Goal: Register for event/course

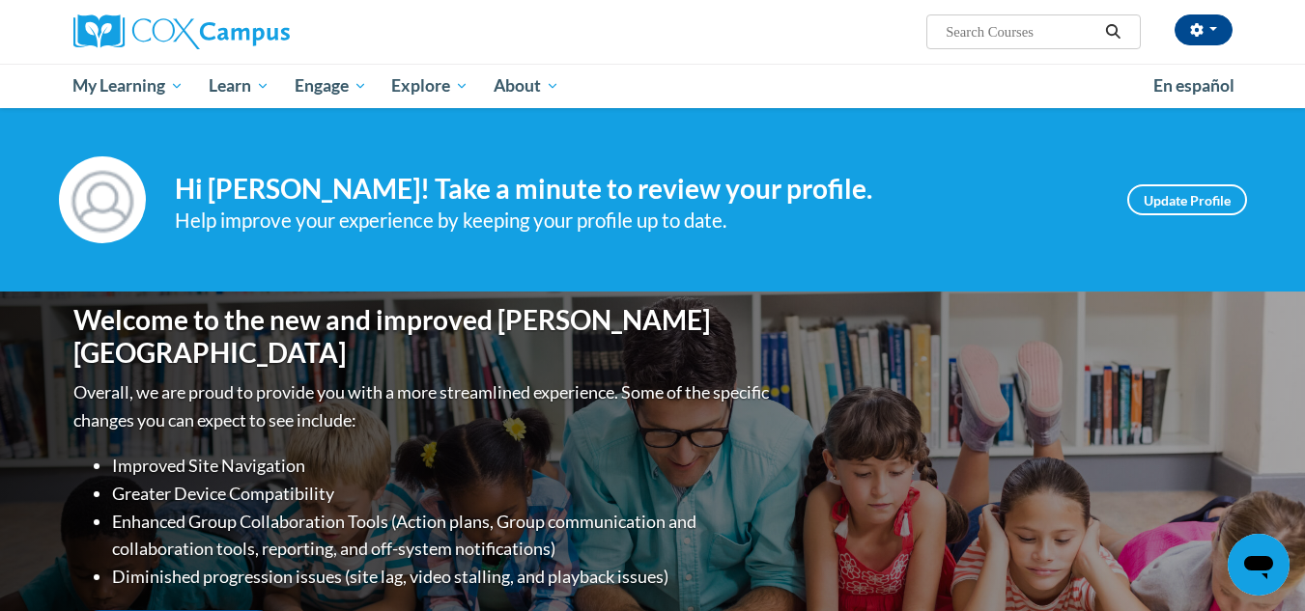
click at [1014, 23] on input "Search..." at bounding box center [1021, 31] width 155 height 23
type input "Response to Intervention"
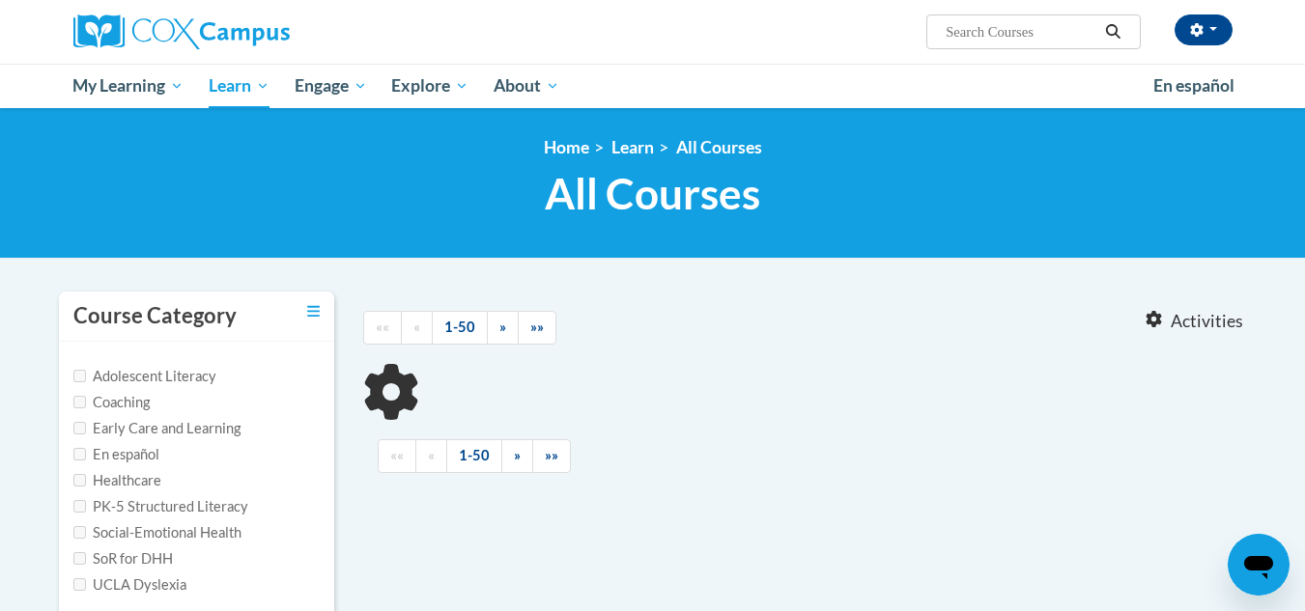
type input "Response to Intervention"
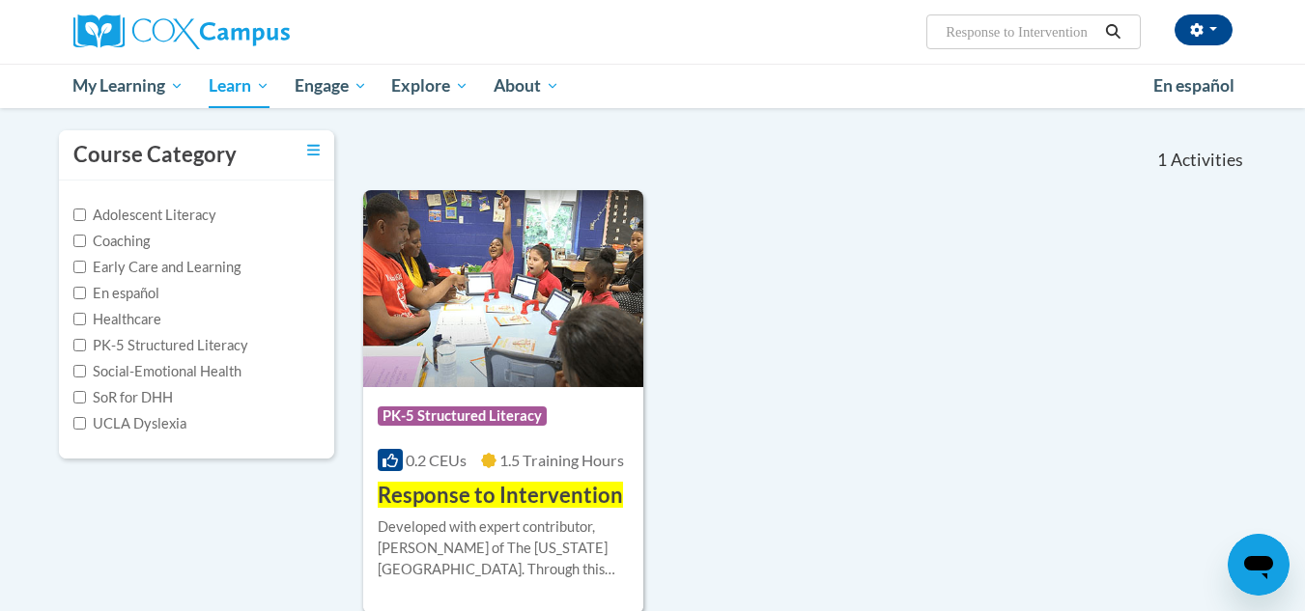
scroll to position [193, 0]
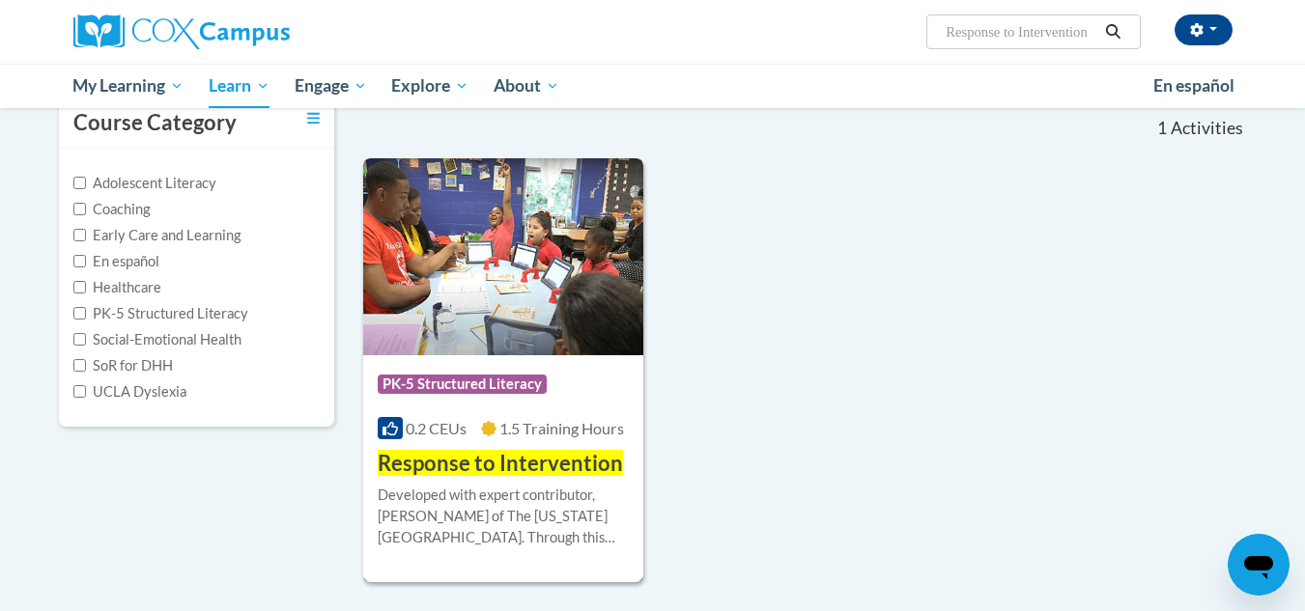
click at [517, 466] on span "Response to Intervention" at bounding box center [500, 463] width 245 height 26
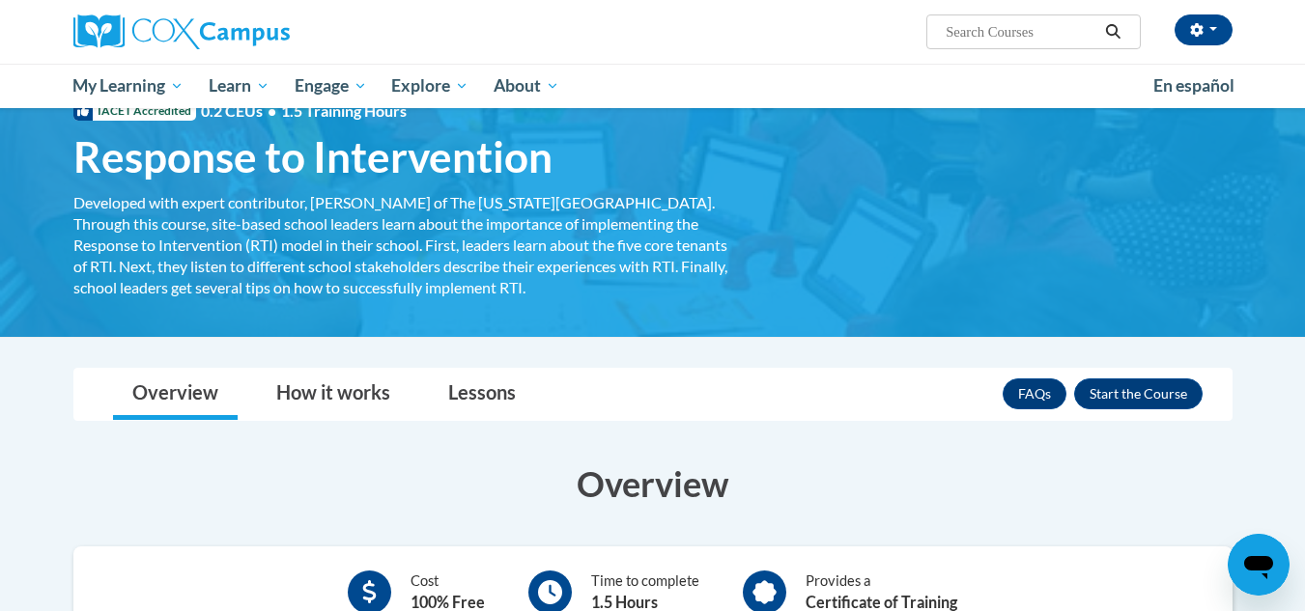
scroll to position [193, 0]
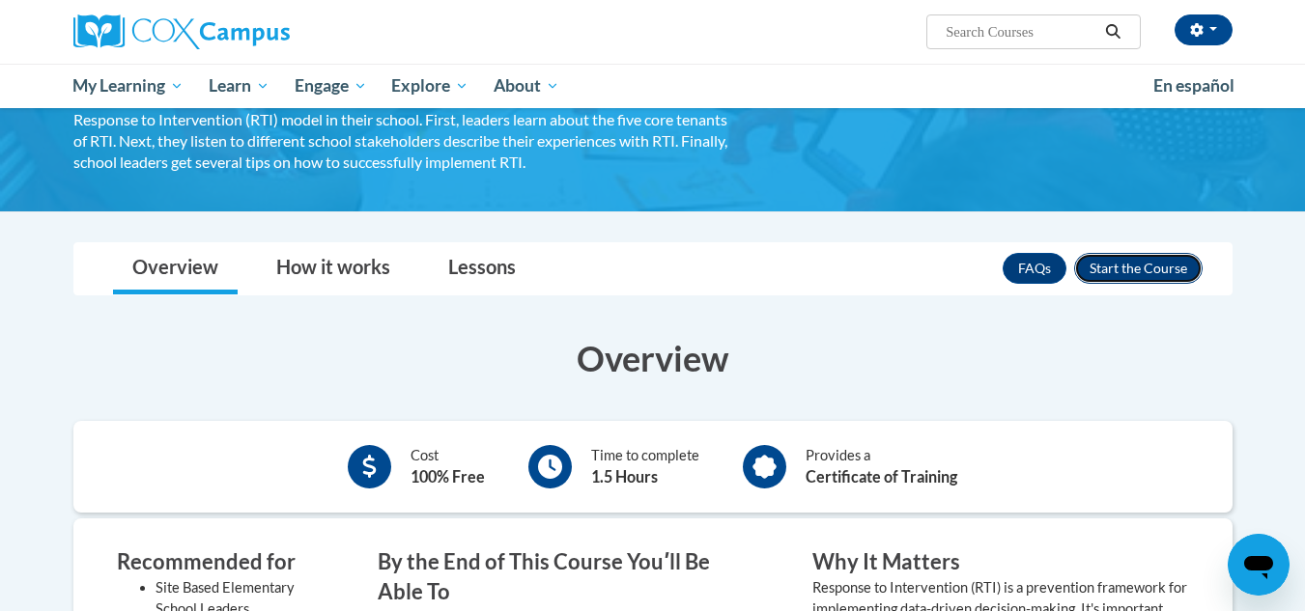
click at [1154, 279] on button "Enroll" at bounding box center [1138, 268] width 128 height 31
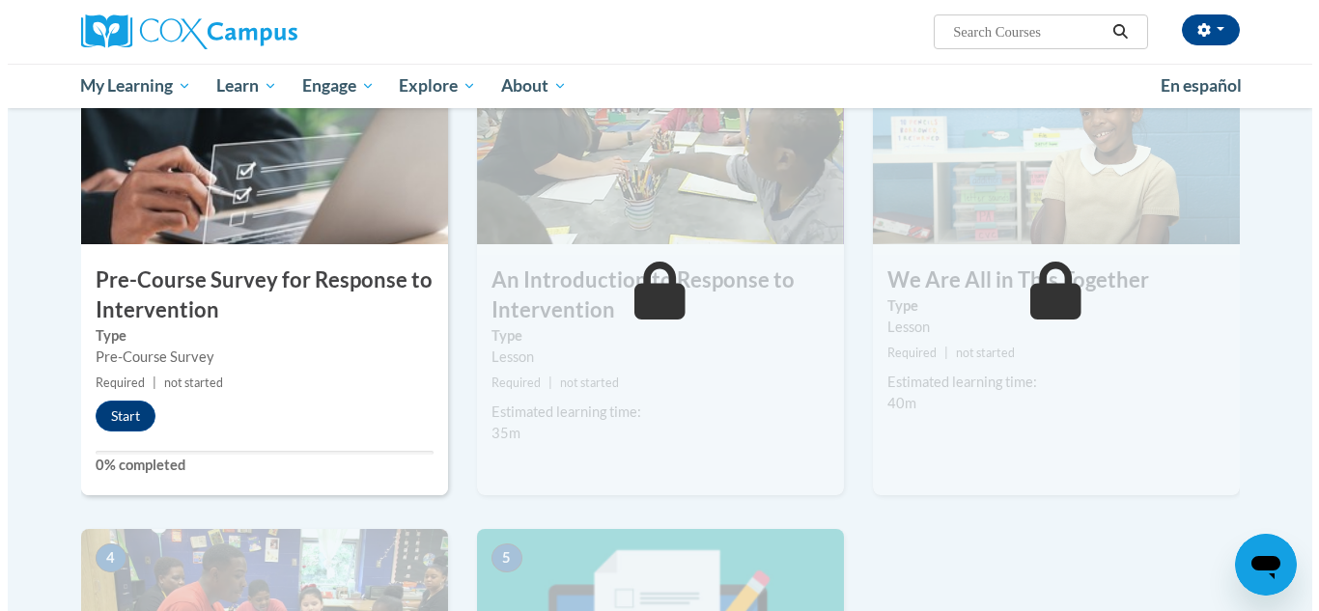
scroll to position [483, 0]
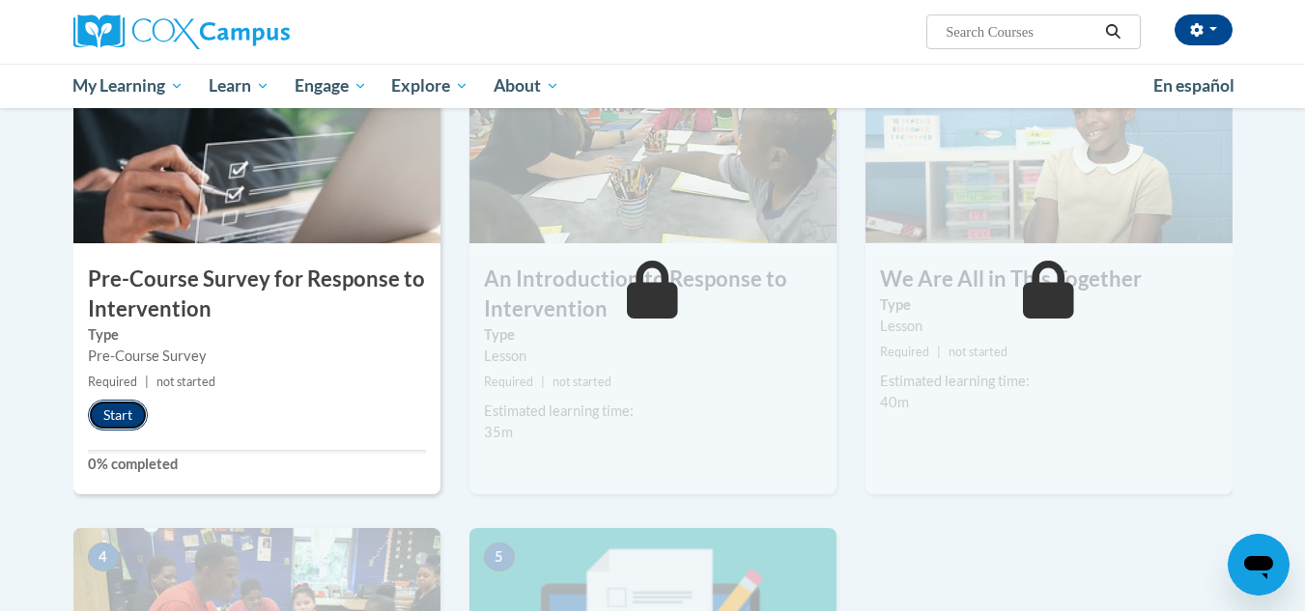
click at [117, 418] on button "Start" at bounding box center [118, 415] width 60 height 31
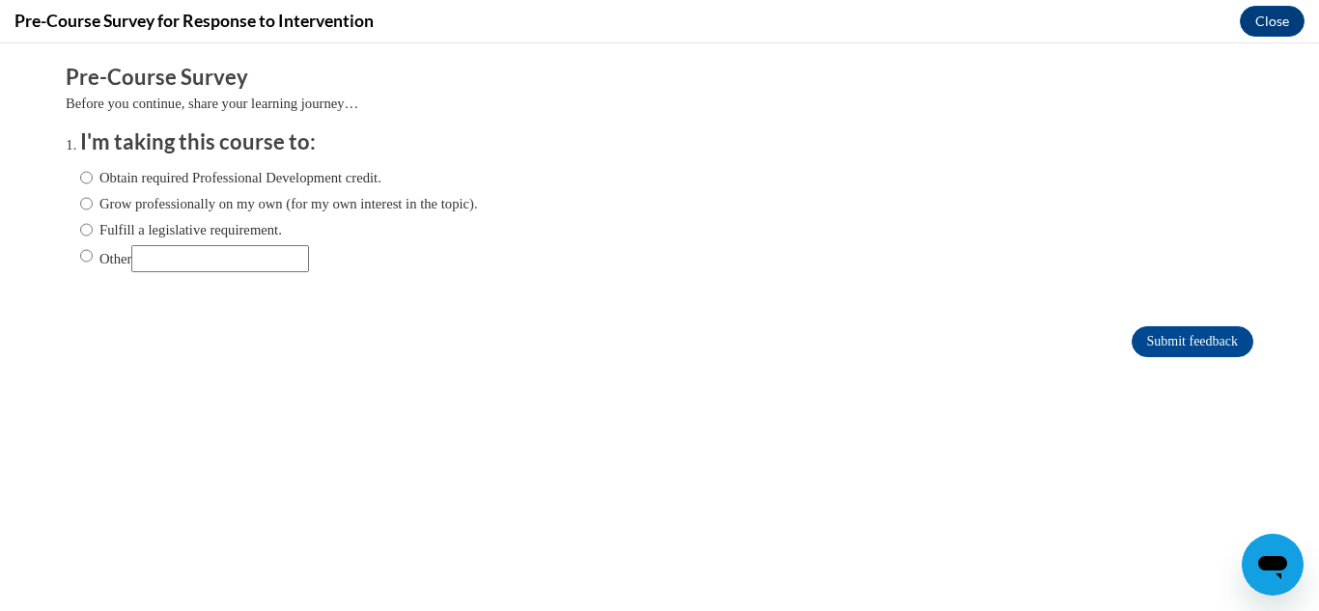
scroll to position [0, 0]
click at [203, 174] on label "Obtain required Professional Development credit." at bounding box center [230, 177] width 301 height 21
click at [93, 174] on input "Obtain required Professional Development credit." at bounding box center [86, 177] width 13 height 21
radio input "true"
click at [1183, 351] on input "Submit feedback" at bounding box center [1193, 341] width 122 height 31
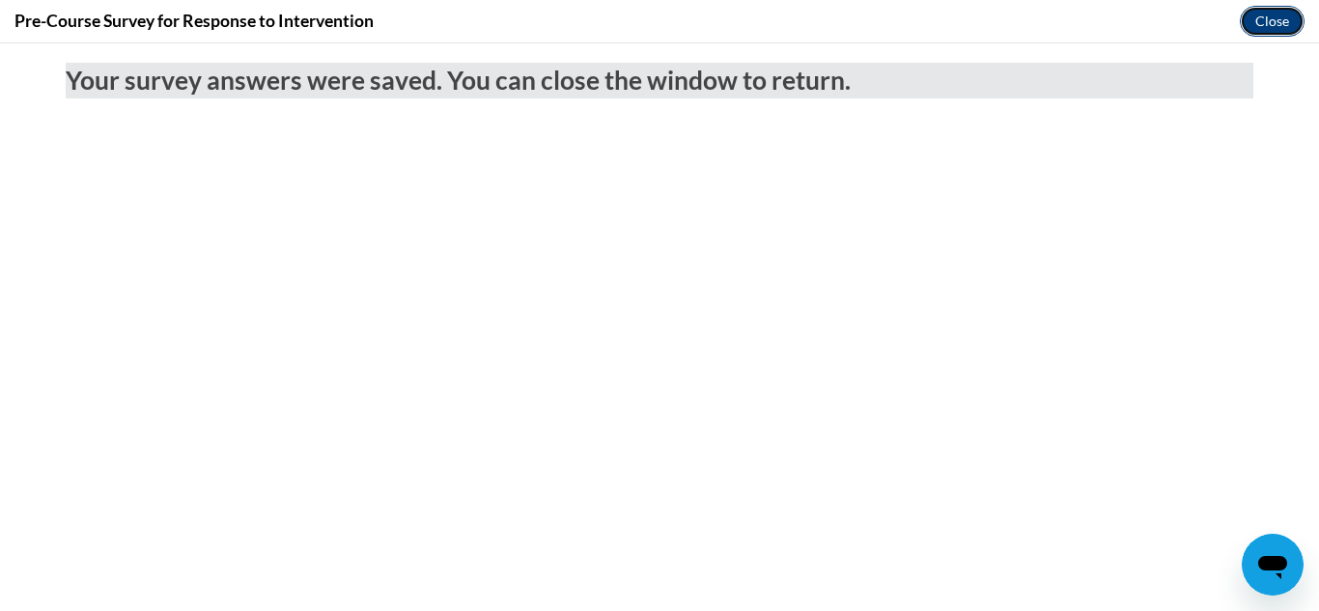
click at [1263, 14] on button "Close" at bounding box center [1272, 21] width 65 height 31
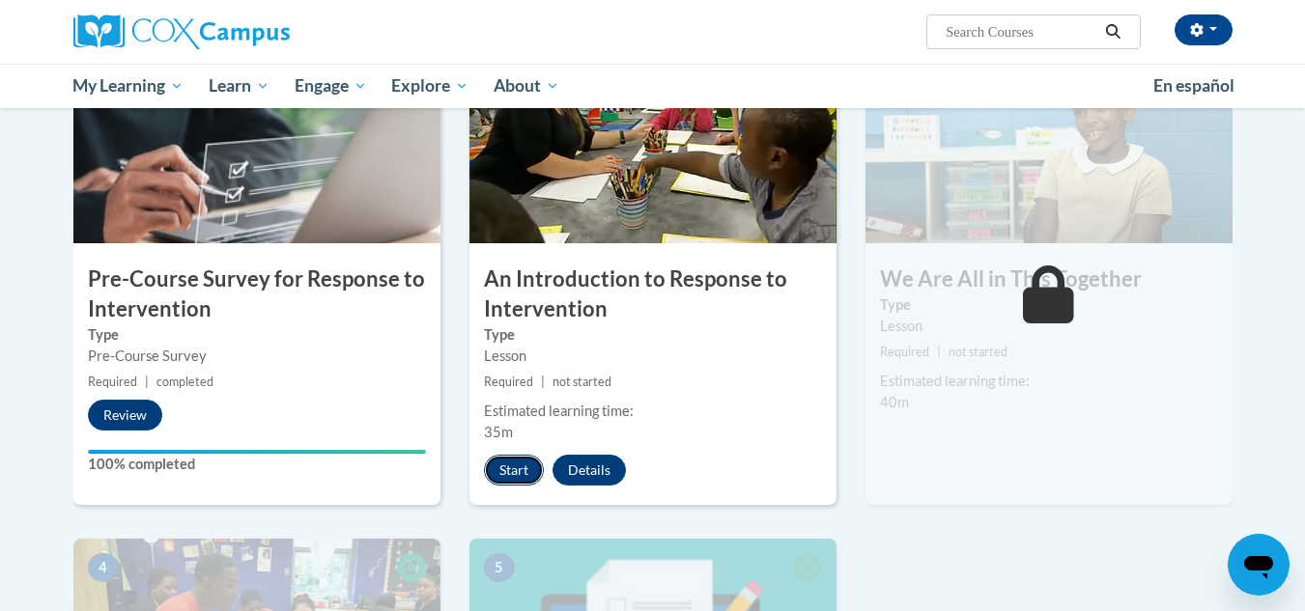
click at [523, 468] on button "Start" at bounding box center [514, 470] width 60 height 31
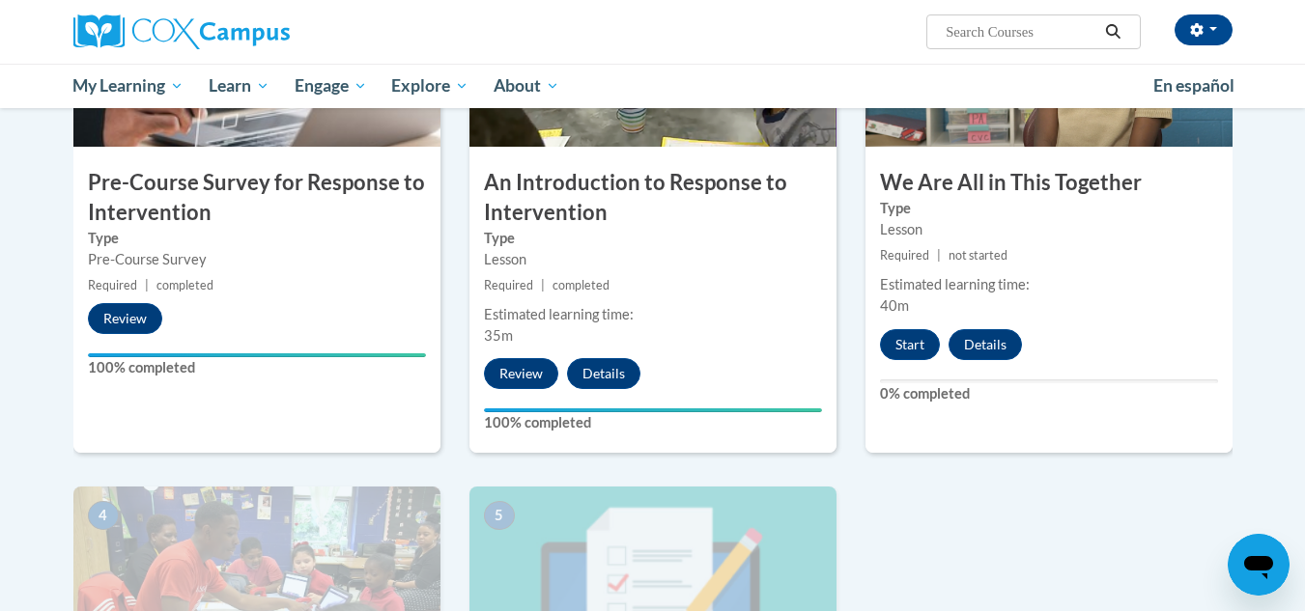
drag, startPoint x: 309, startPoint y: 396, endPoint x: 321, endPoint y: 396, distance: 11.6
click at [309, 396] on div "1 Pre-Course Survey for Response to Intervention Type Pre-Course Survey Require…" at bounding box center [256, 203] width 367 height 499
click at [918, 346] on button "Start" at bounding box center [910, 344] width 60 height 31
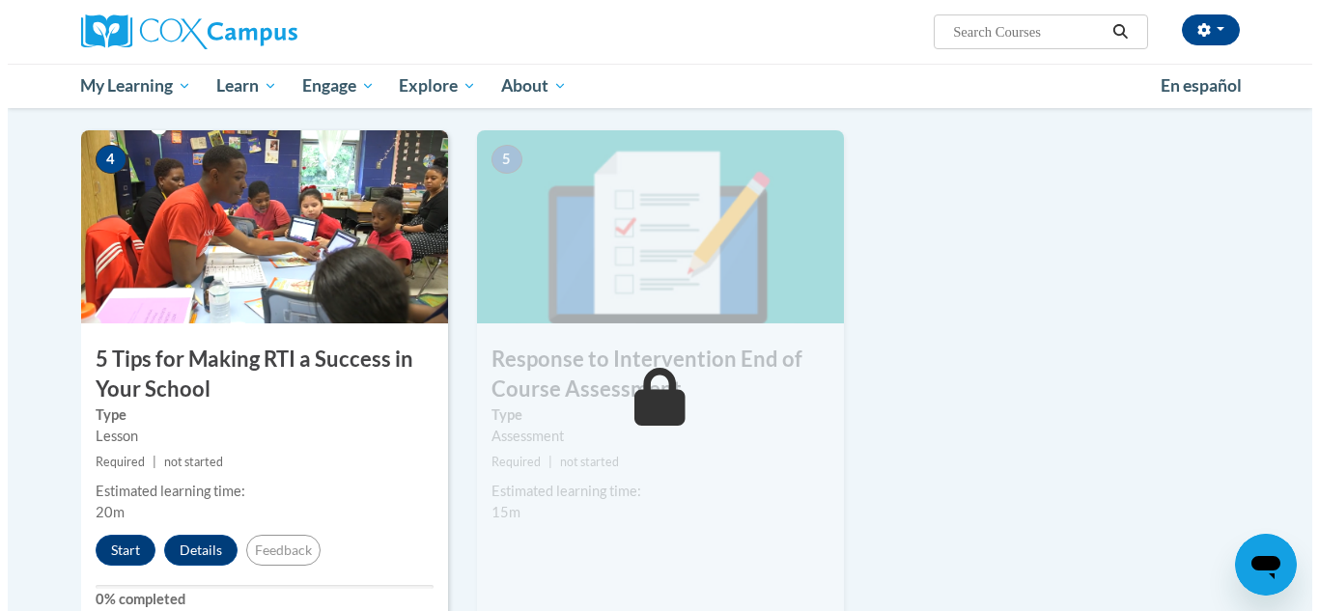
scroll to position [1063, 0]
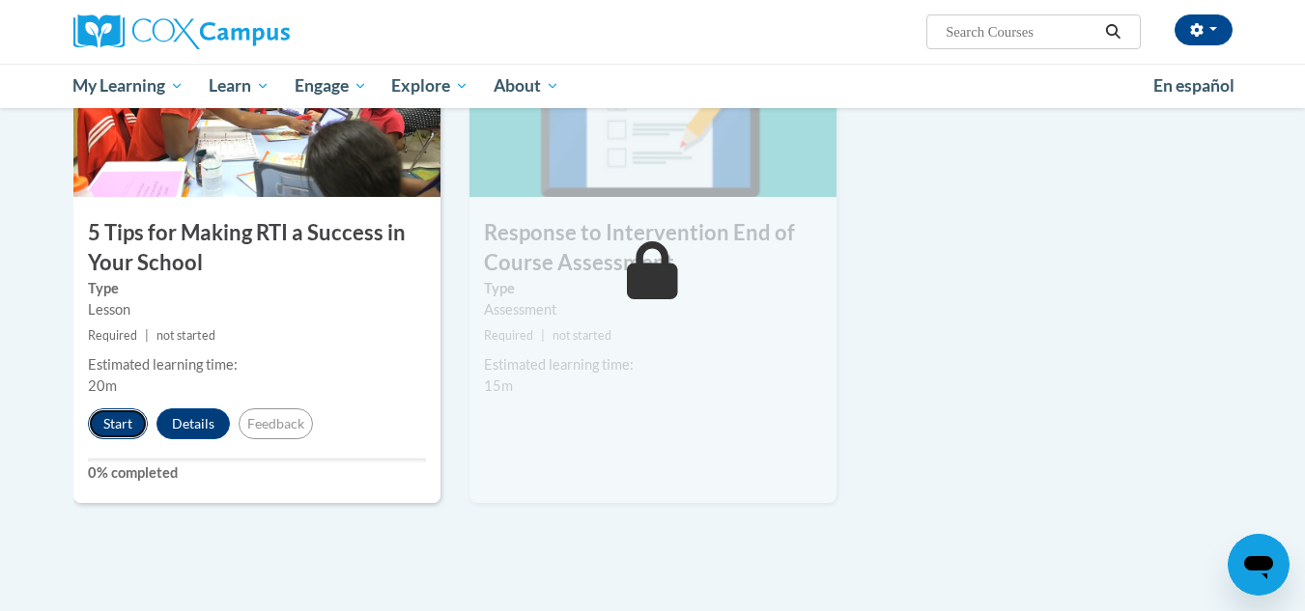
click at [119, 421] on button "Start" at bounding box center [118, 424] width 60 height 31
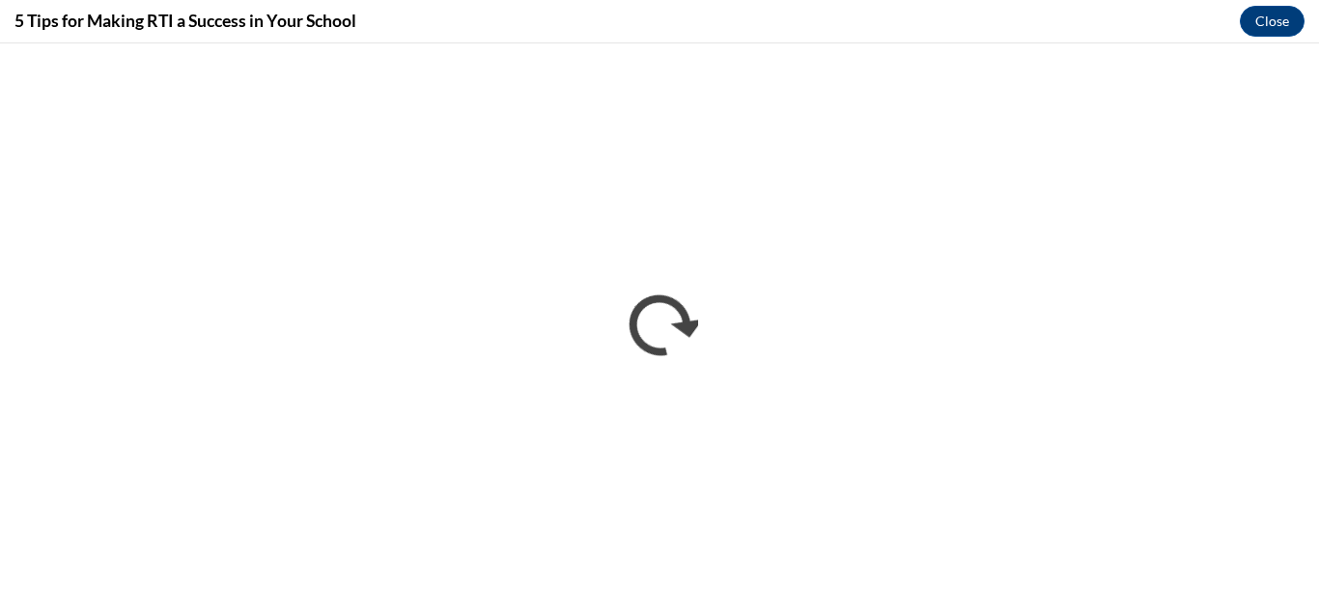
scroll to position [0, 0]
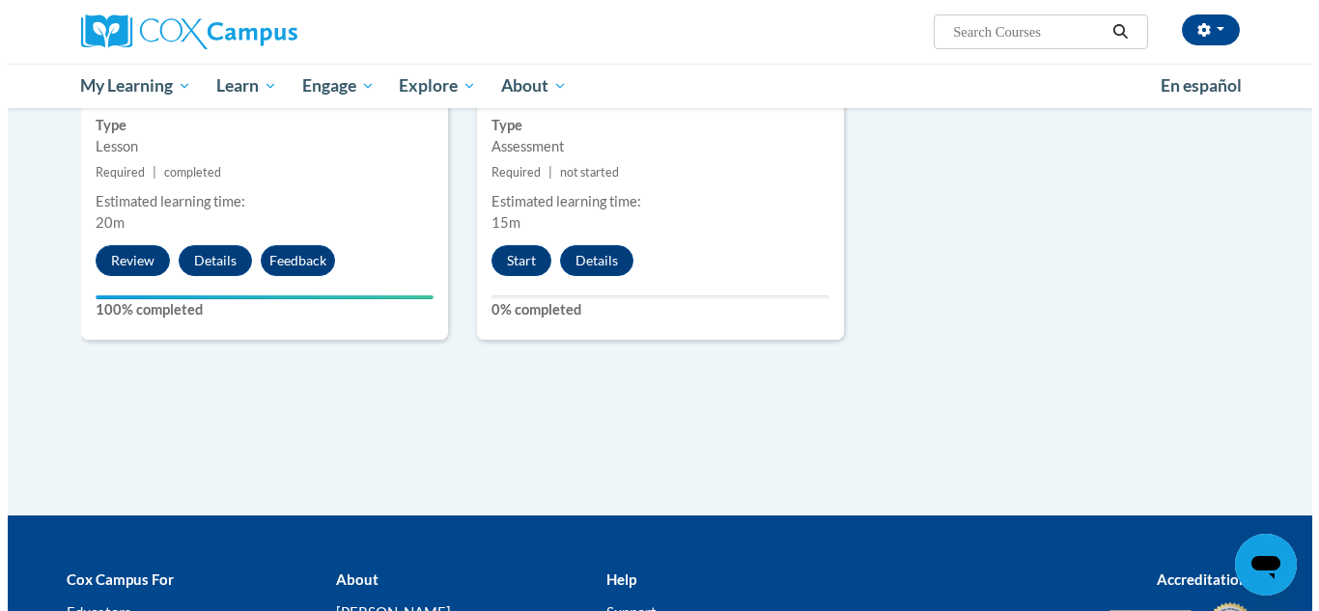
scroll to position [1129, 0]
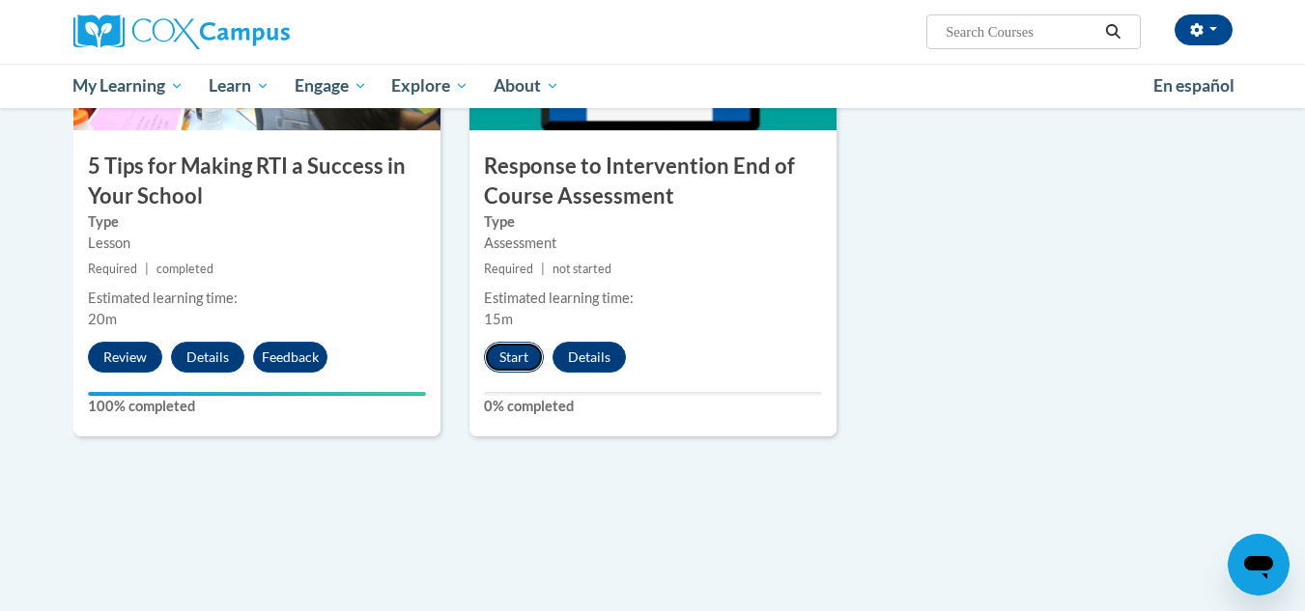
click at [514, 352] on button "Start" at bounding box center [514, 357] width 60 height 31
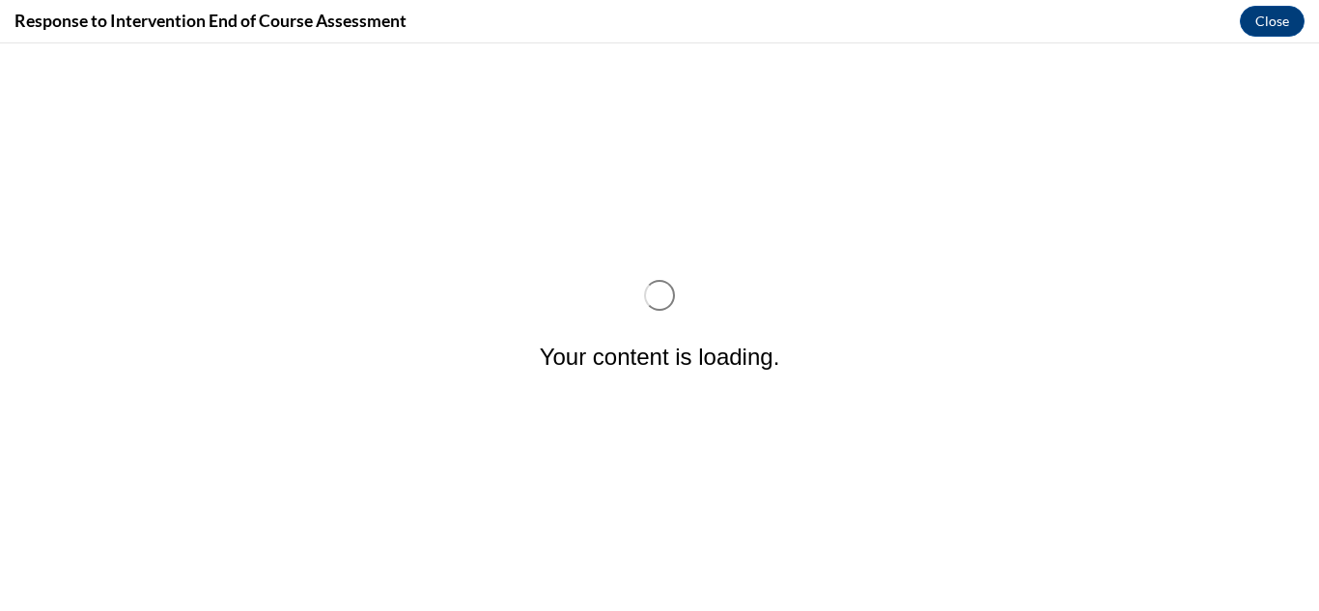
scroll to position [0, 0]
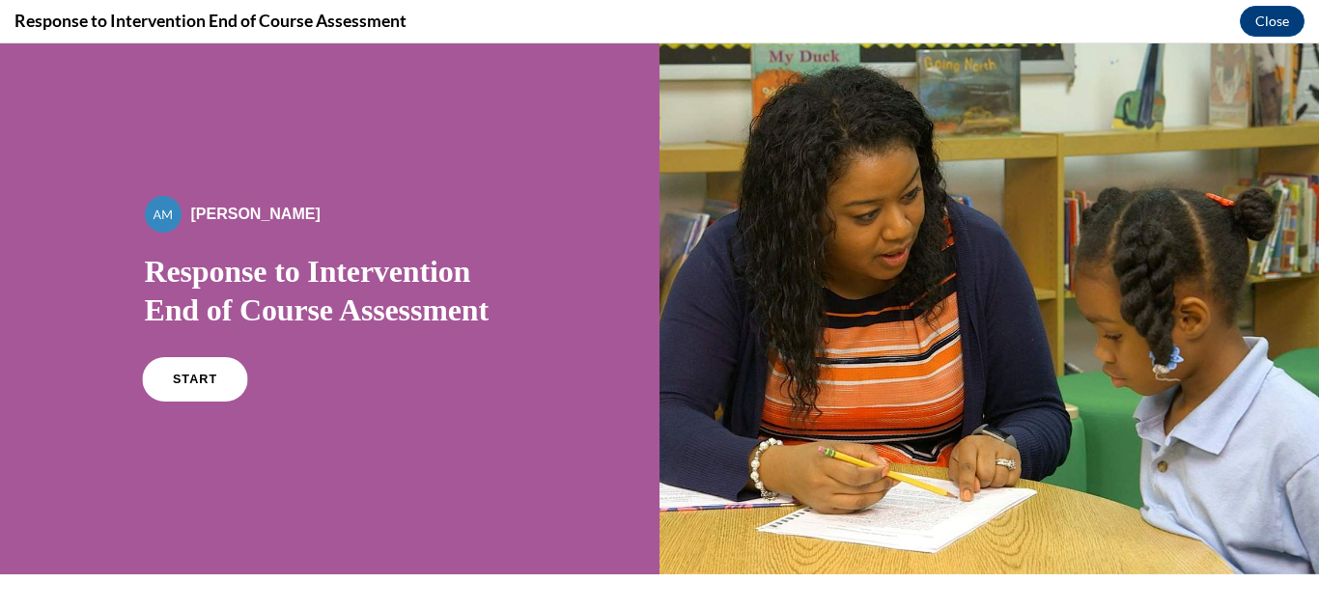
click at [203, 391] on link "START" at bounding box center [194, 379] width 105 height 44
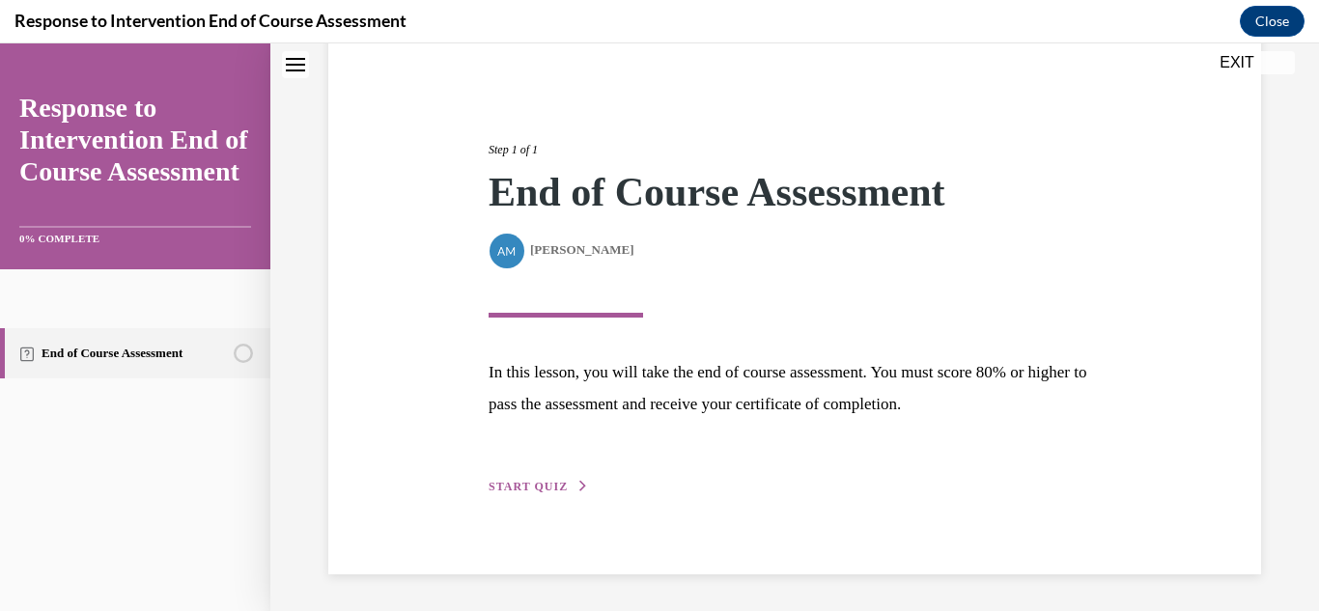
scroll to position [173, 0]
click at [570, 490] on button "START QUIZ" at bounding box center [539, 485] width 100 height 17
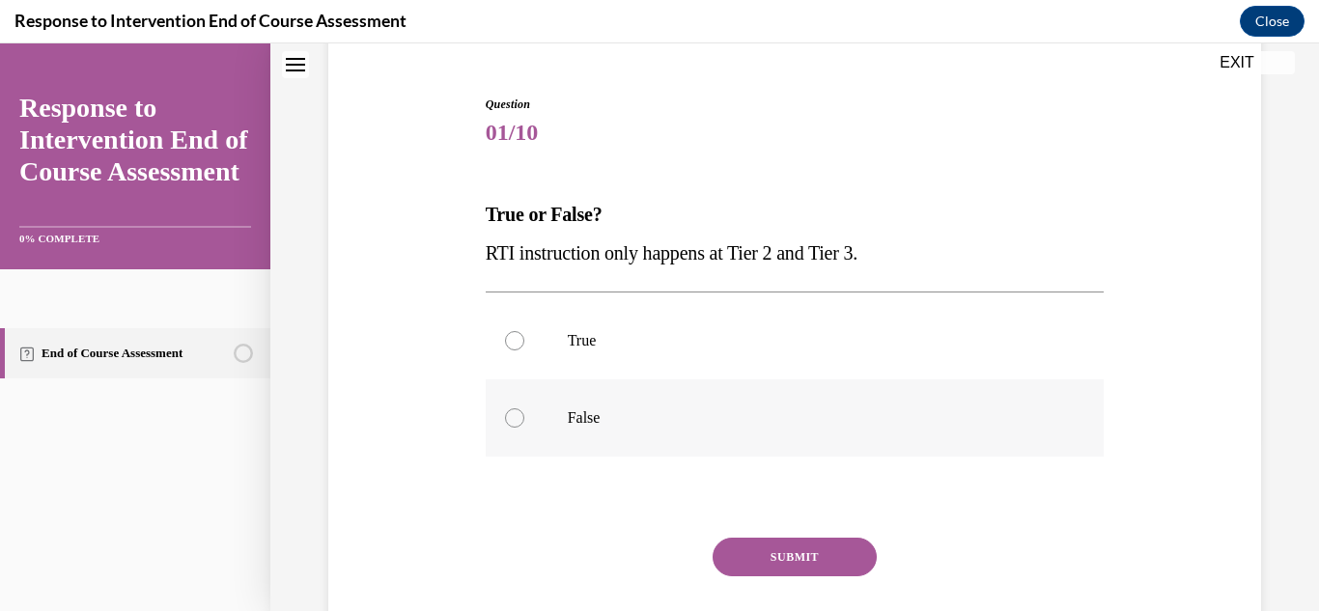
click at [590, 418] on p "False" at bounding box center [812, 418] width 489 height 19
click at [525, 418] on input "False" at bounding box center [514, 418] width 19 height 19
radio input "true"
click at [790, 555] on button "SUBMIT" at bounding box center [795, 557] width 164 height 39
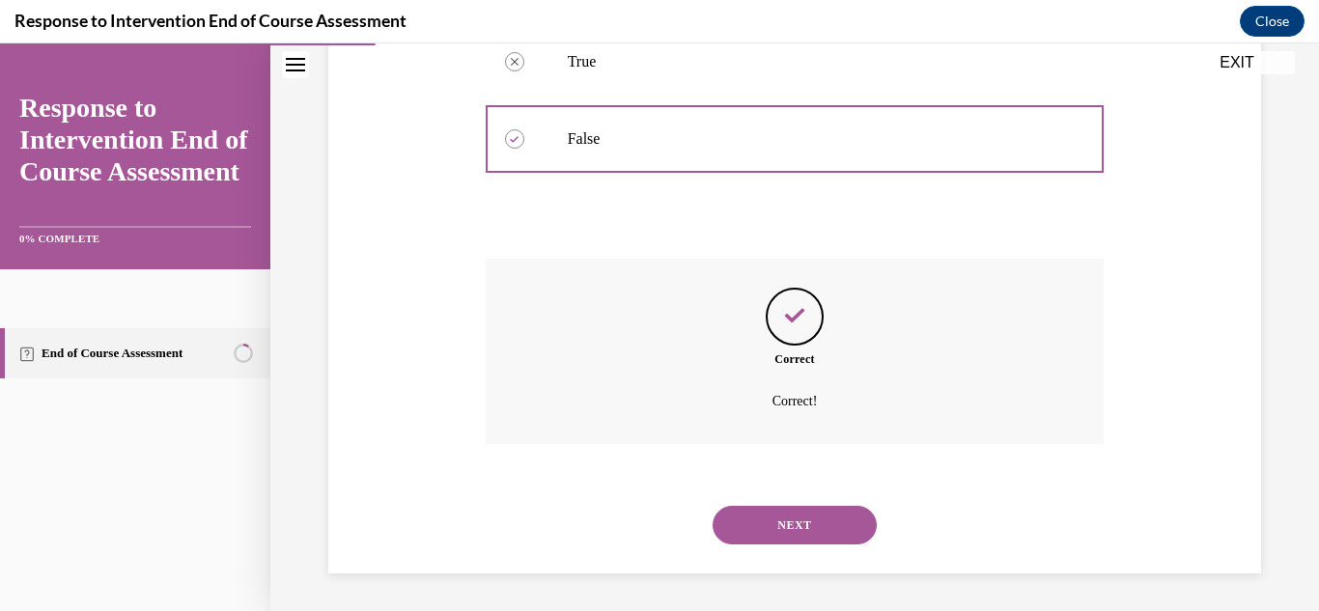
scroll to position [453, 0]
click at [791, 521] on button "NEXT" at bounding box center [795, 524] width 164 height 39
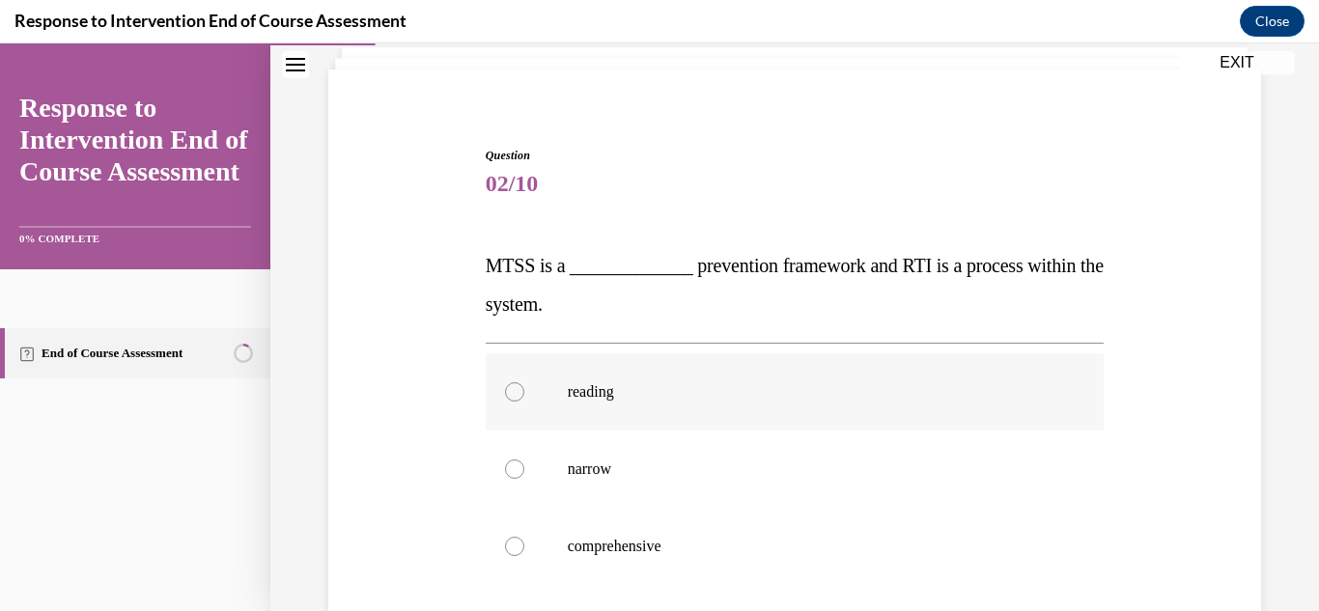
scroll to position [193, 0]
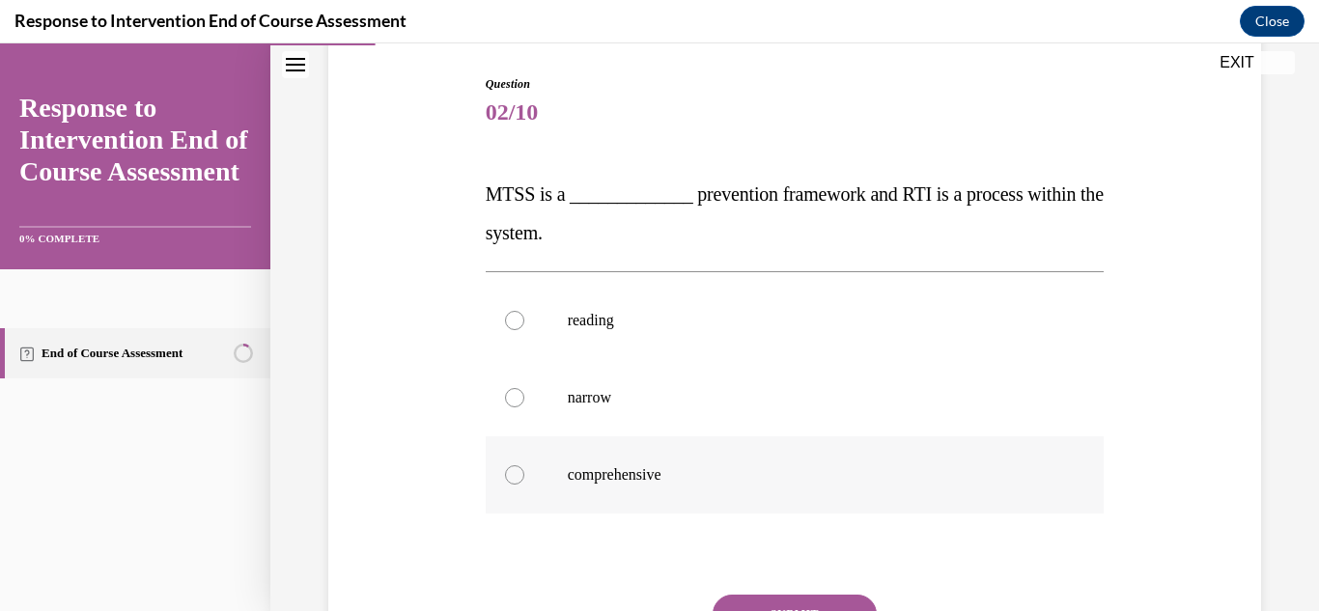
click at [615, 462] on label "comprehensive" at bounding box center [795, 475] width 619 height 77
click at [525, 466] on input "comprehensive" at bounding box center [514, 475] width 19 height 19
radio input "true"
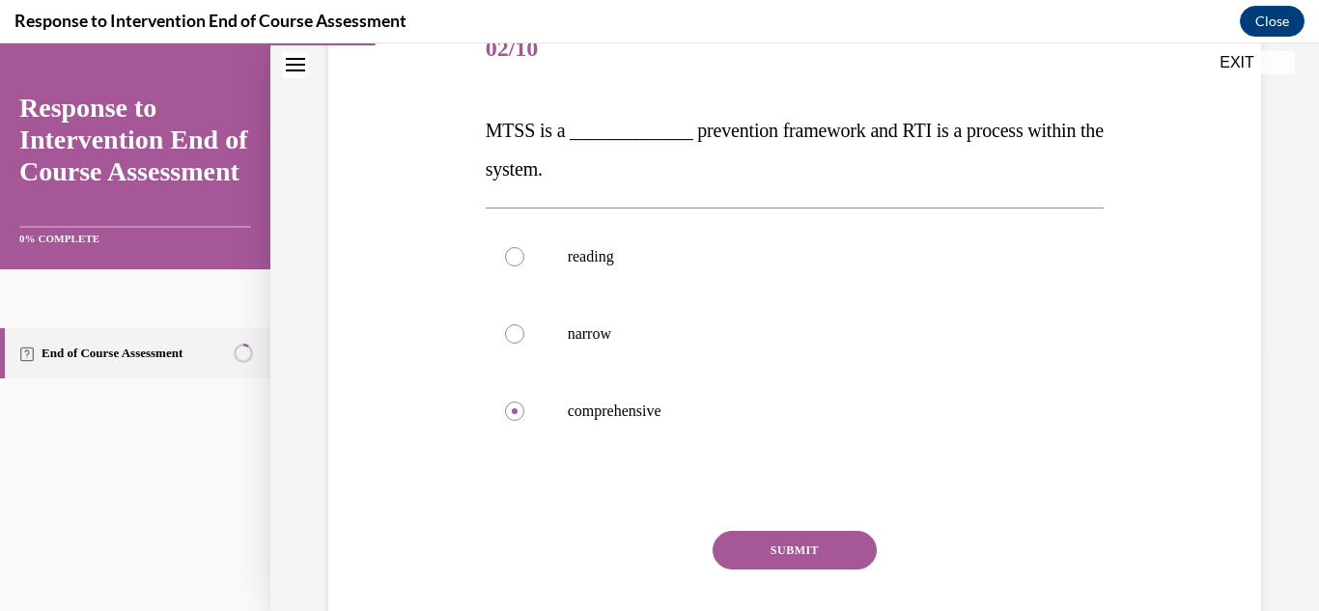
scroll to position [290, 0]
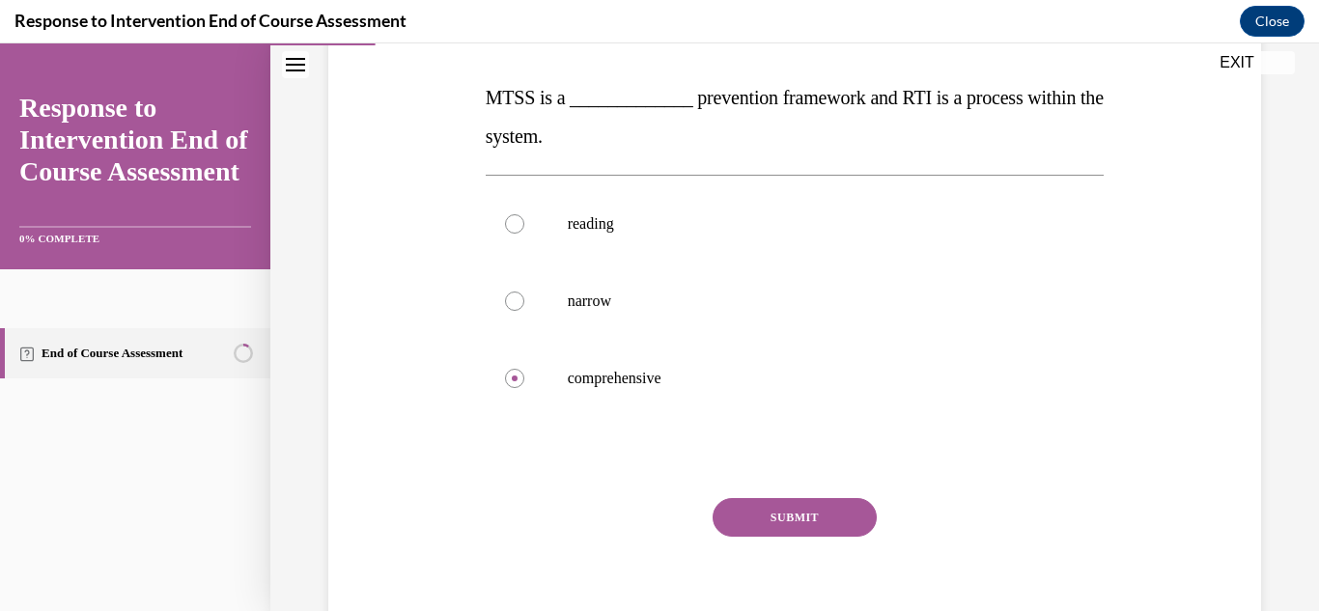
click at [825, 510] on button "SUBMIT" at bounding box center [795, 517] width 164 height 39
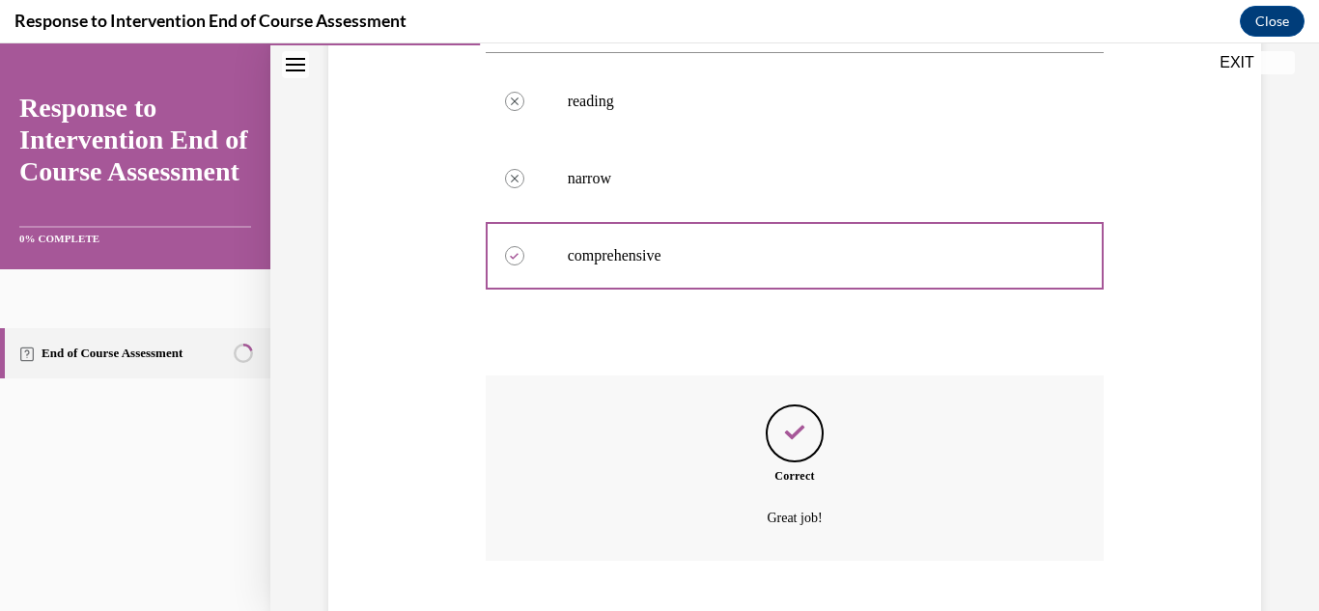
scroll to position [530, 0]
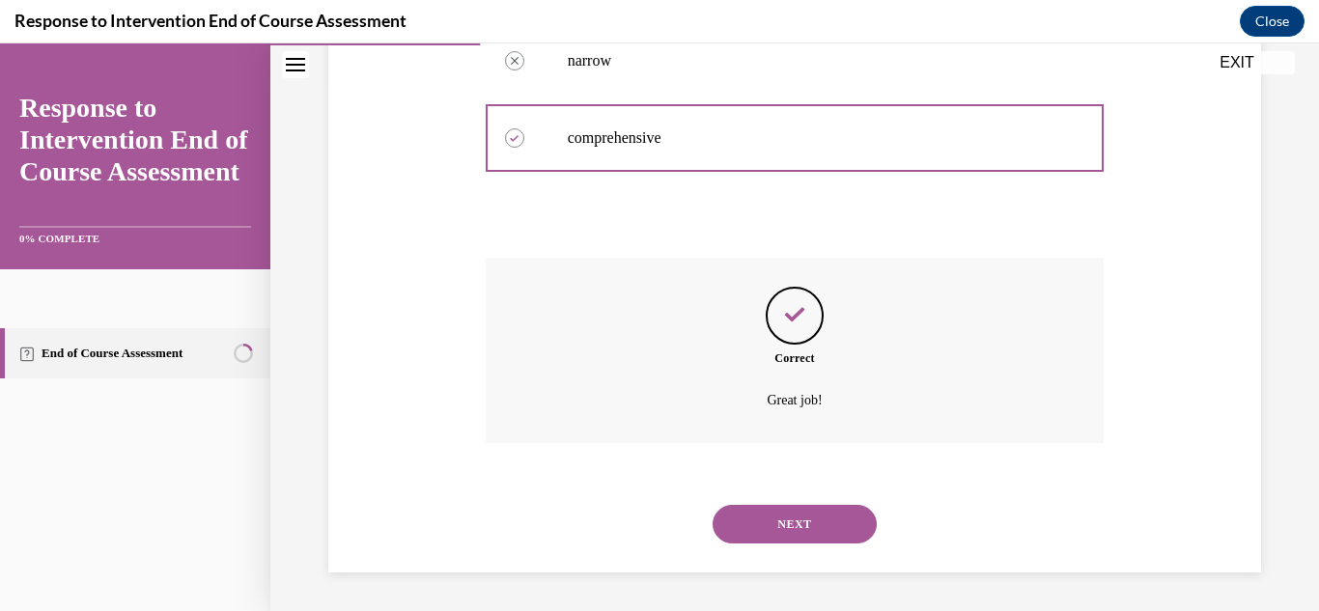
click at [817, 514] on button "NEXT" at bounding box center [795, 524] width 164 height 39
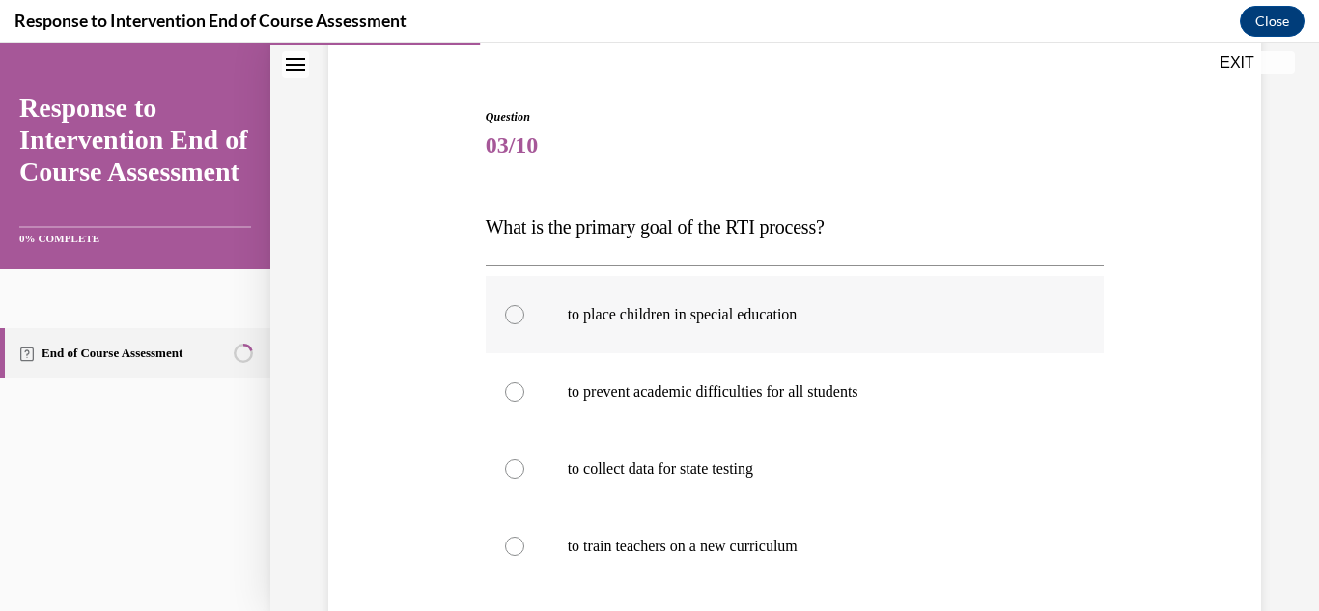
scroll to position [193, 0]
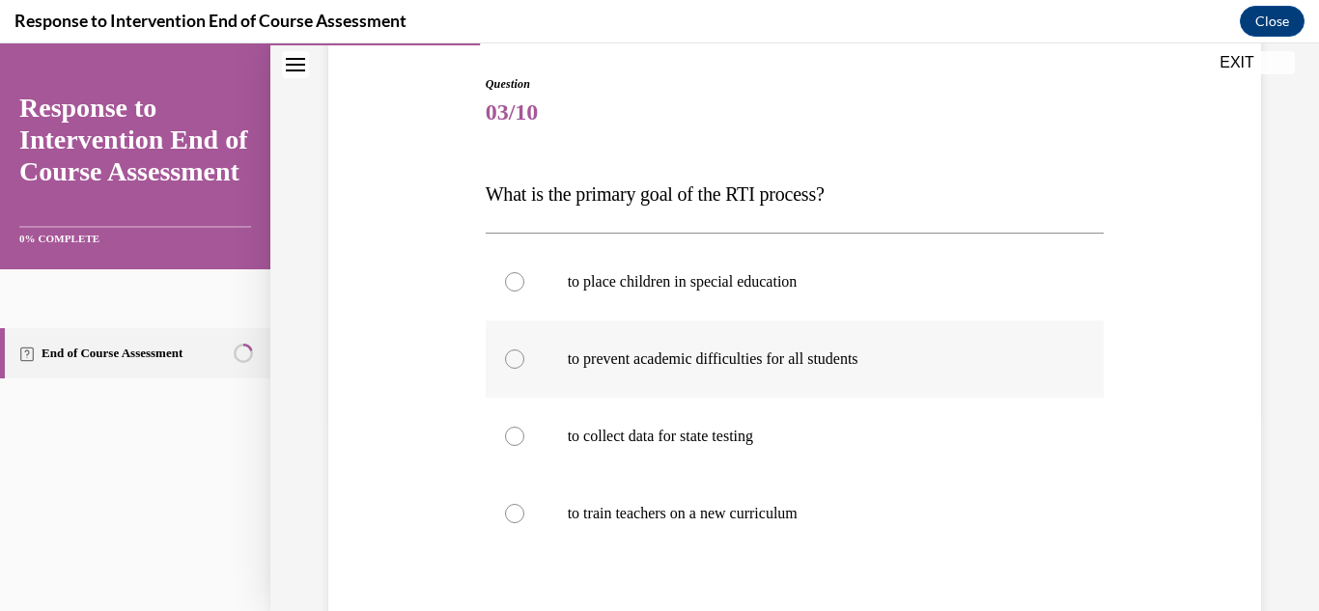
click at [707, 360] on p "to prevent academic difficulties for all students" at bounding box center [812, 359] width 489 height 19
click at [525, 360] on input "to prevent academic difficulties for all students" at bounding box center [514, 359] width 19 height 19
radio input "true"
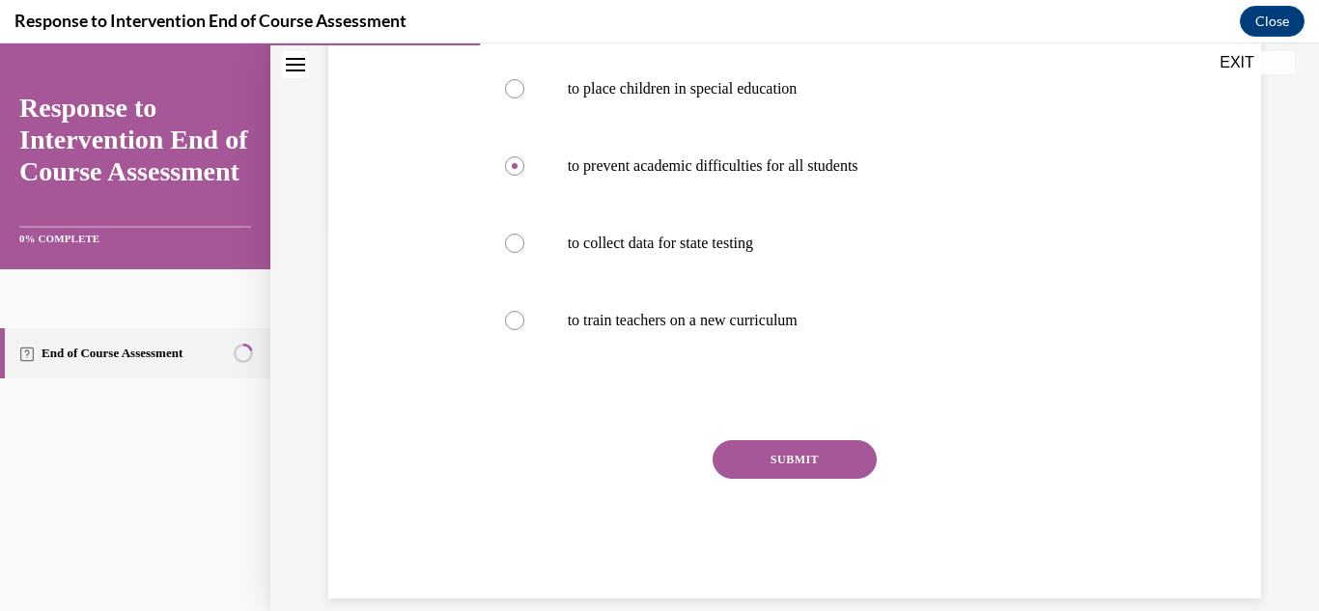
click at [820, 457] on button "SUBMIT" at bounding box center [795, 459] width 164 height 39
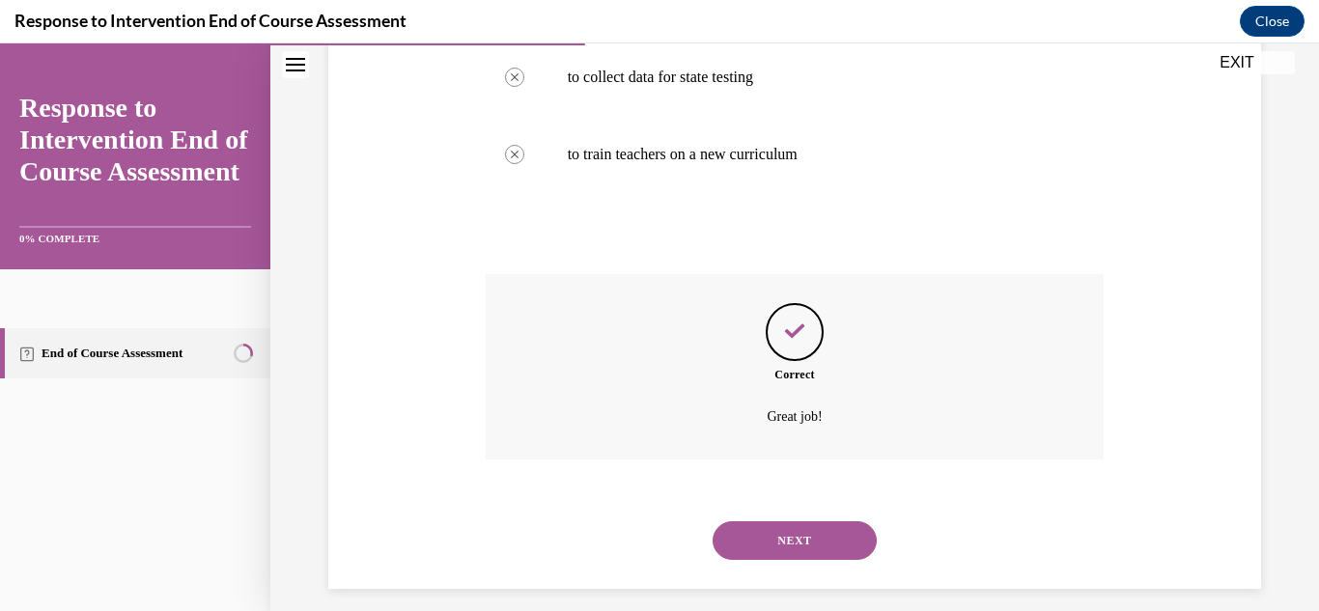
scroll to position [569, 0]
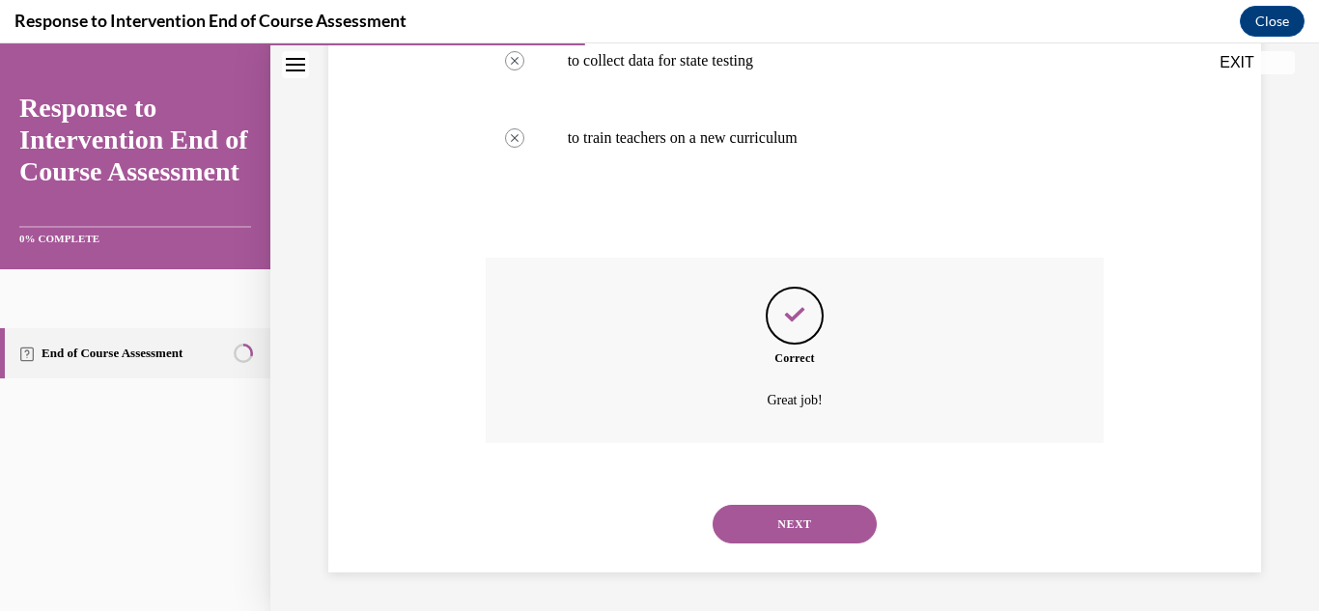
click at [809, 506] on button "NEXT" at bounding box center [795, 524] width 164 height 39
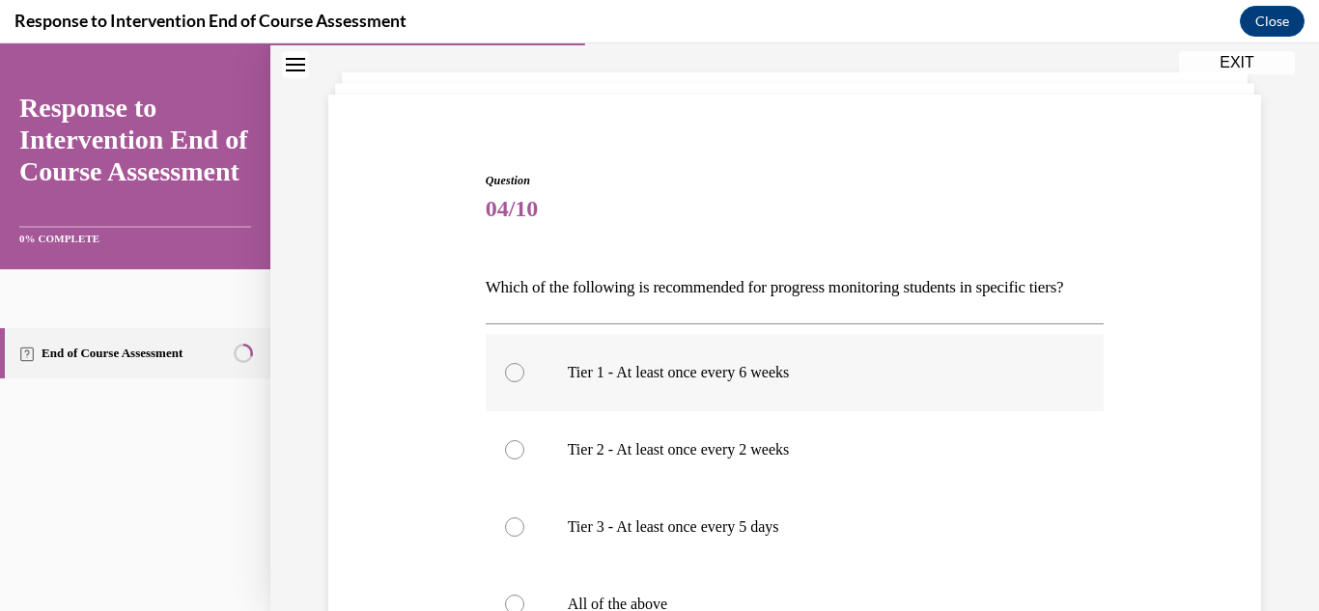
scroll to position [193, 0]
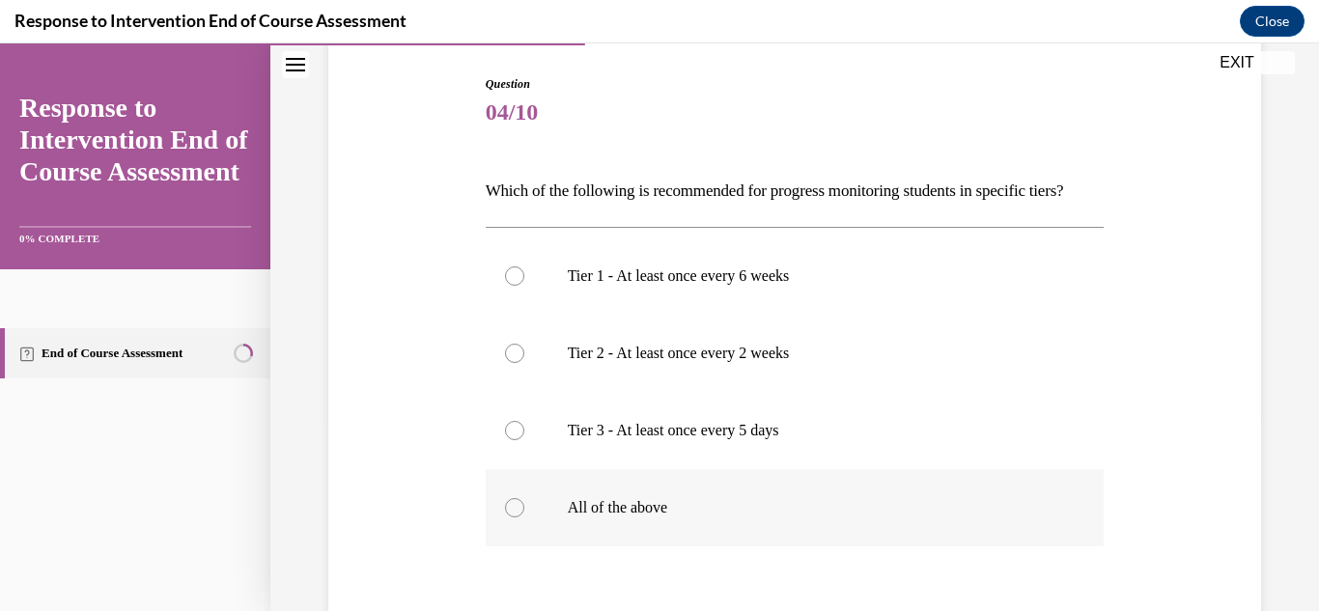
click at [625, 518] on p "All of the above" at bounding box center [812, 507] width 489 height 19
click at [525, 518] on input "All of the above" at bounding box center [514, 507] width 19 height 19
radio input "true"
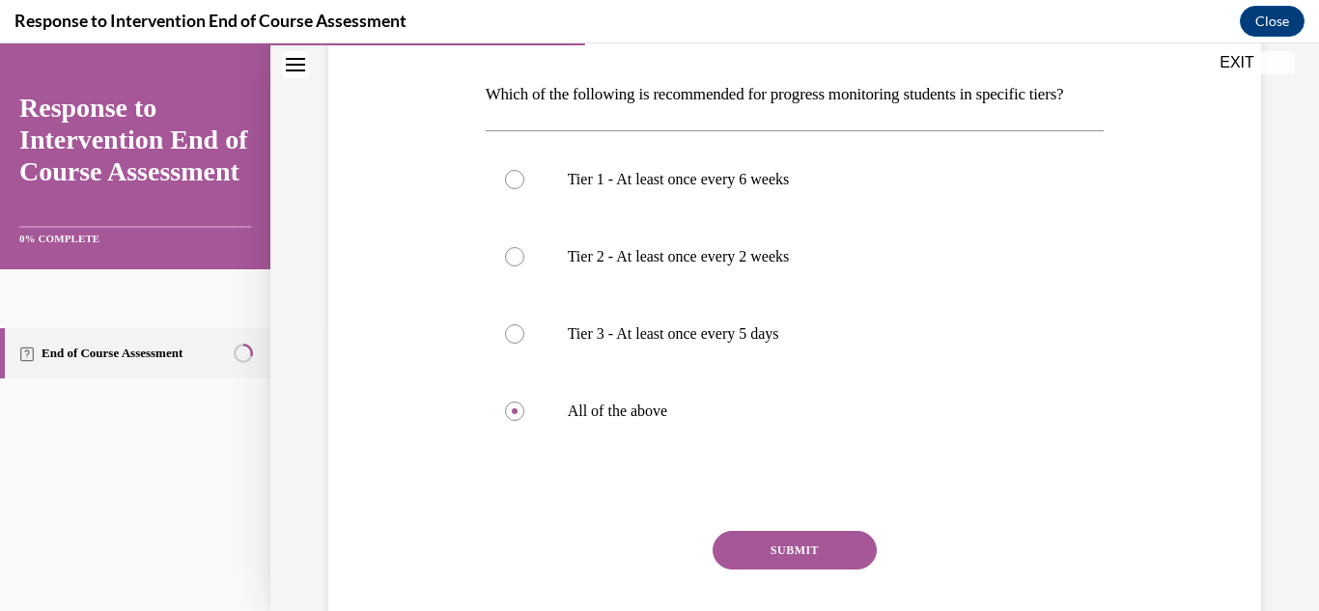
click at [770, 570] on button "SUBMIT" at bounding box center [795, 550] width 164 height 39
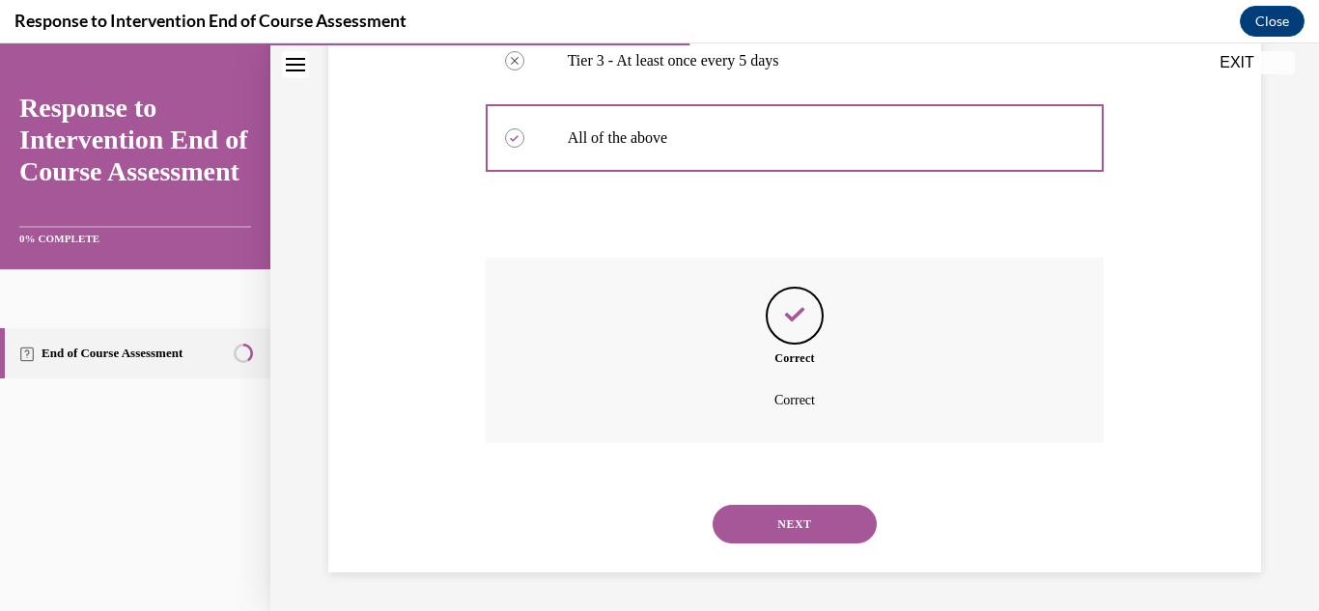
scroll to position [596, 0]
click at [779, 533] on button "NEXT" at bounding box center [795, 524] width 164 height 39
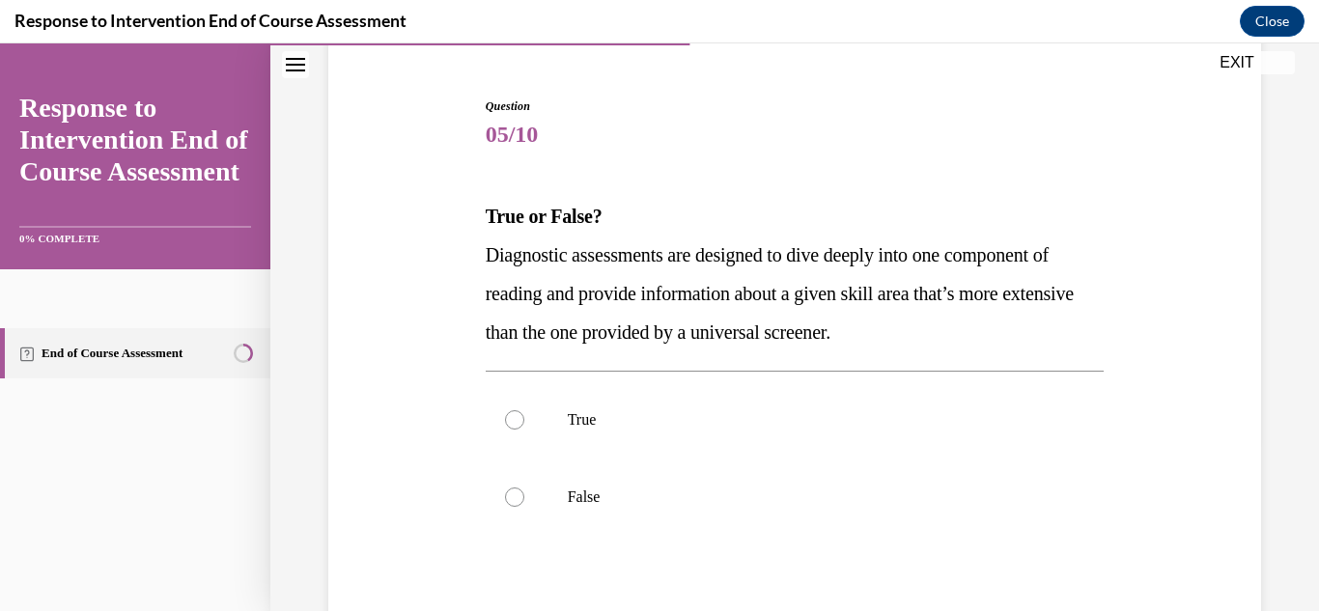
scroll to position [193, 0]
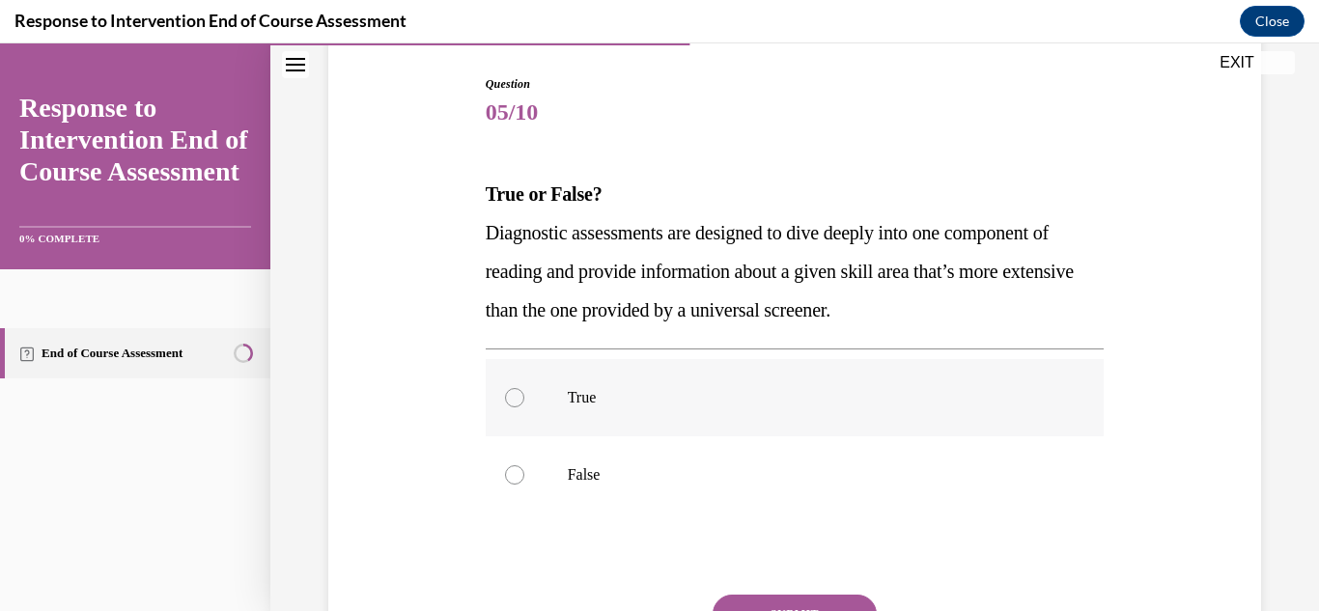
click at [511, 394] on div at bounding box center [514, 397] width 19 height 19
click at [511, 394] on input "True" at bounding box center [514, 397] width 19 height 19
radio input "true"
click at [837, 601] on button "SUBMIT" at bounding box center [795, 614] width 164 height 39
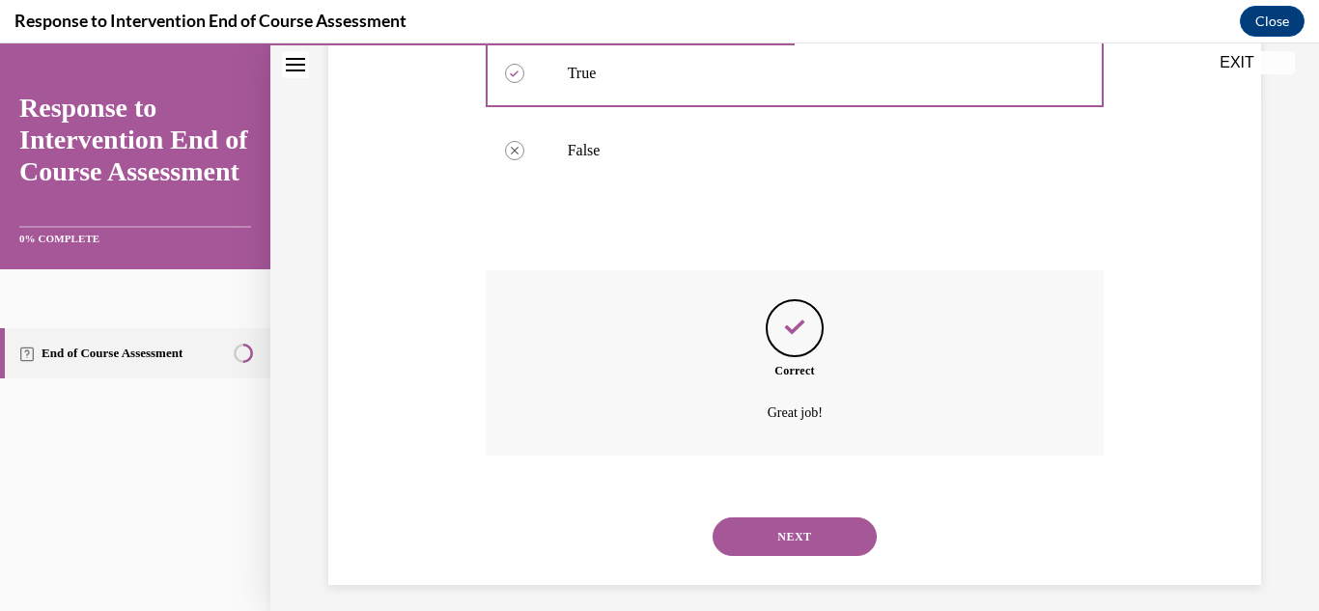
scroll to position [530, 0]
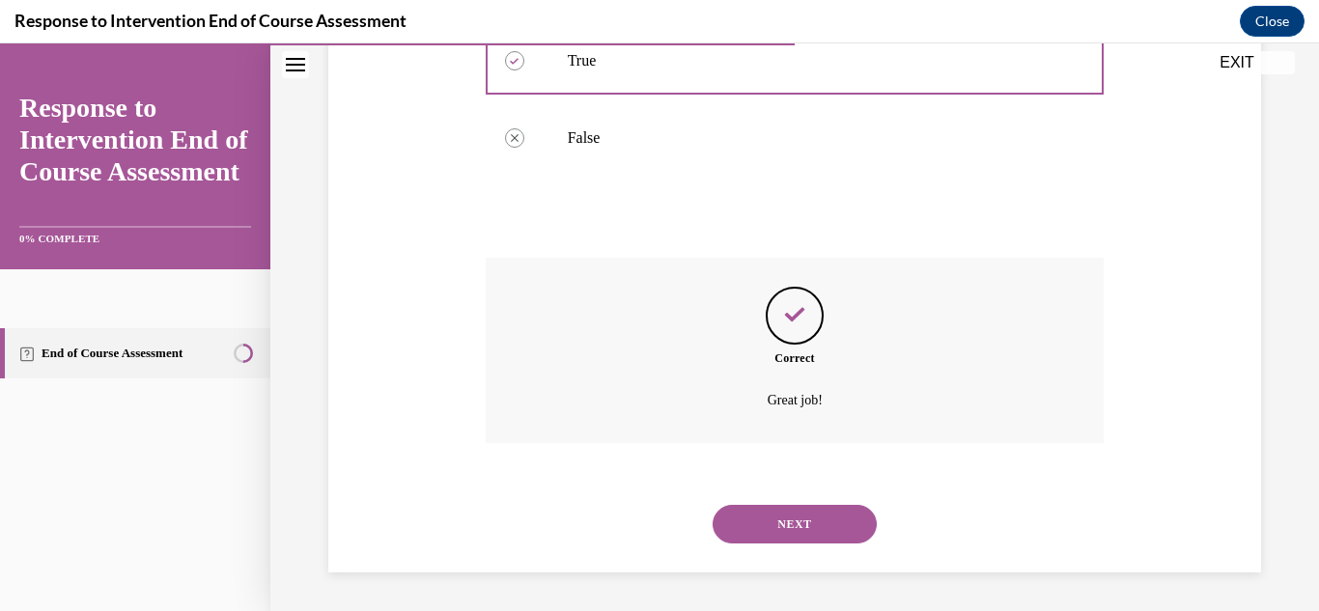
click at [819, 539] on button "NEXT" at bounding box center [795, 524] width 164 height 39
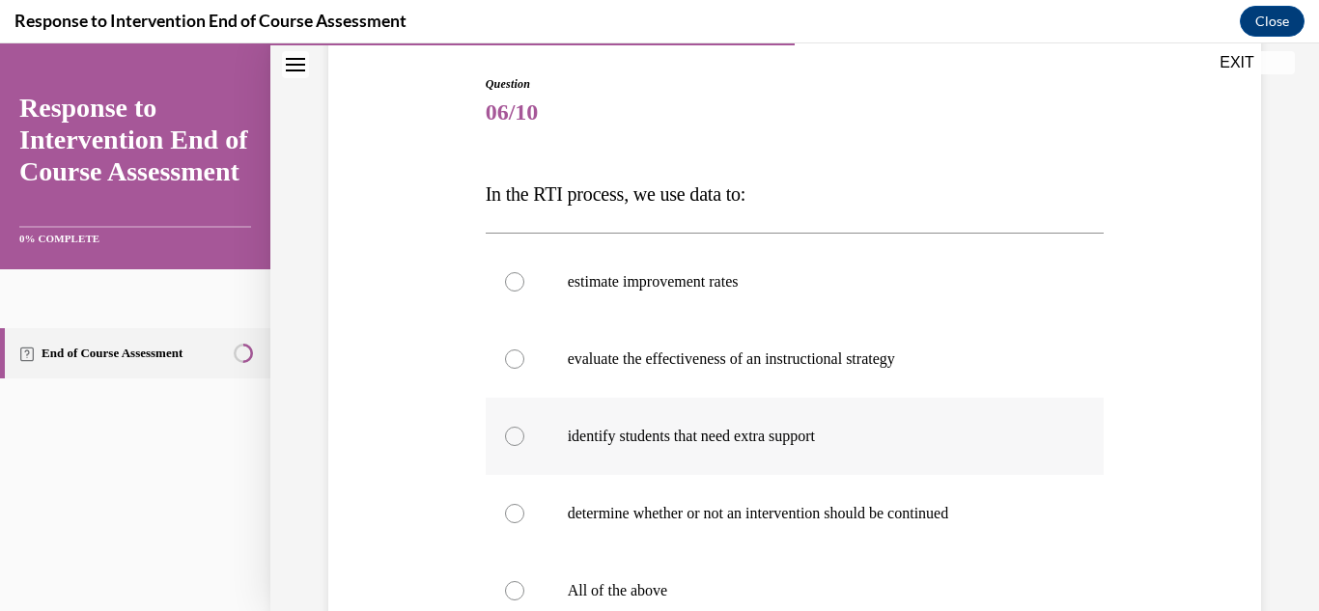
scroll to position [290, 0]
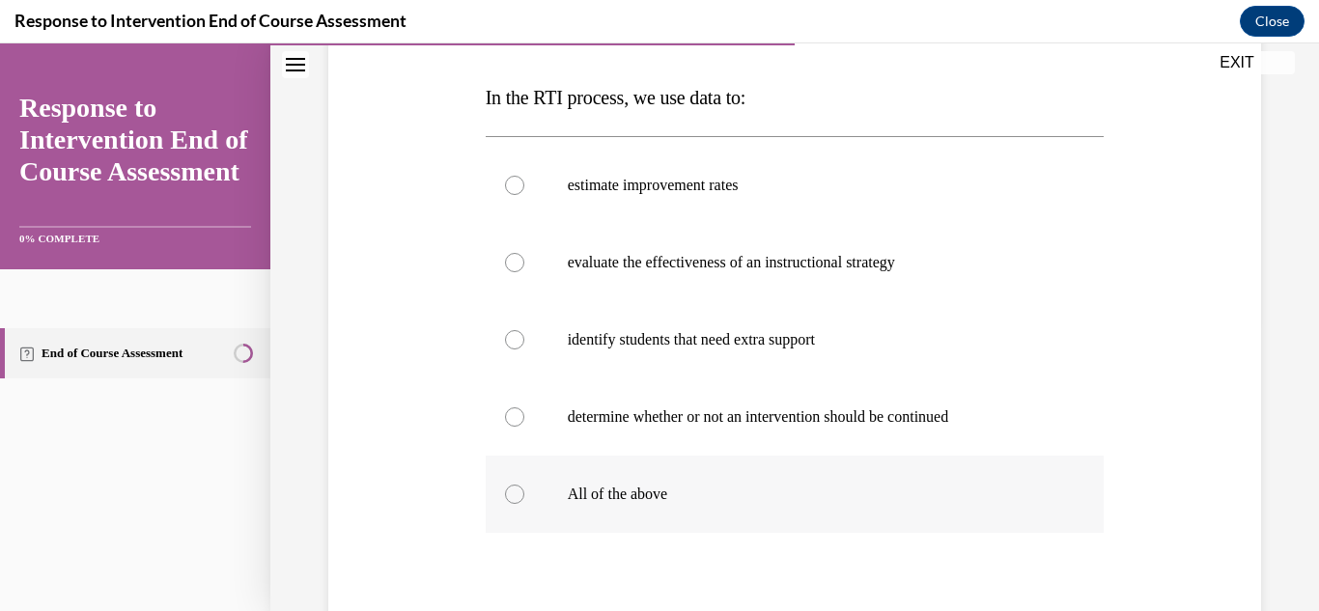
click at [678, 496] on p "All of the above" at bounding box center [812, 494] width 489 height 19
click at [525, 496] on input "All of the above" at bounding box center [514, 494] width 19 height 19
radio input "true"
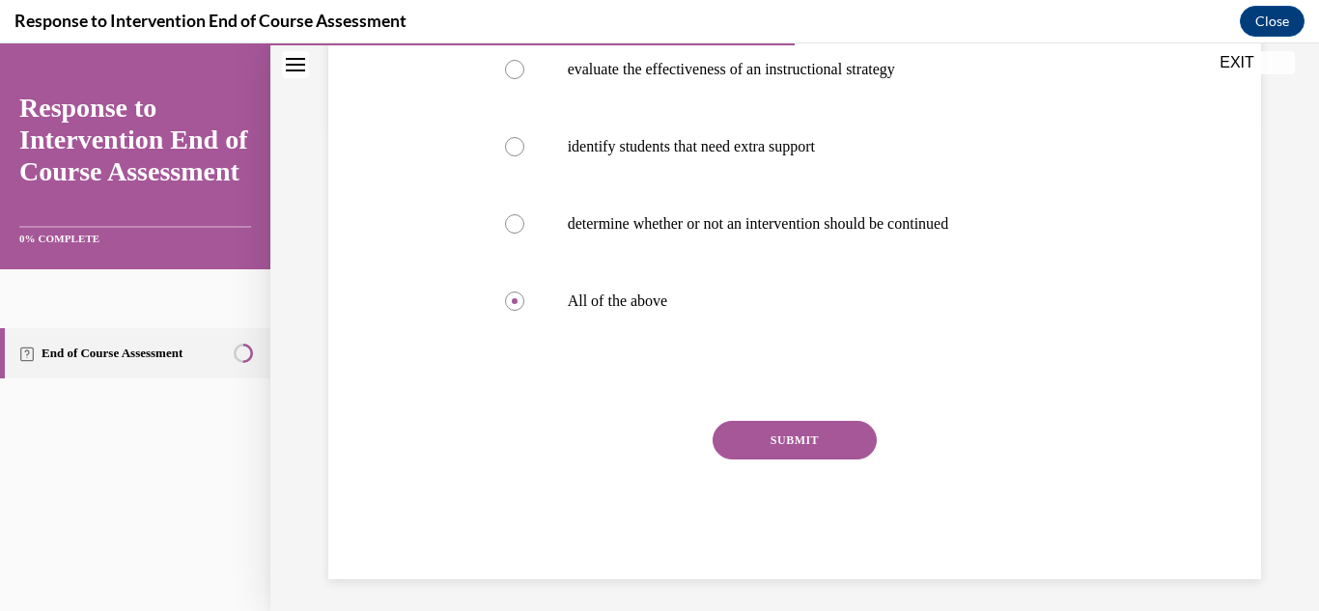
click at [794, 435] on button "SUBMIT" at bounding box center [795, 440] width 164 height 39
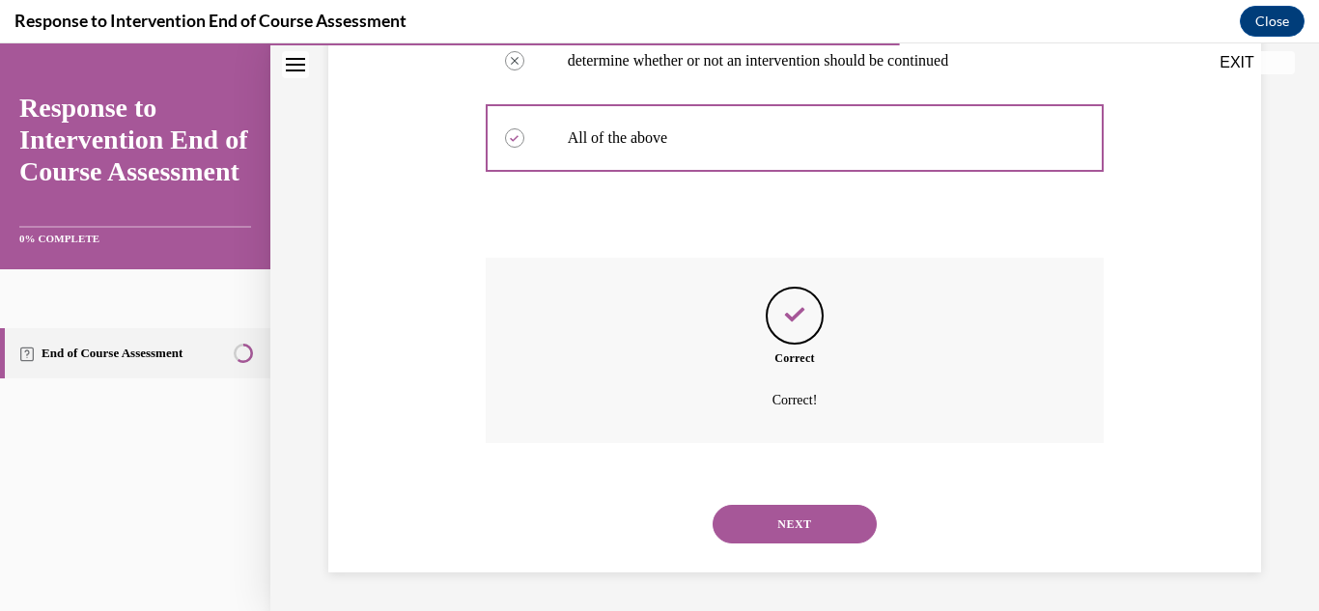
scroll to position [646, 0]
click at [771, 533] on button "NEXT" at bounding box center [795, 524] width 164 height 39
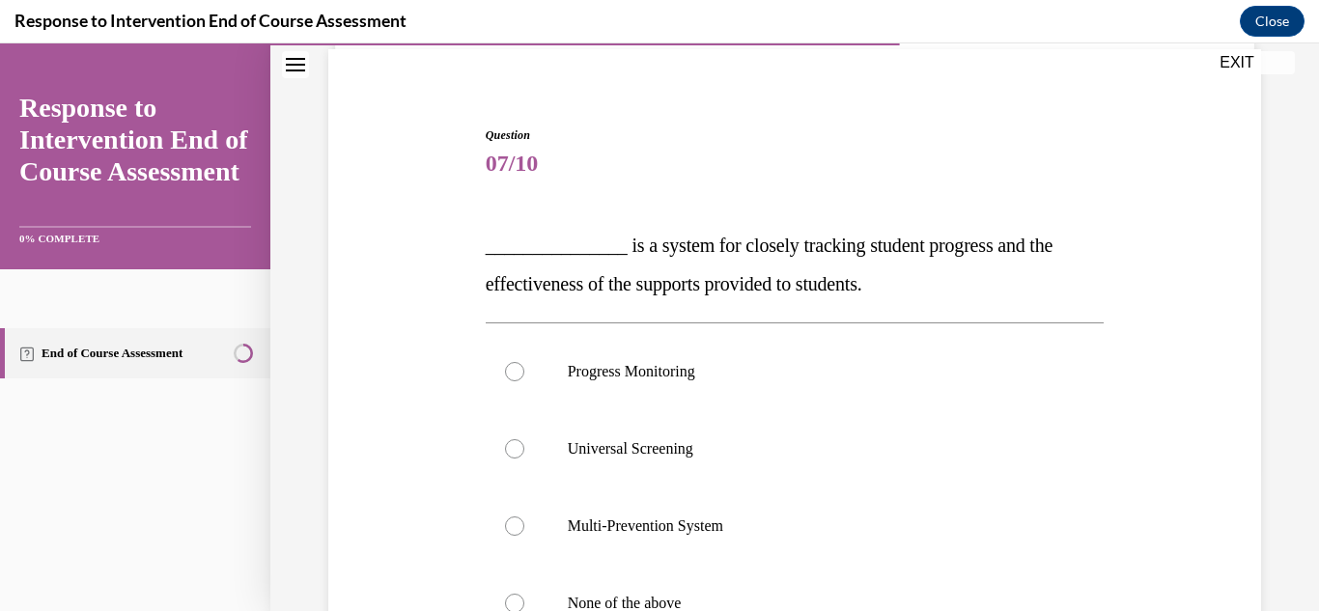
scroll to position [193, 0]
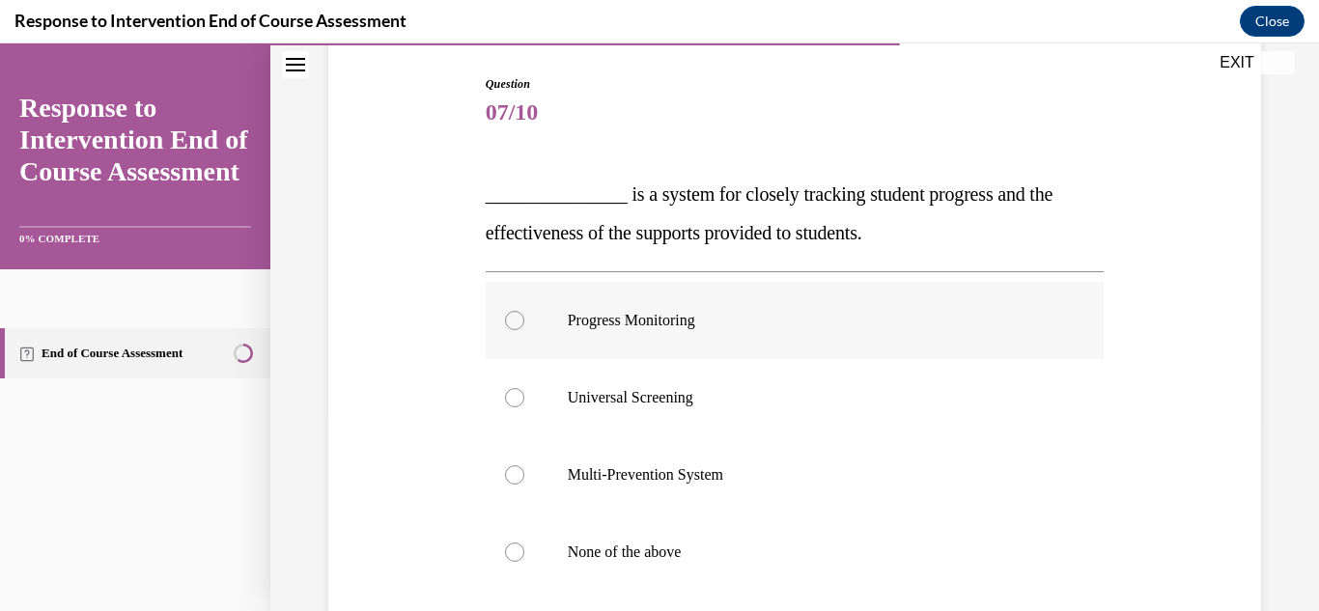
click at [516, 326] on div at bounding box center [514, 320] width 19 height 19
click at [516, 326] on input "Progress Monitoring" at bounding box center [514, 320] width 19 height 19
radio input "true"
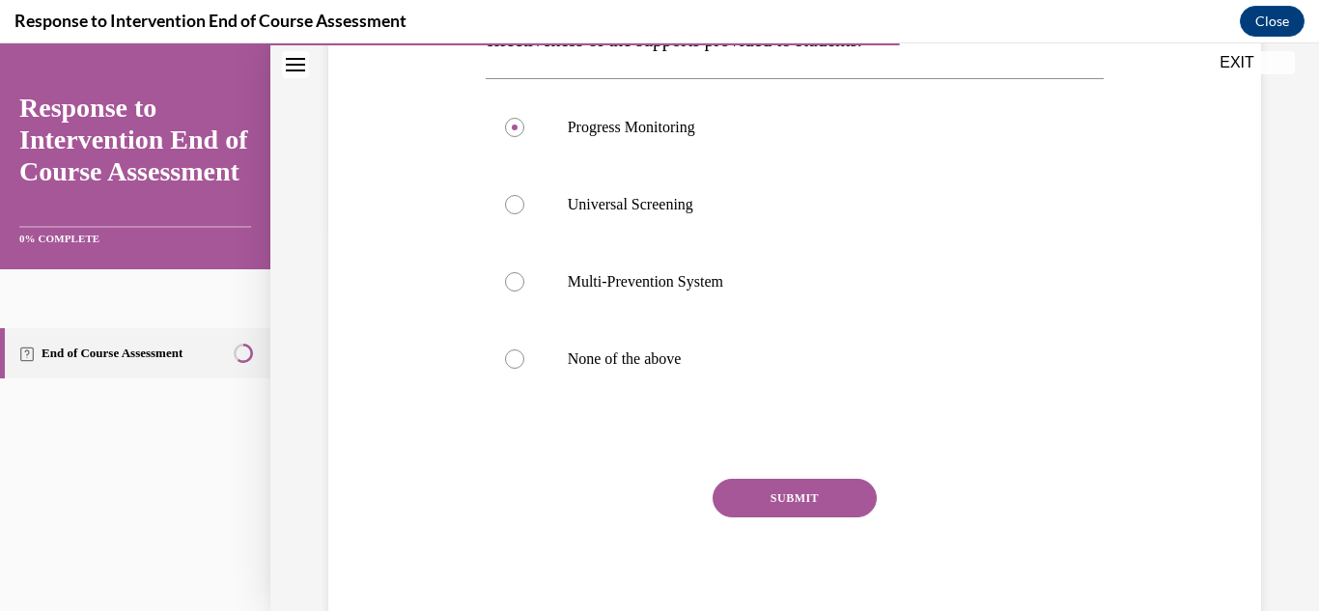
click at [779, 500] on button "SUBMIT" at bounding box center [795, 498] width 164 height 39
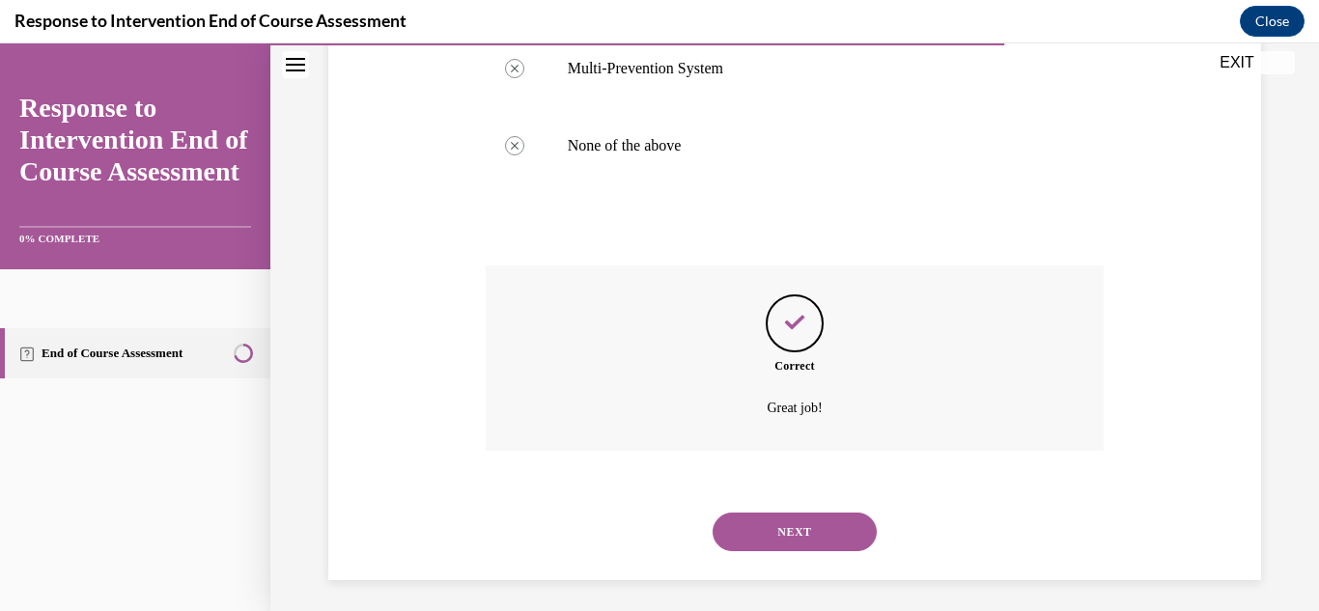
scroll to position [608, 0]
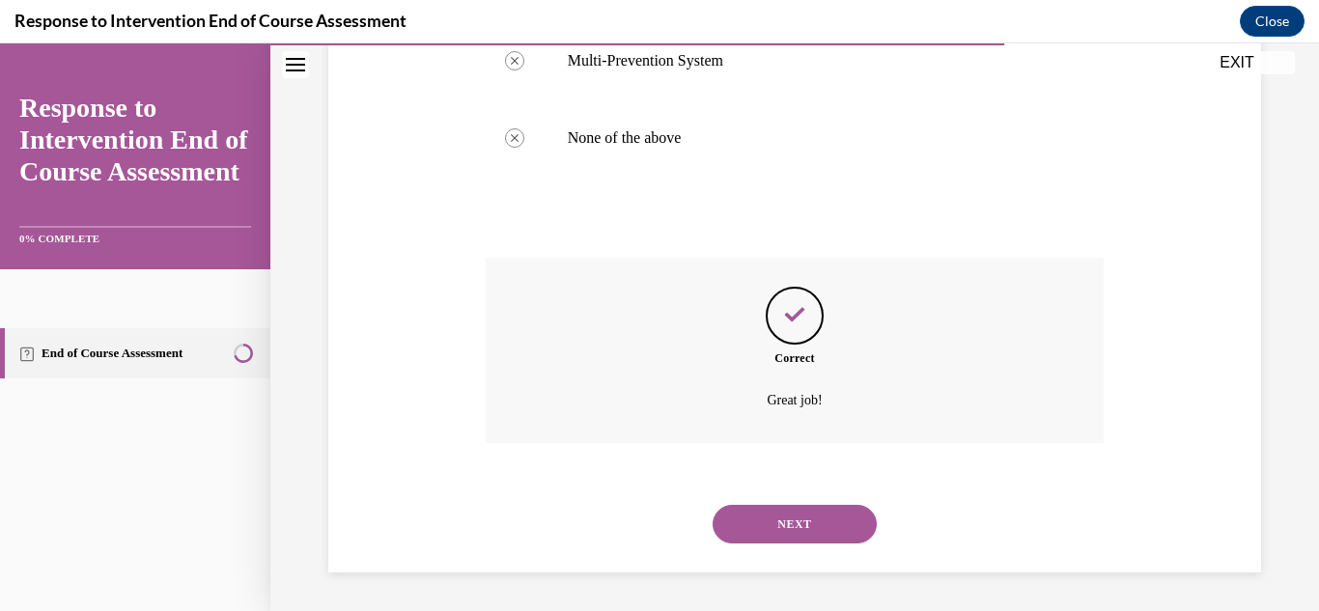
click at [801, 520] on button "NEXT" at bounding box center [795, 524] width 164 height 39
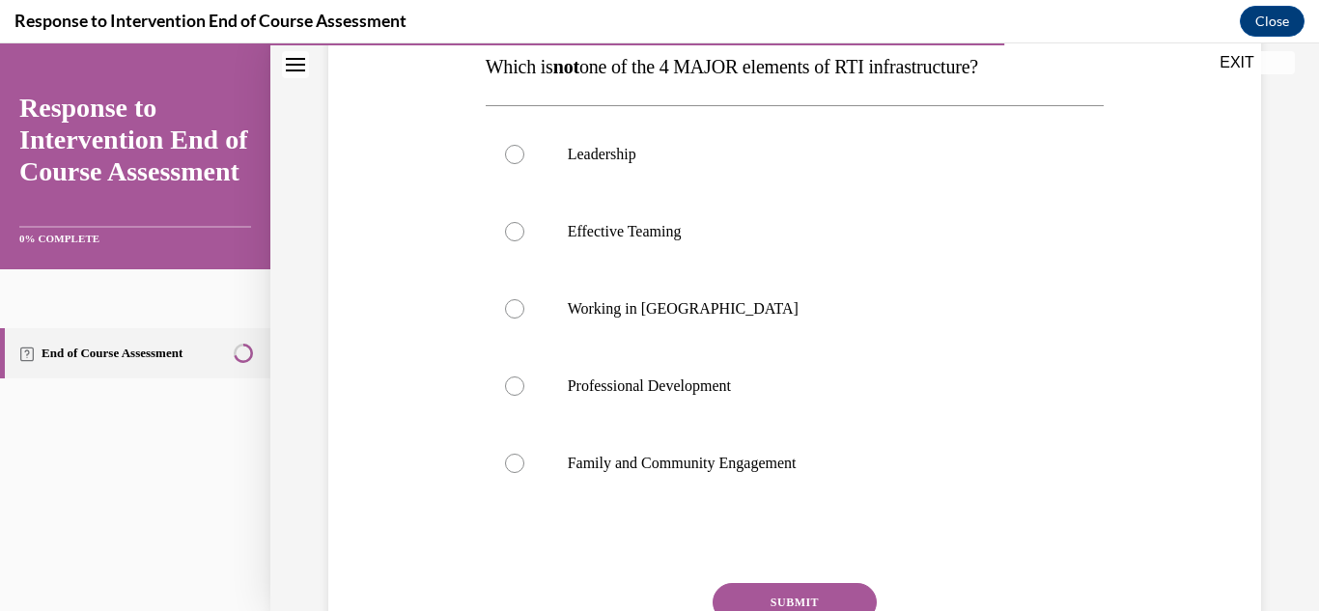
scroll to position [290, 0]
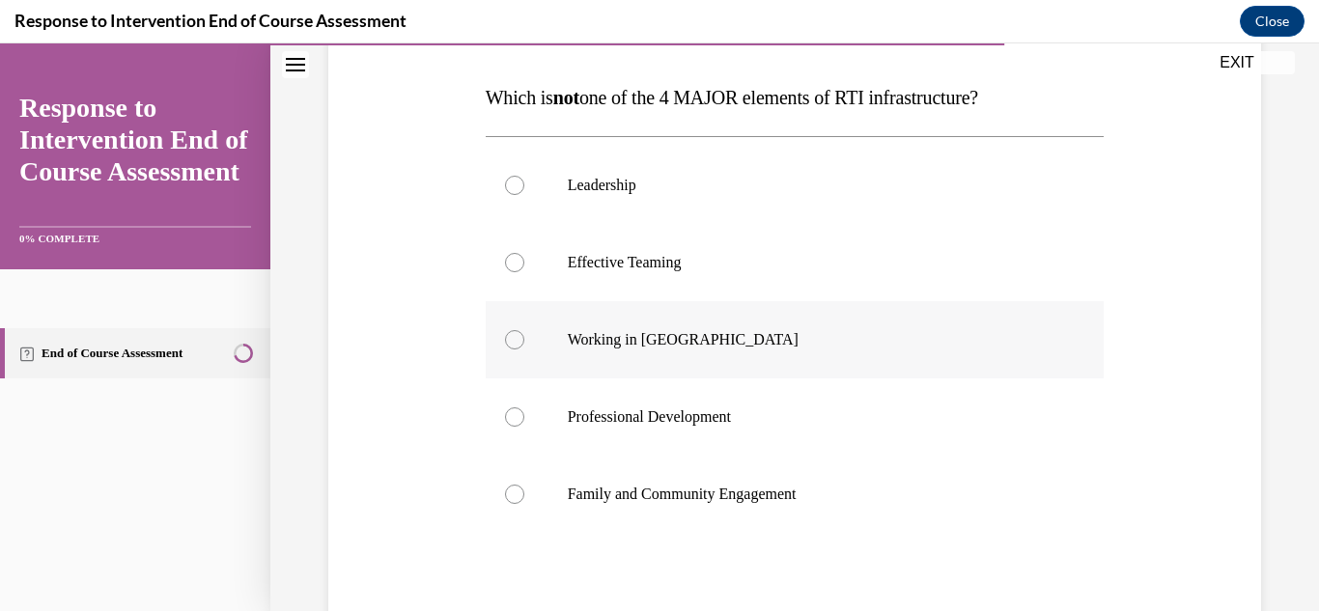
click at [642, 340] on p "Working in Silos" at bounding box center [812, 339] width 489 height 19
click at [525, 340] on input "Working in Silos" at bounding box center [514, 339] width 19 height 19
radio input "true"
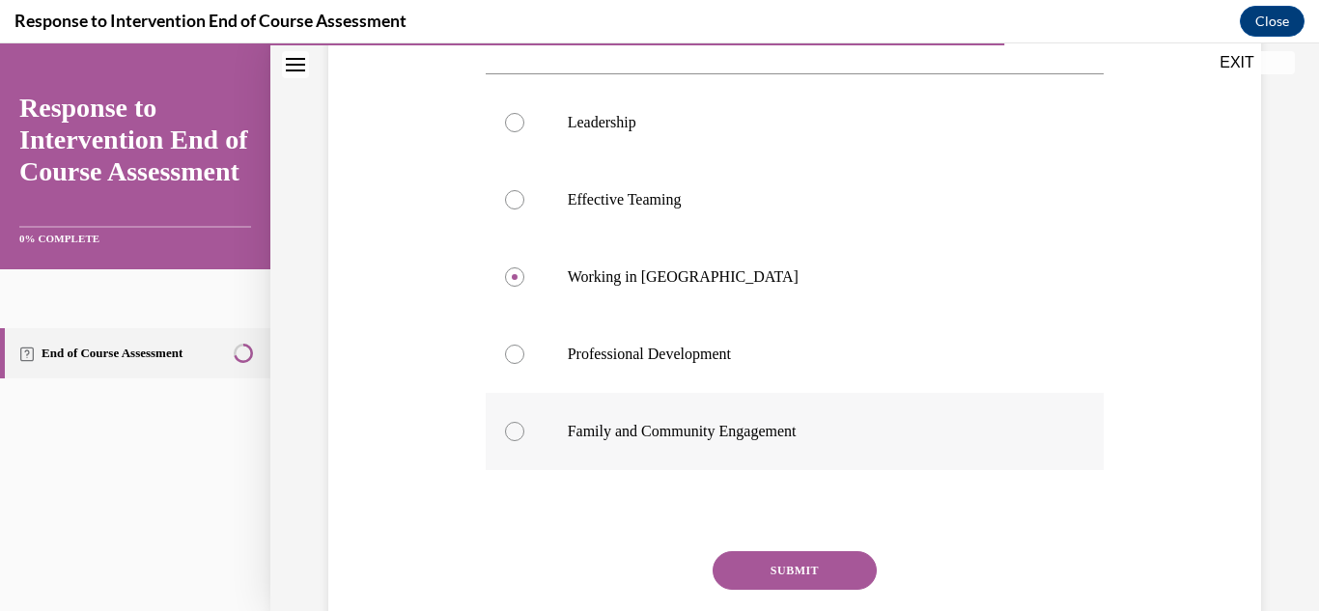
scroll to position [386, 0]
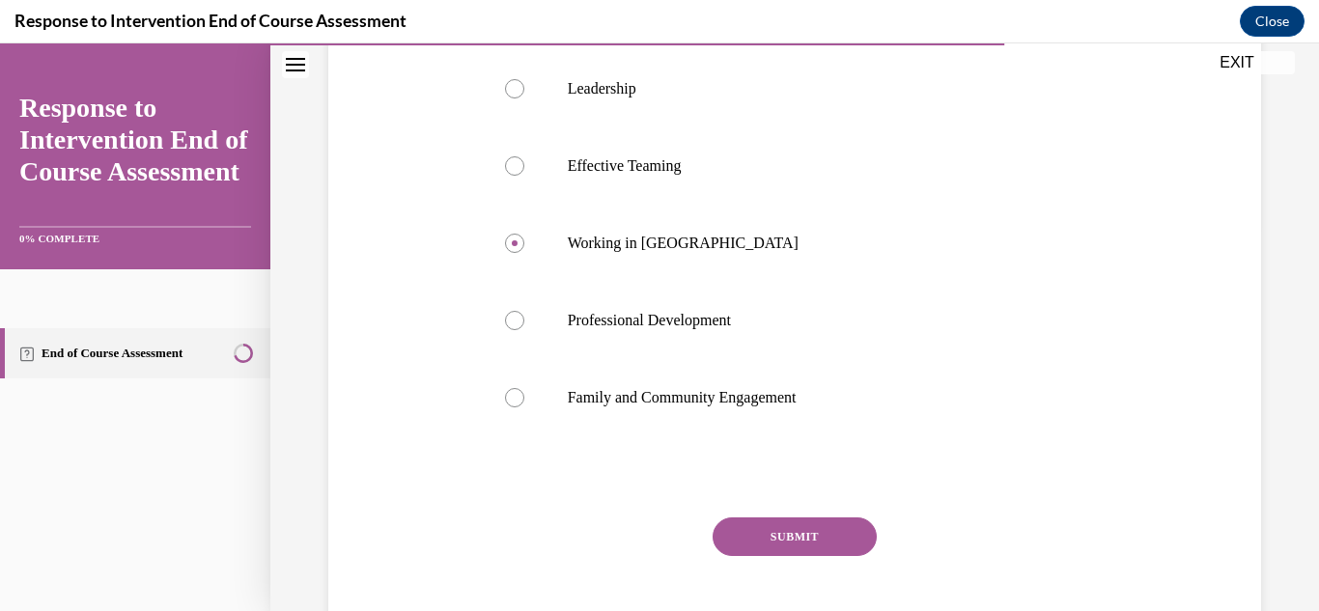
click at [804, 539] on button "SUBMIT" at bounding box center [795, 537] width 164 height 39
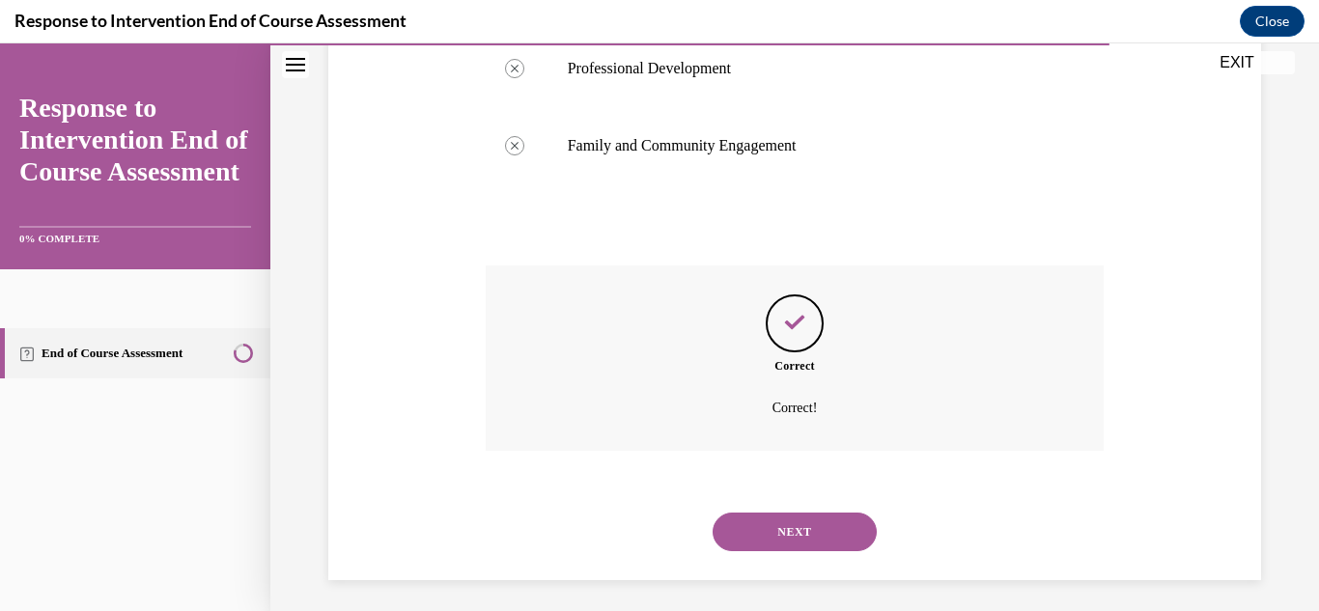
scroll to position [646, 0]
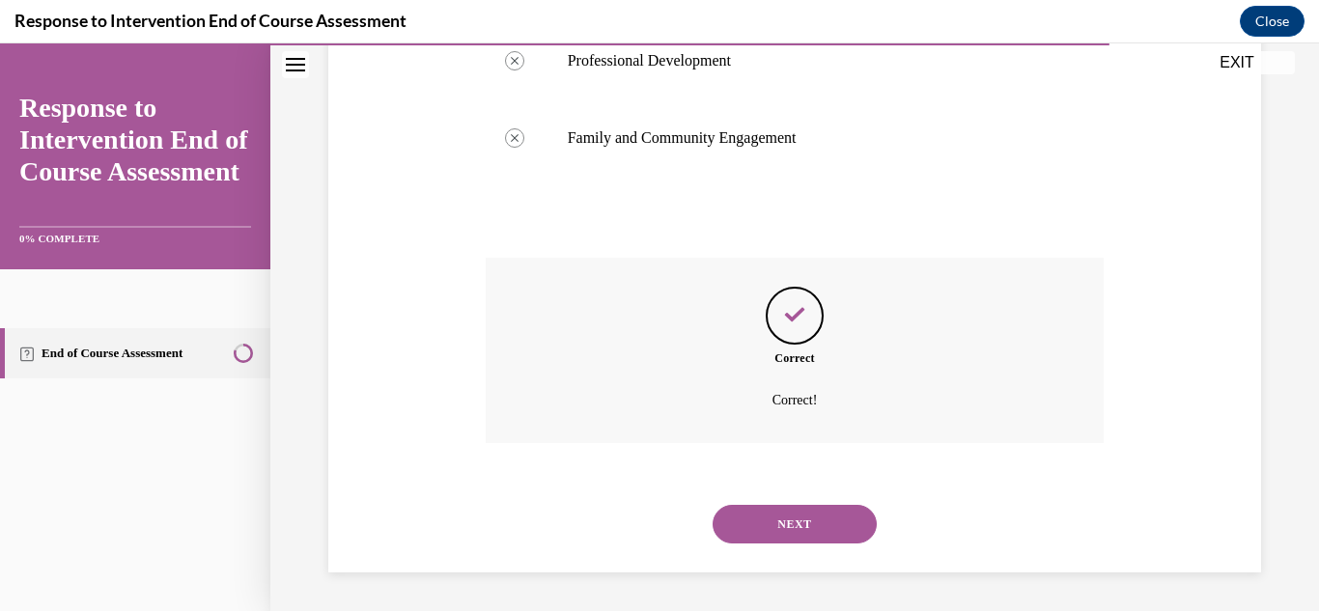
click at [776, 530] on button "NEXT" at bounding box center [795, 524] width 164 height 39
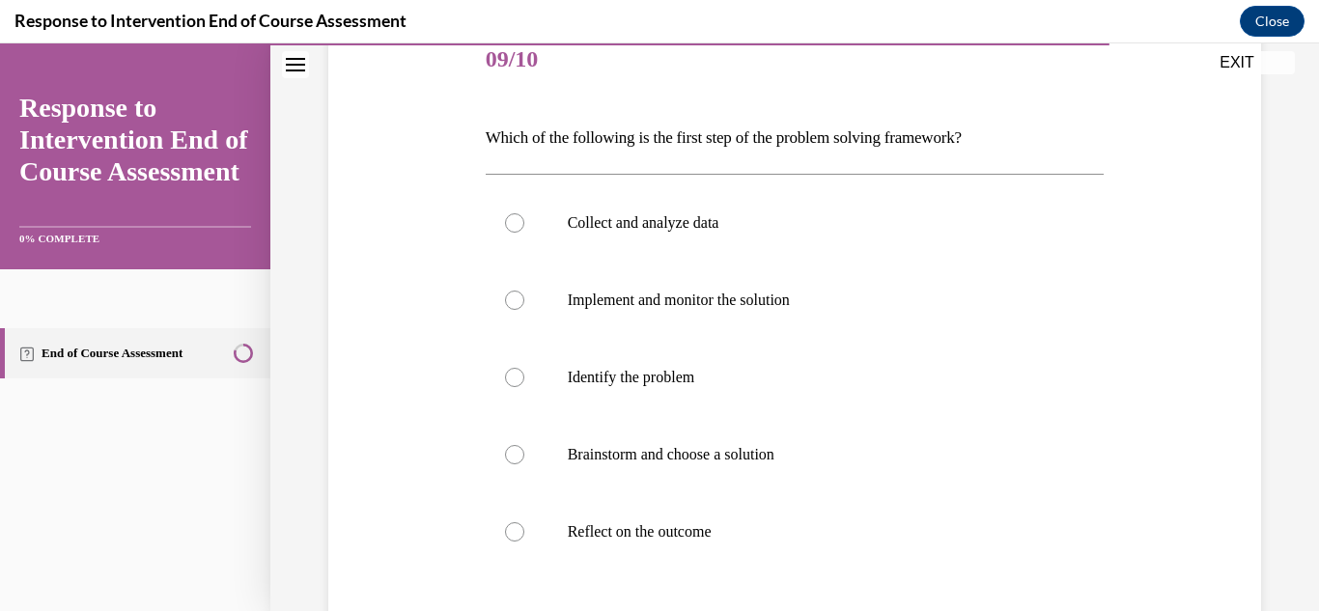
scroll to position [290, 0]
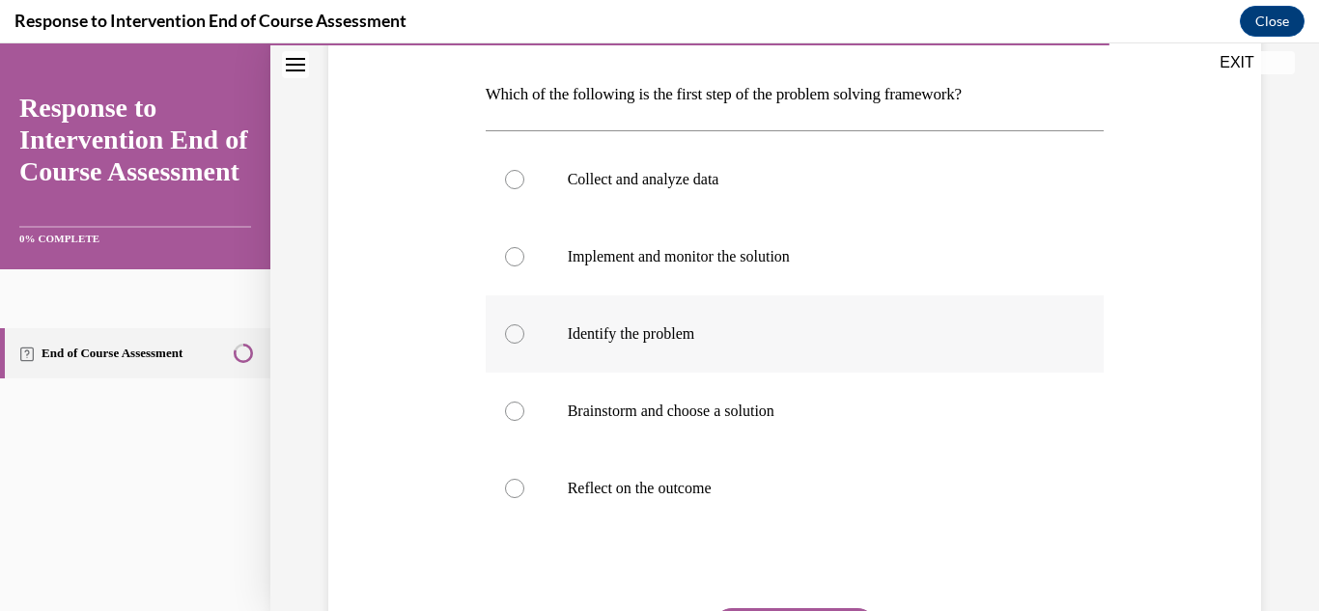
click at [657, 335] on p "Identify the problem" at bounding box center [812, 334] width 489 height 19
click at [525, 335] on input "Identify the problem" at bounding box center [514, 334] width 19 height 19
radio input "true"
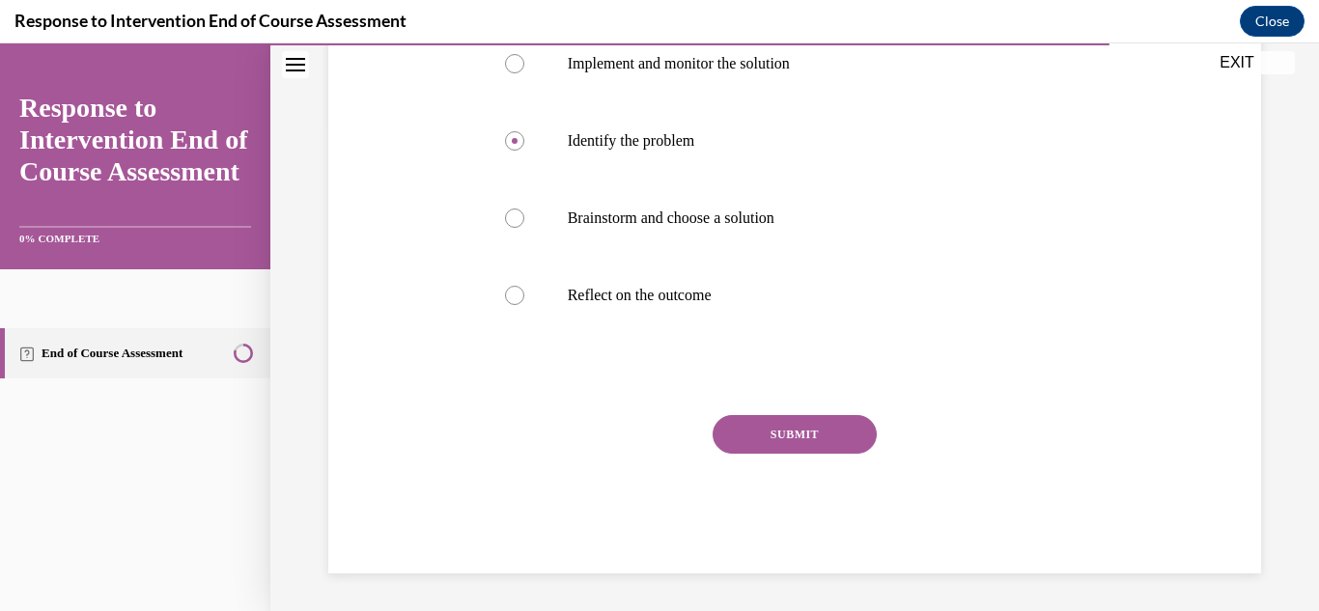
click at [821, 441] on button "SUBMIT" at bounding box center [795, 434] width 164 height 39
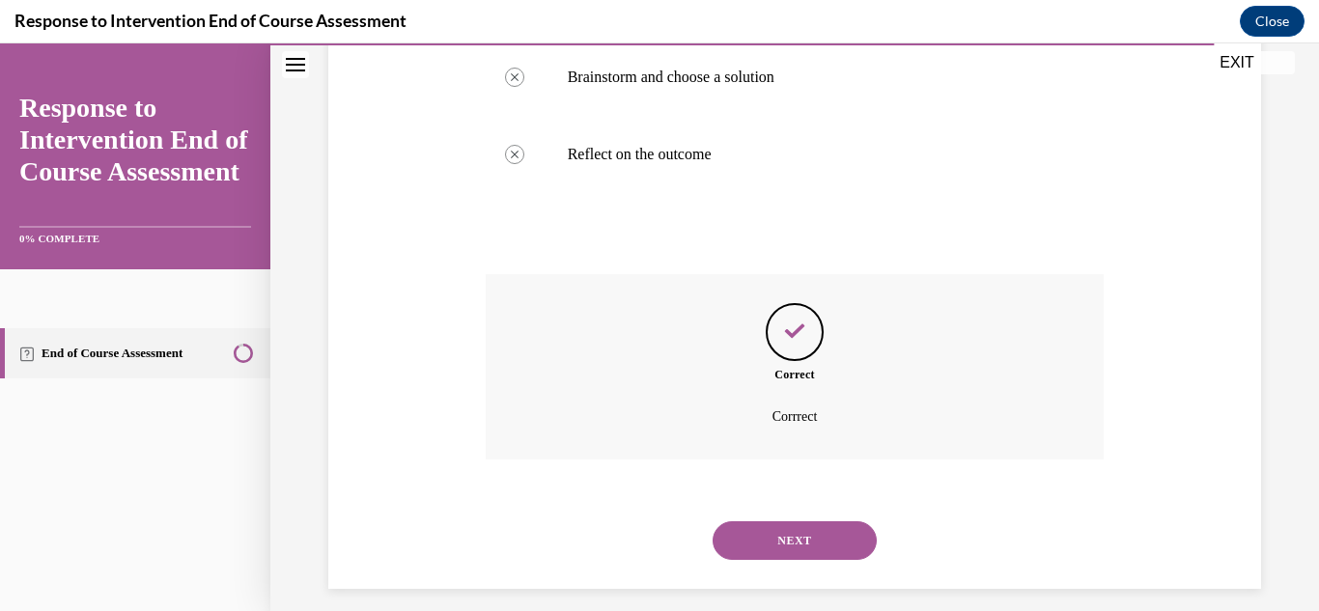
scroll to position [640, 0]
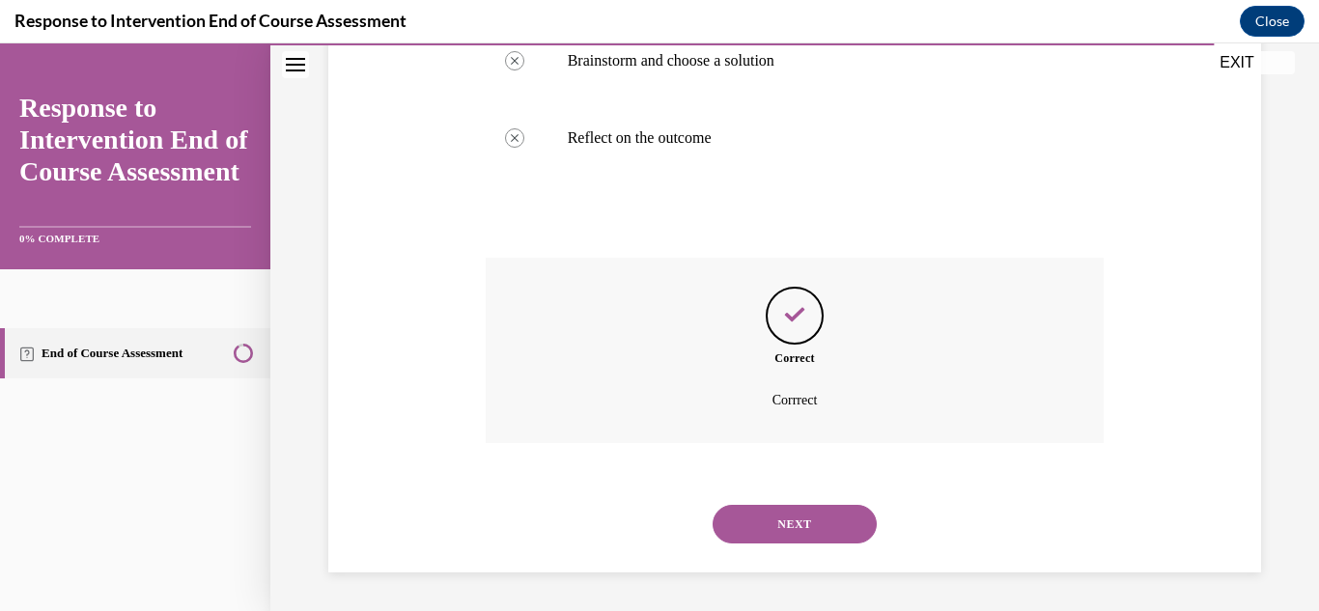
click at [811, 516] on button "NEXT" at bounding box center [795, 524] width 164 height 39
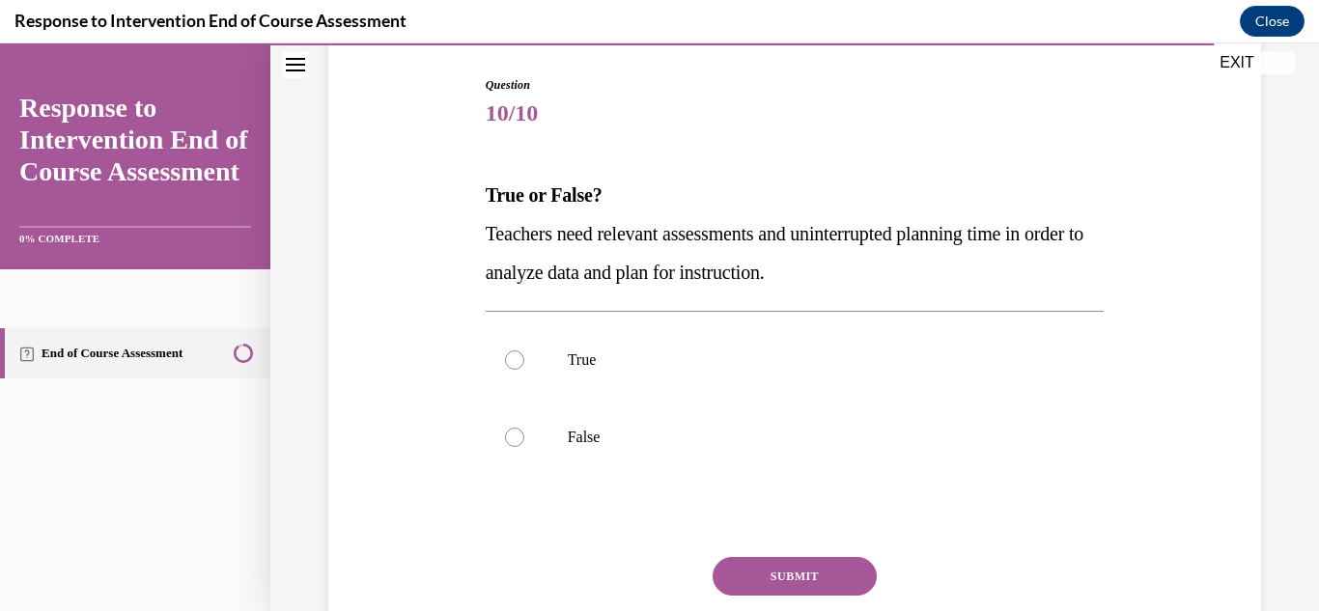
scroll to position [193, 0]
click at [516, 355] on div at bounding box center [514, 359] width 19 height 19
click at [516, 355] on input "True" at bounding box center [514, 359] width 19 height 19
radio input "true"
click at [799, 570] on button "SUBMIT" at bounding box center [795, 575] width 164 height 39
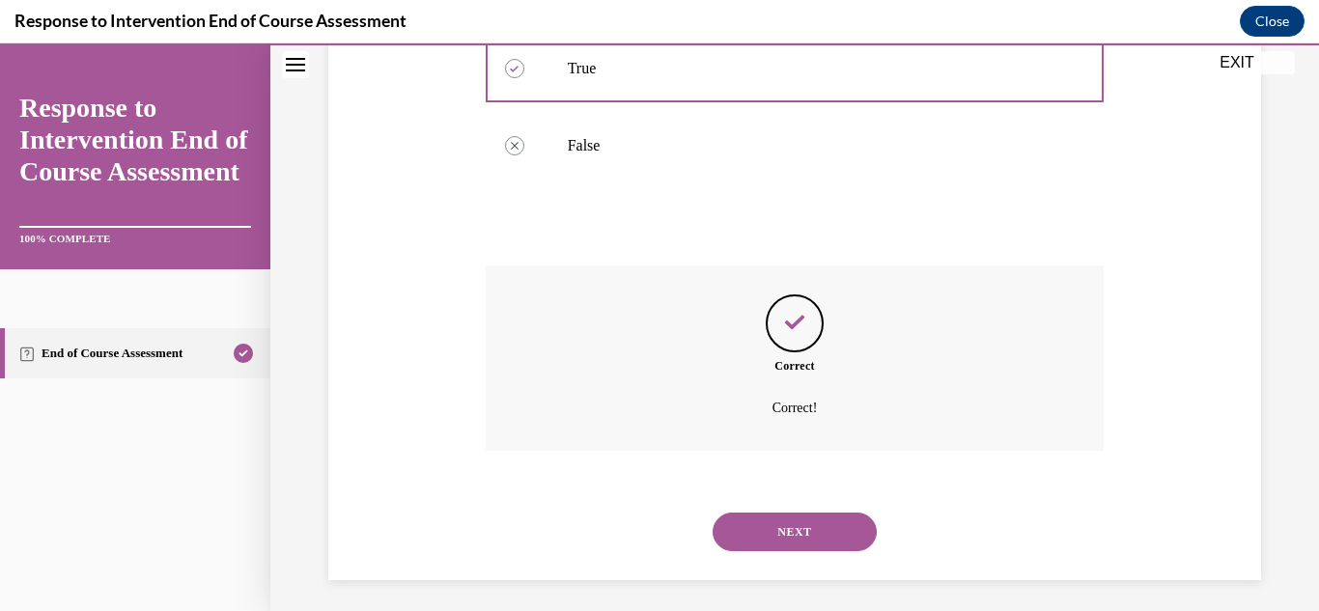
scroll to position [492, 0]
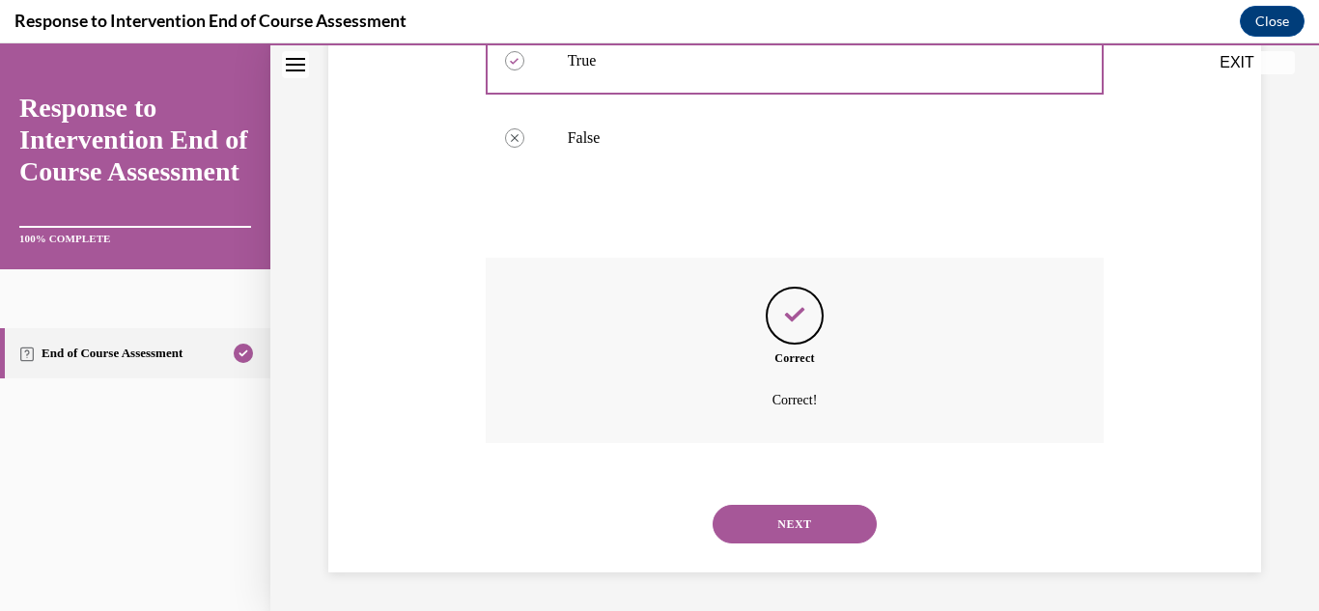
click at [803, 533] on button "NEXT" at bounding box center [795, 524] width 164 height 39
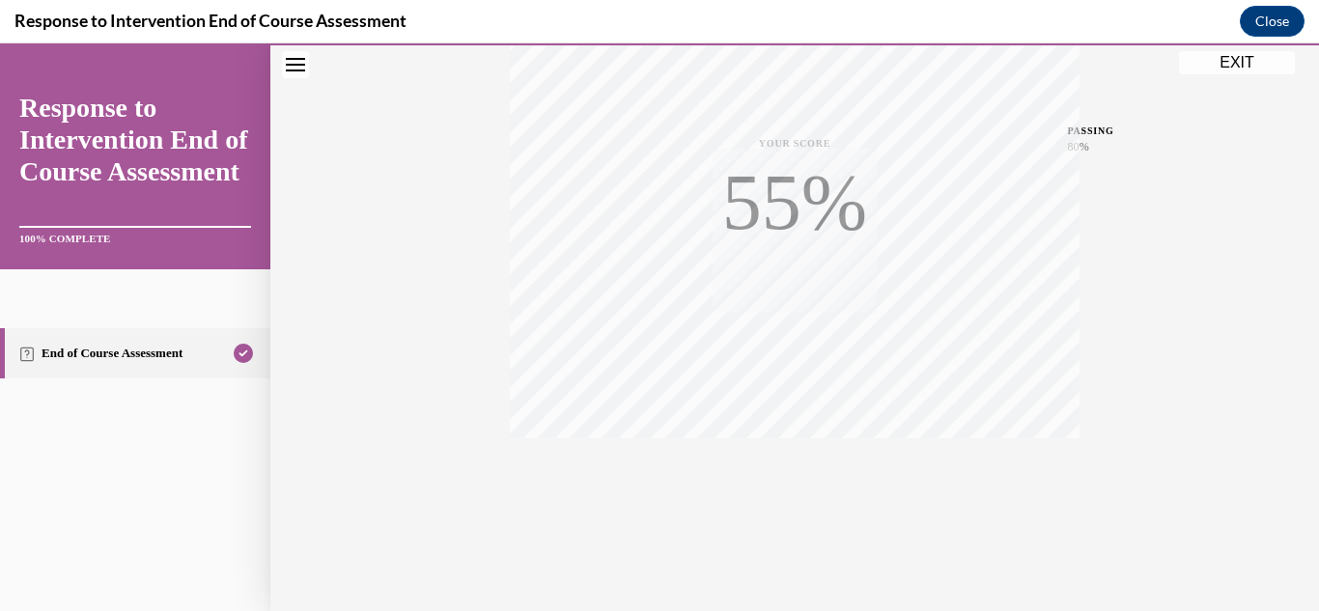
scroll to position [422, 0]
click at [1237, 61] on button "EXIT" at bounding box center [1237, 62] width 116 height 23
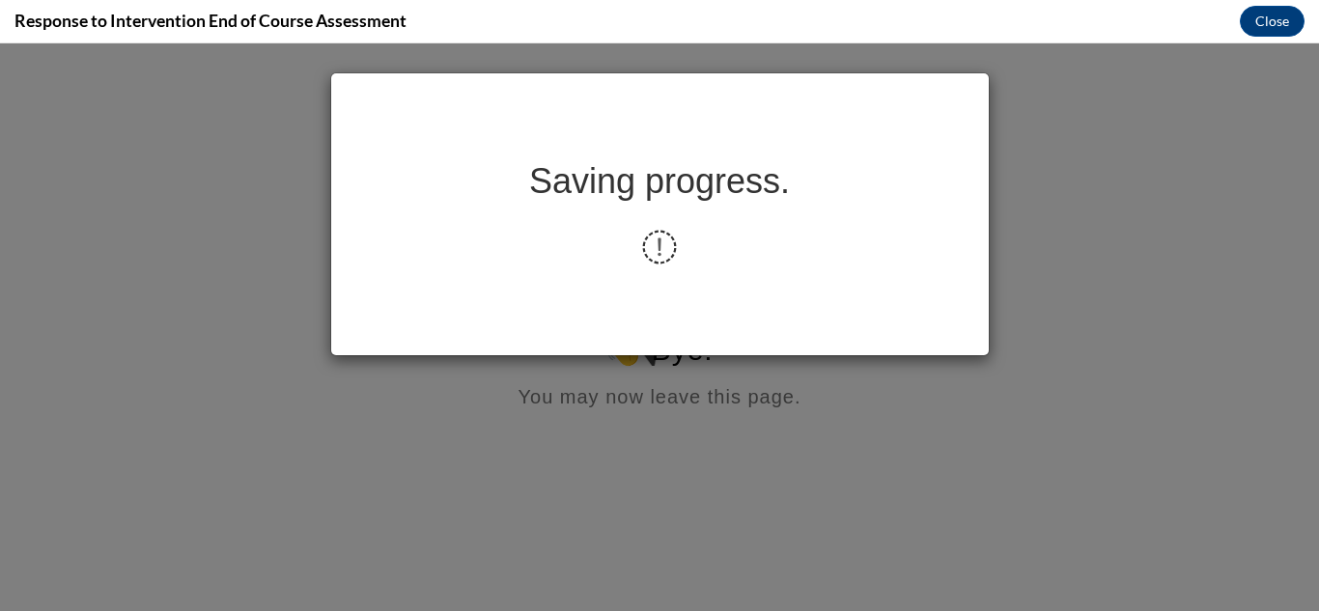
scroll to position [0, 0]
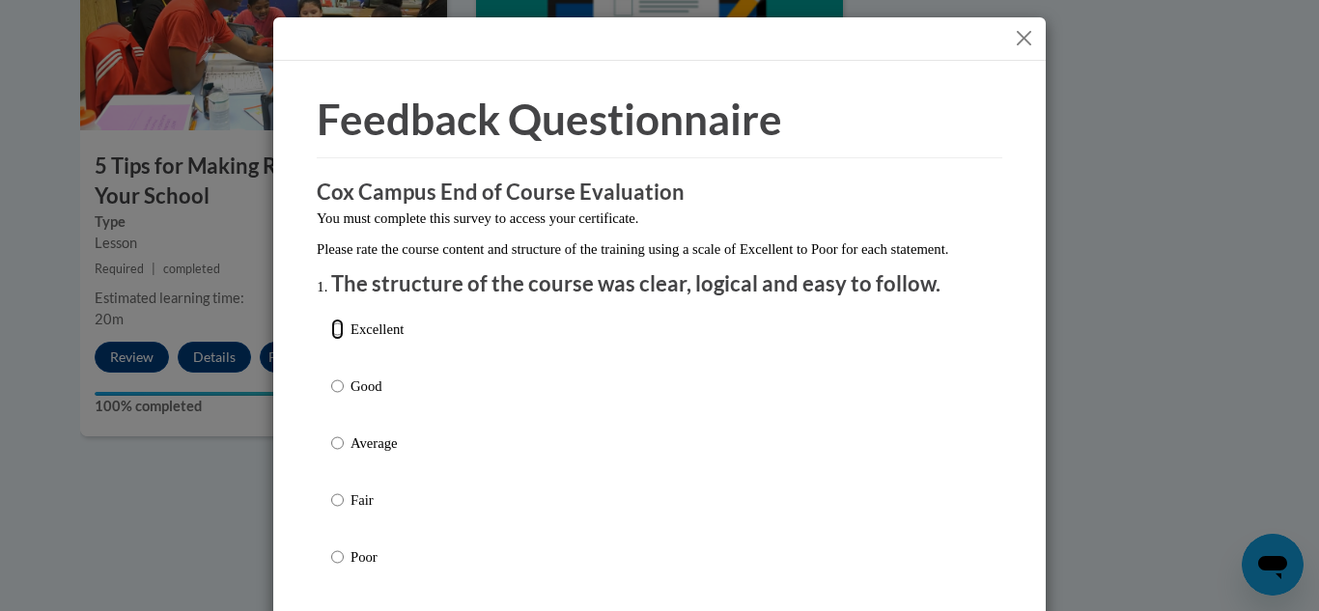
click at [333, 340] on input "Excellent" at bounding box center [337, 329] width 13 height 21
radio input "true"
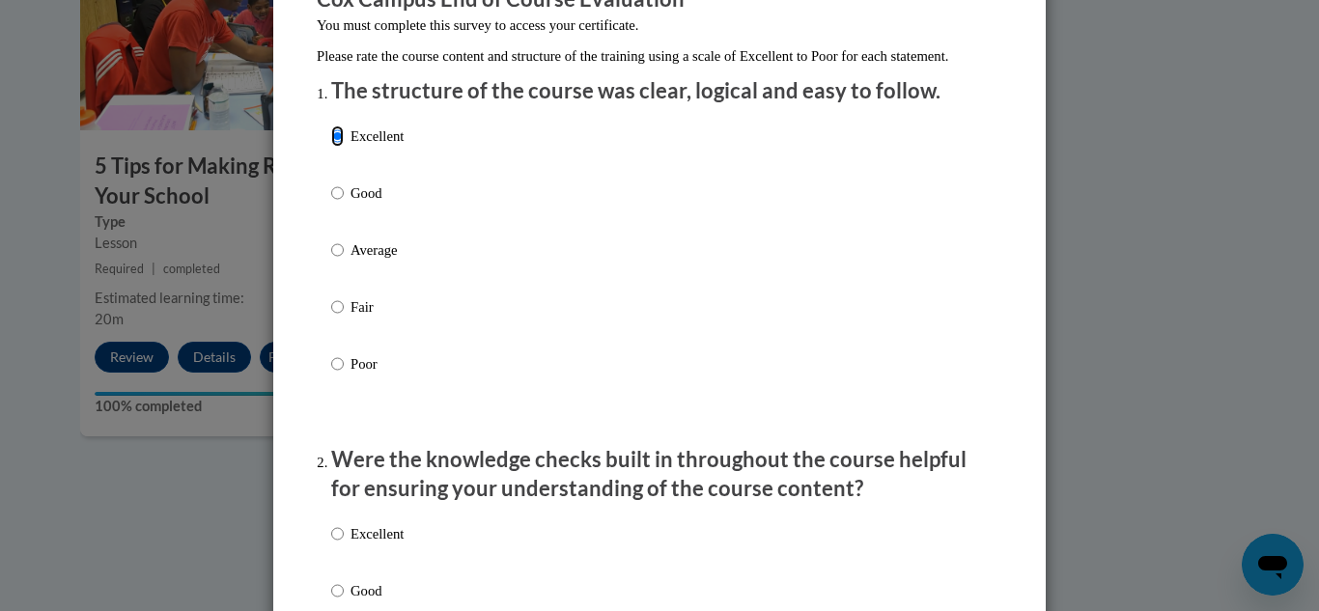
scroll to position [290, 0]
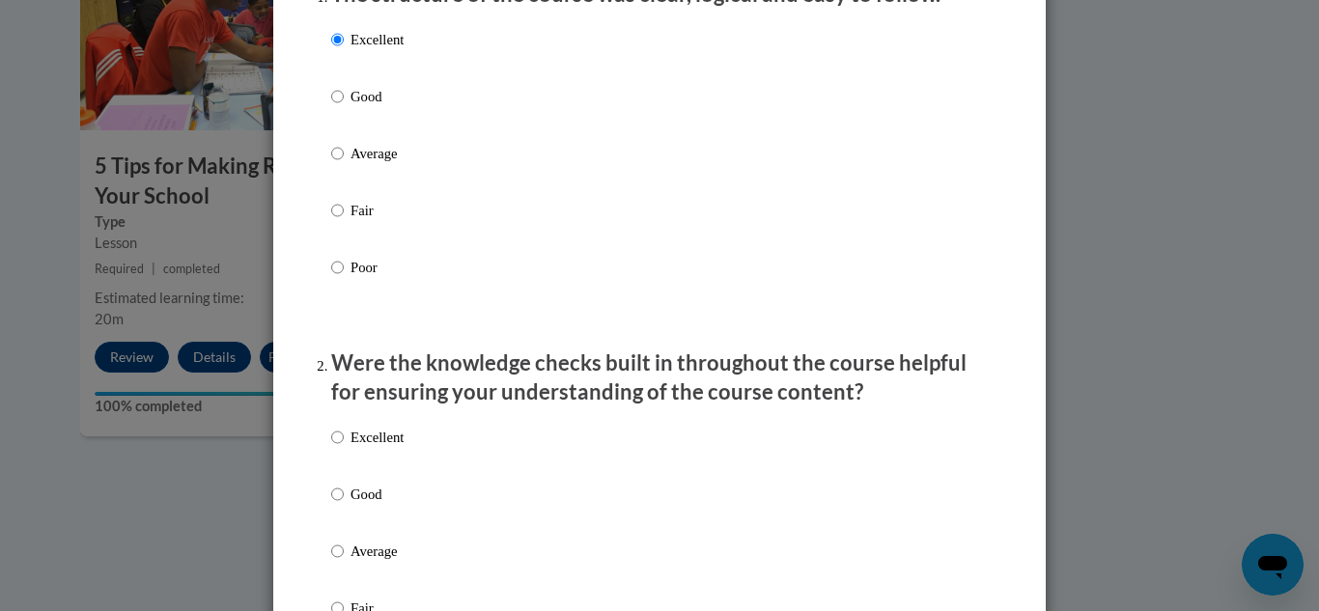
click at [351, 448] on p "Excellent" at bounding box center [377, 437] width 53 height 21
click at [344, 448] on input "Excellent" at bounding box center [337, 437] width 13 height 21
radio input "true"
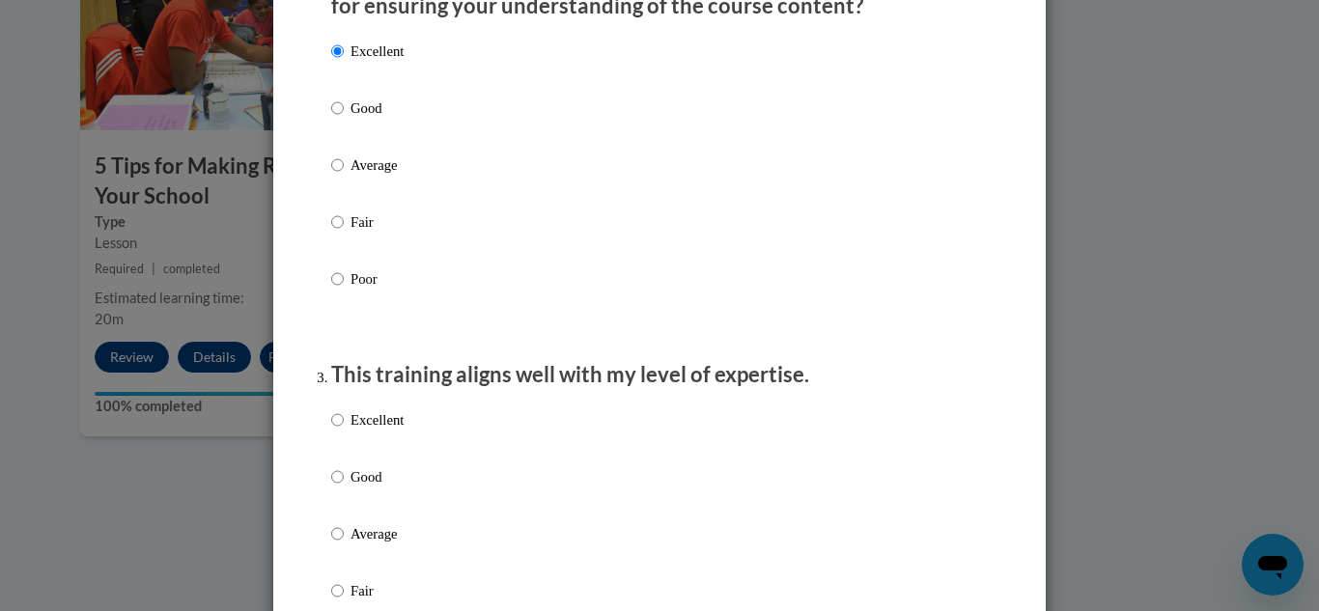
click at [376, 431] on p "Excellent" at bounding box center [377, 420] width 53 height 21
click at [344, 431] on input "Excellent" at bounding box center [337, 420] width 13 height 21
radio input "true"
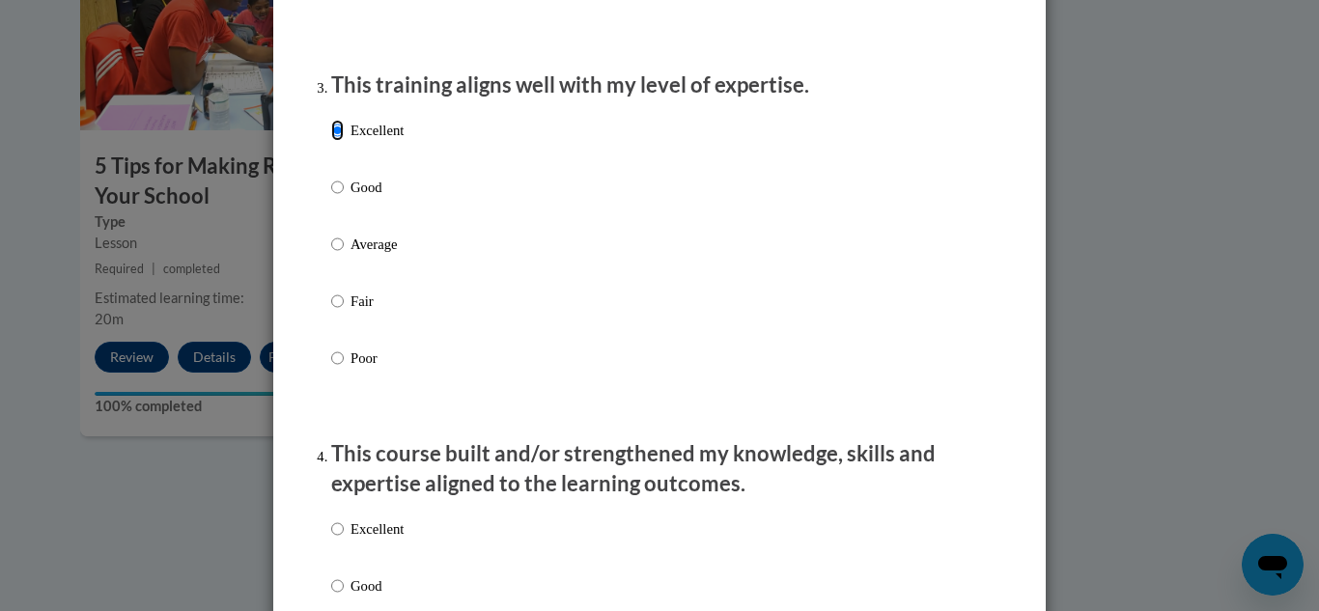
scroll to position [1063, 0]
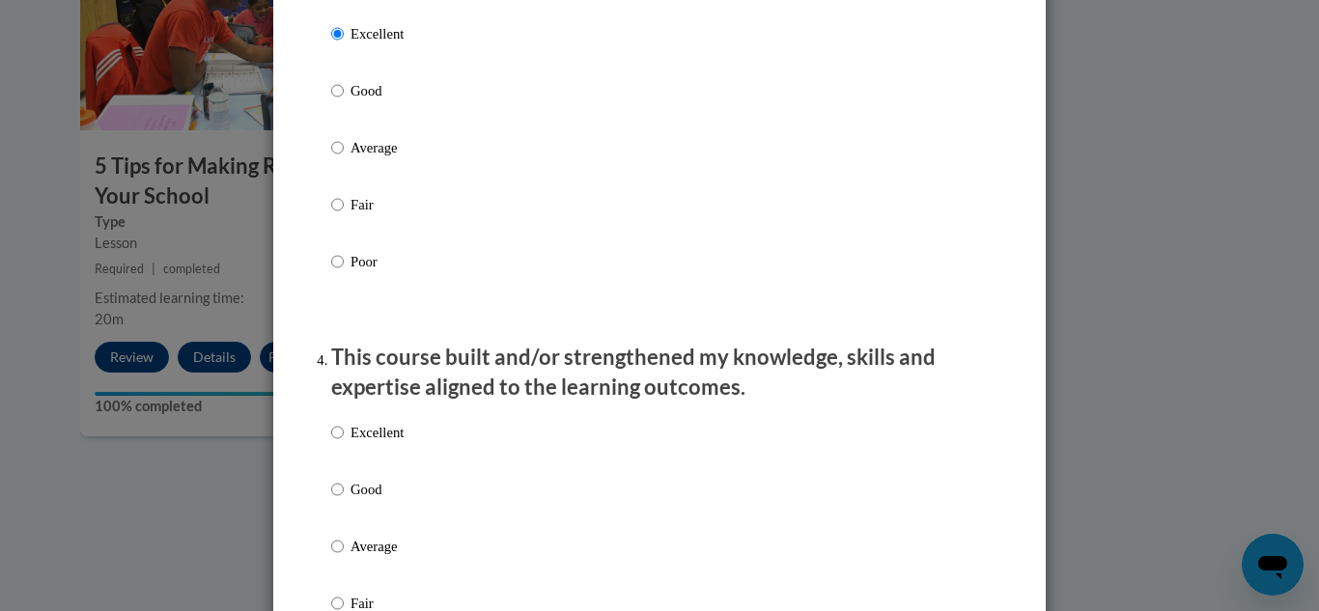
click at [370, 443] on p "Excellent" at bounding box center [377, 432] width 53 height 21
click at [344, 443] on input "Excellent" at bounding box center [337, 432] width 13 height 21
radio input "true"
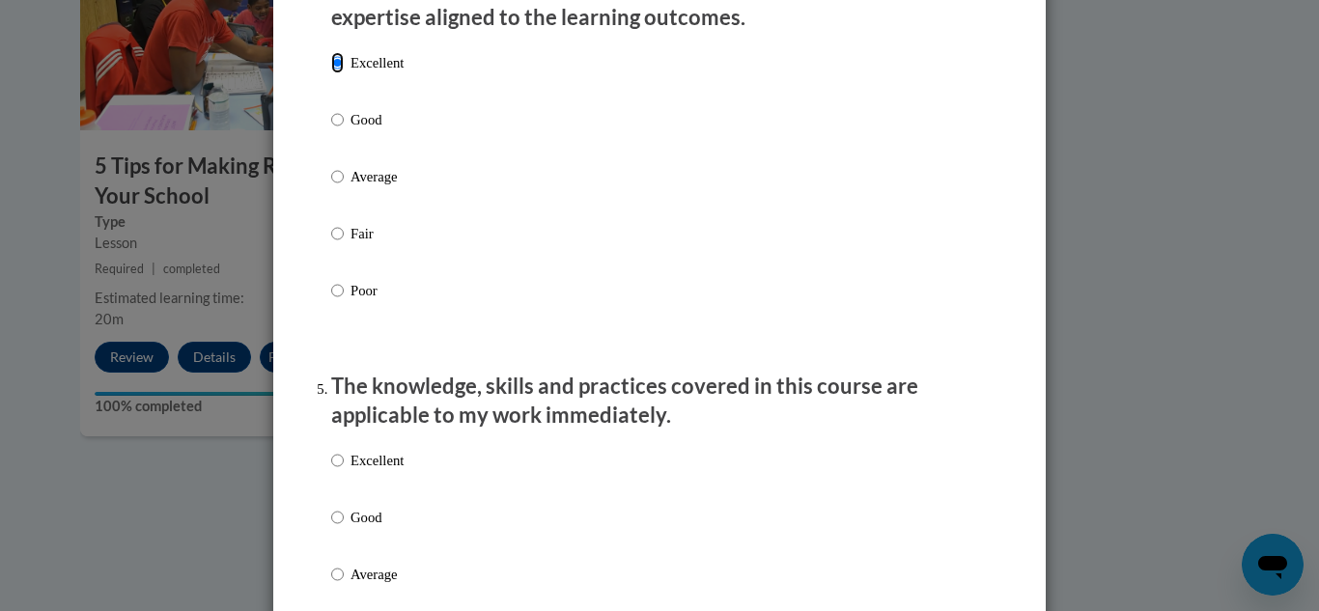
scroll to position [1449, 0]
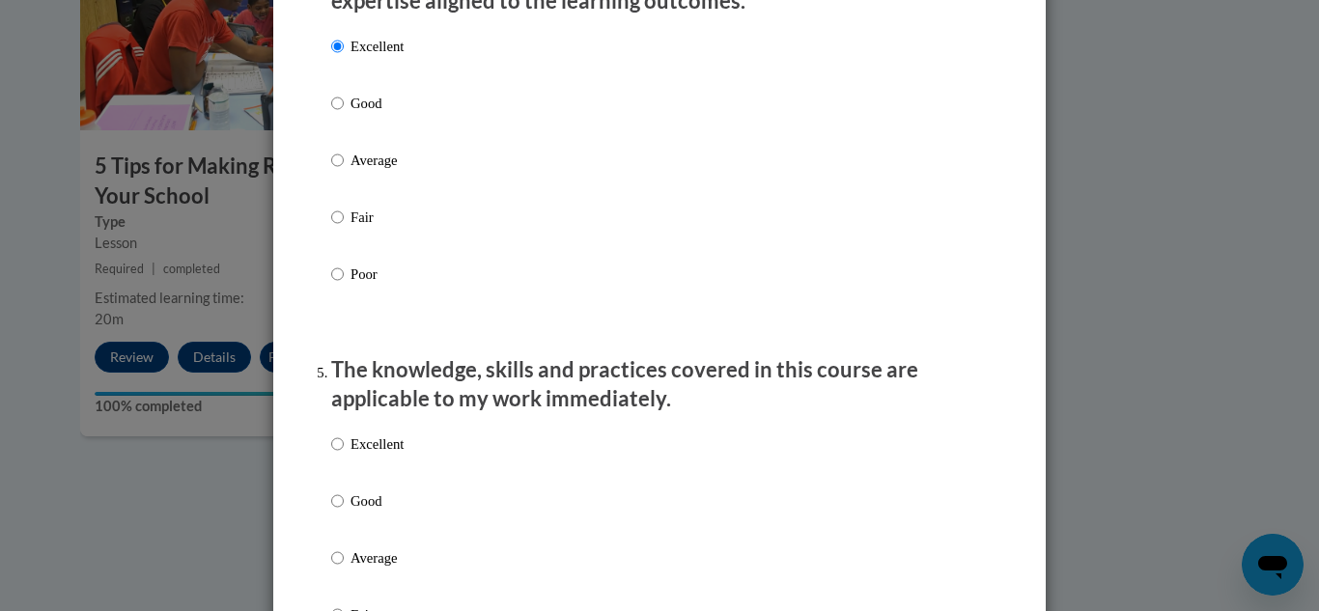
click at [379, 455] on p "Excellent" at bounding box center [377, 444] width 53 height 21
click at [344, 455] on input "Excellent" at bounding box center [337, 444] width 13 height 21
radio input "true"
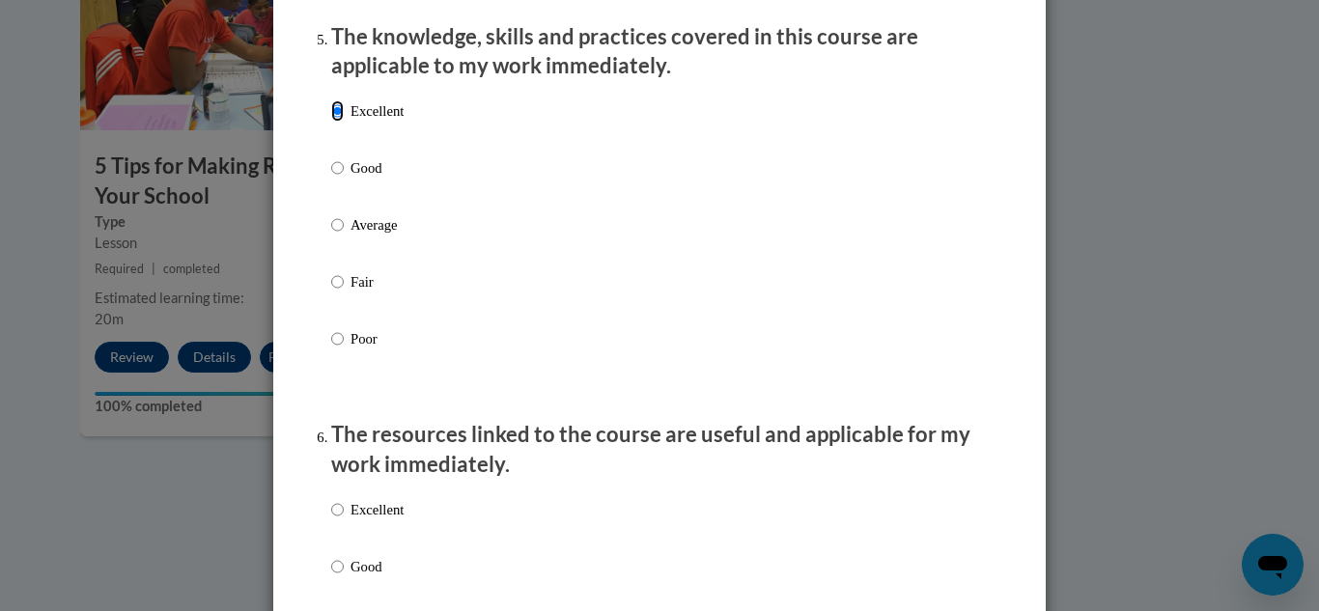
scroll to position [1835, 0]
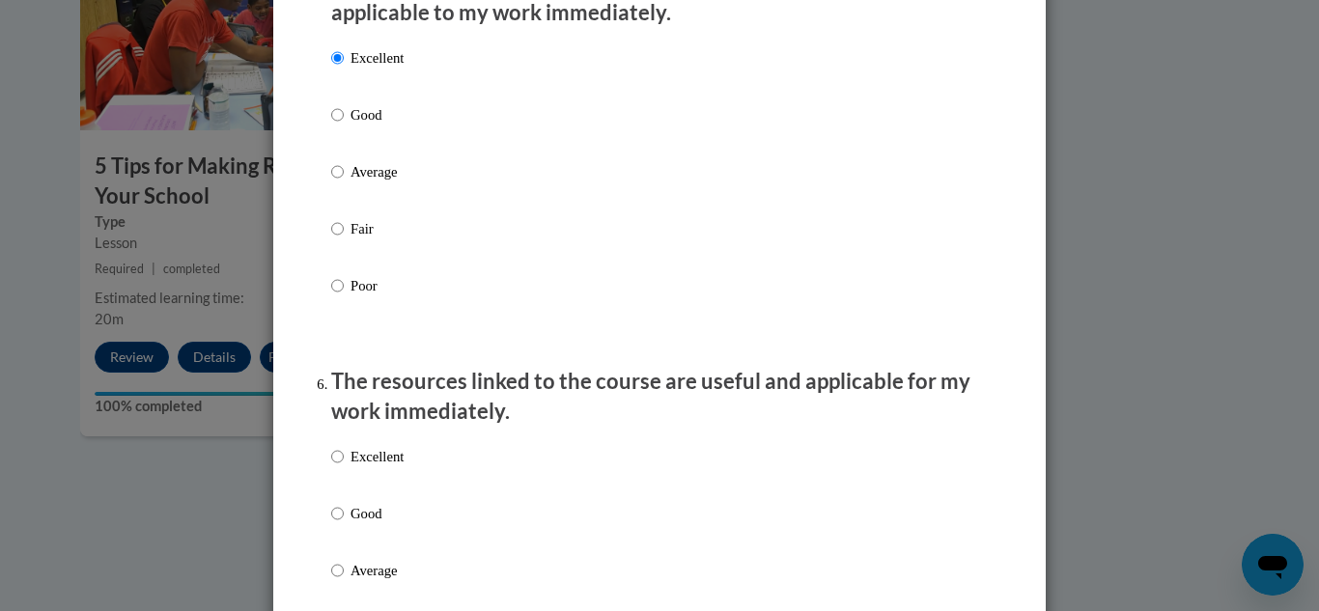
click at [364, 468] on p "Excellent" at bounding box center [377, 456] width 53 height 21
click at [344, 468] on input "Excellent" at bounding box center [337, 456] width 13 height 21
radio input "true"
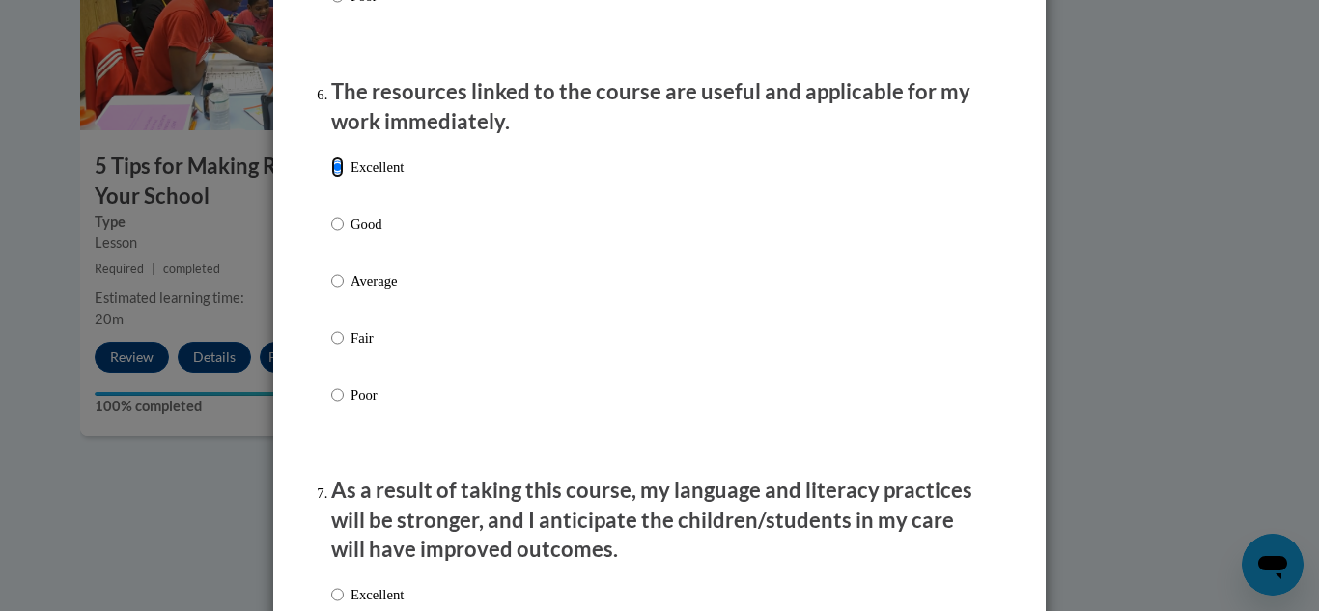
scroll to position [2222, 0]
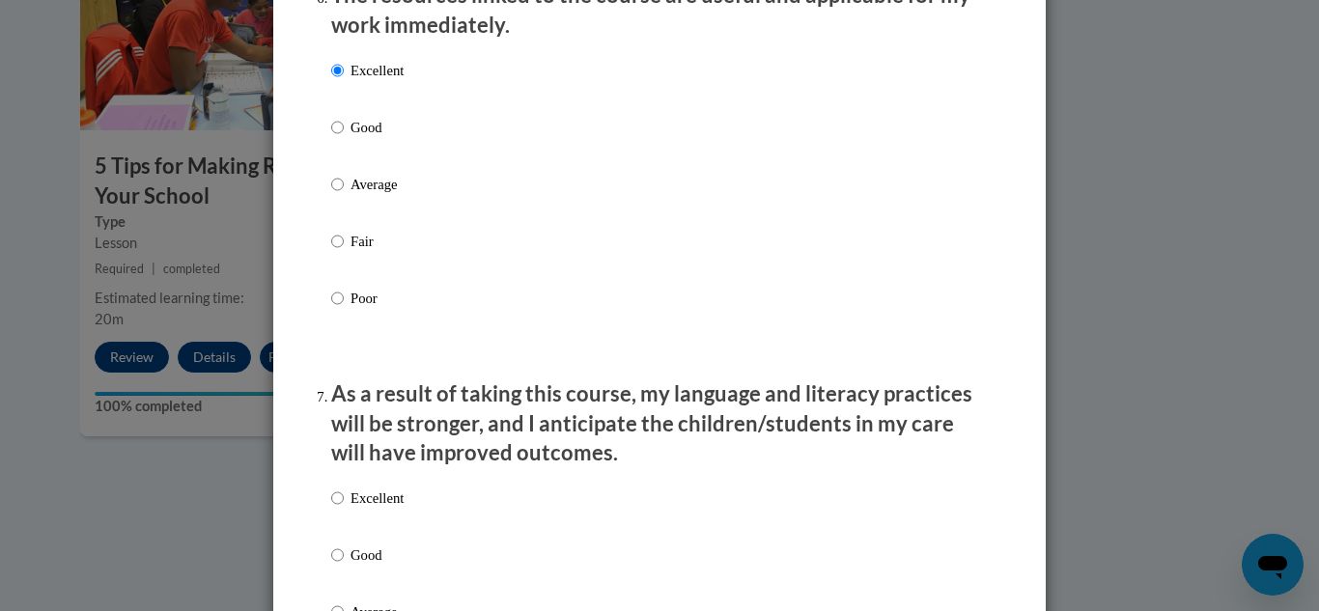
click at [367, 509] on p "Excellent" at bounding box center [377, 498] width 53 height 21
click at [344, 509] on input "Excellent" at bounding box center [337, 498] width 13 height 21
radio input "true"
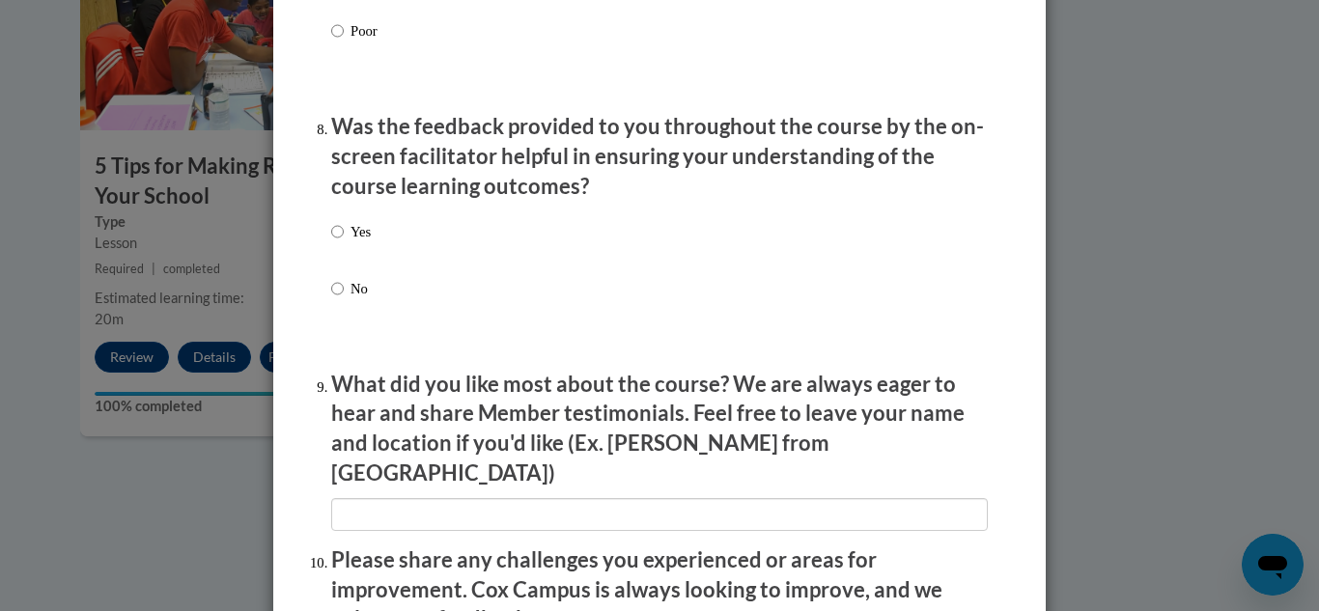
scroll to position [2898, 0]
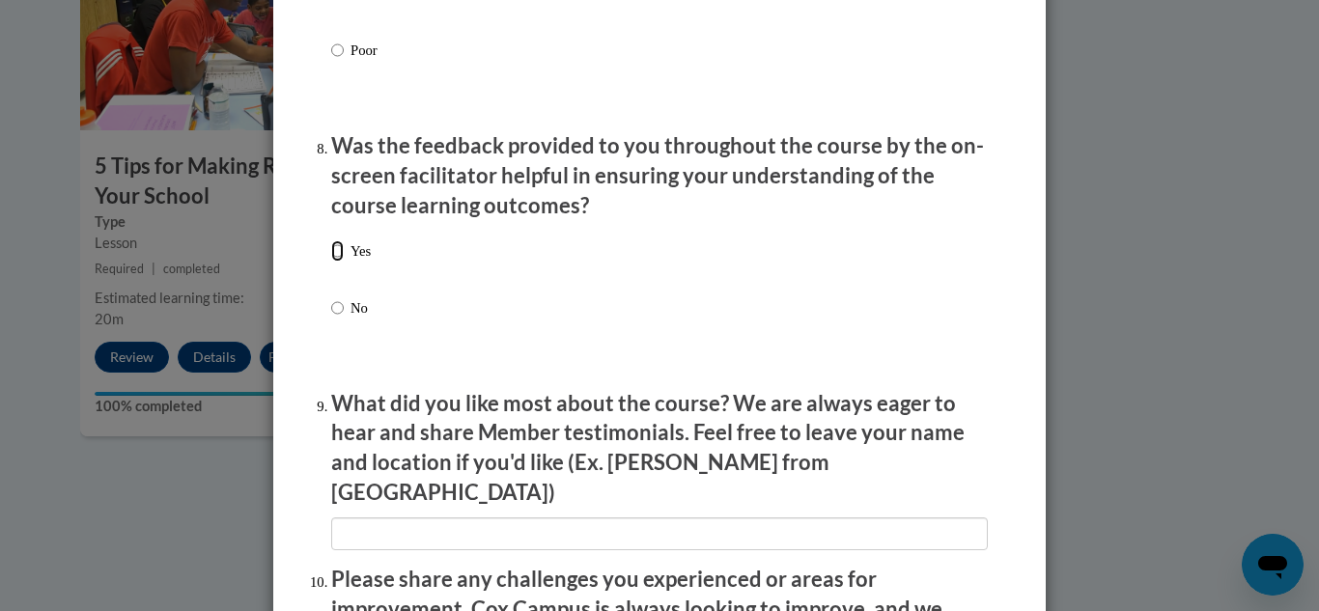
click at [331, 262] on input "Yes" at bounding box center [337, 251] width 13 height 21
radio input "true"
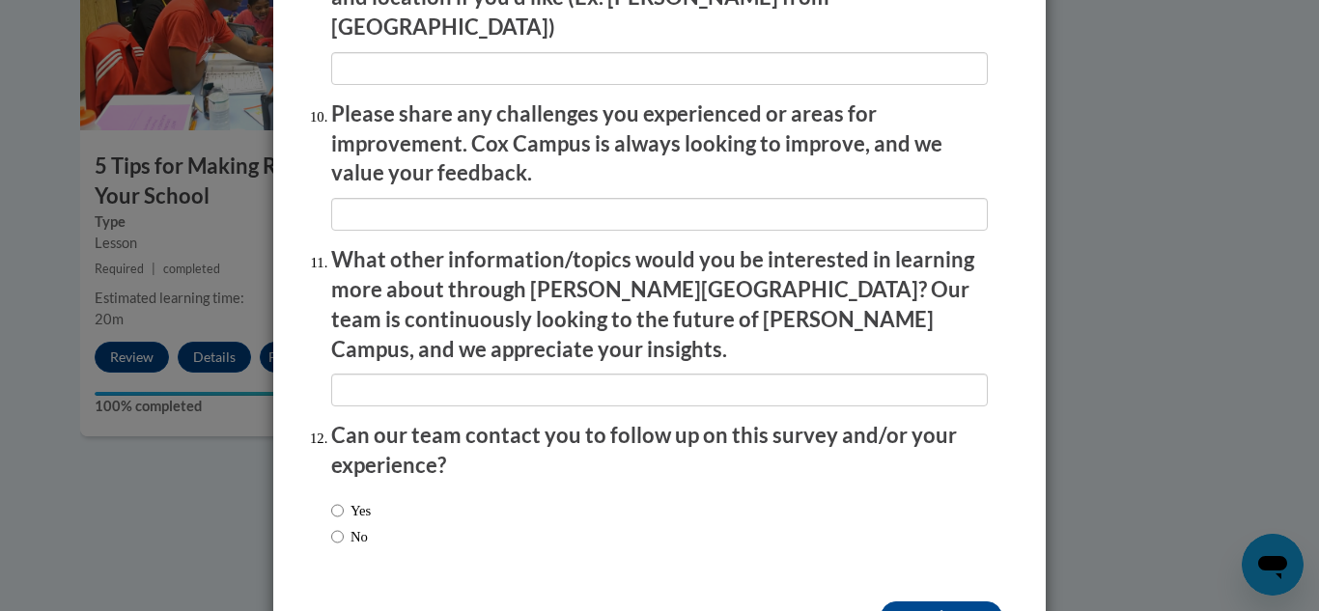
scroll to position [3402, 0]
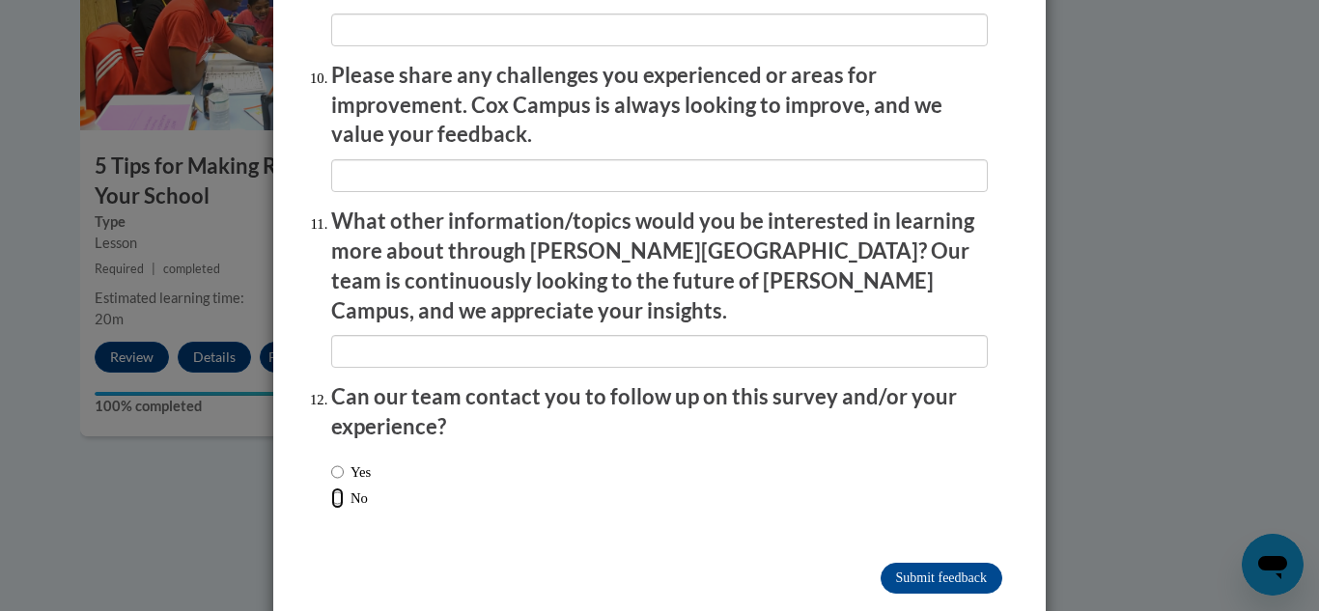
click at [334, 488] on input "No" at bounding box center [337, 498] width 13 height 21
radio input "true"
click at [938, 563] on input "Submit feedback" at bounding box center [942, 578] width 122 height 31
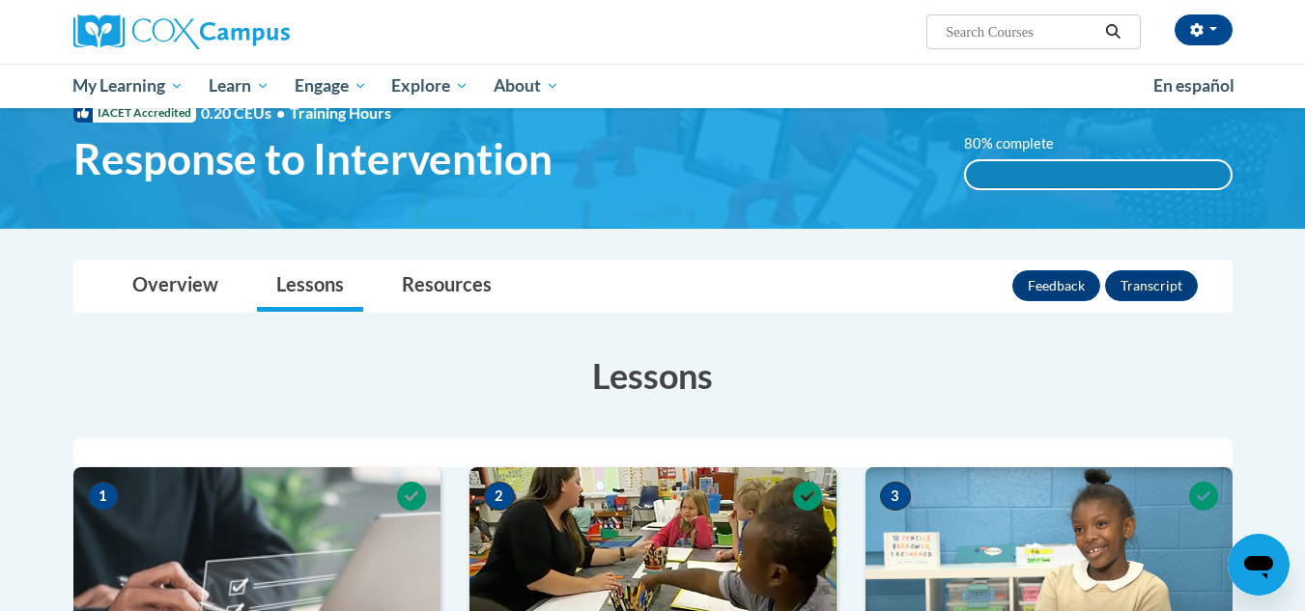
scroll to position [0, 0]
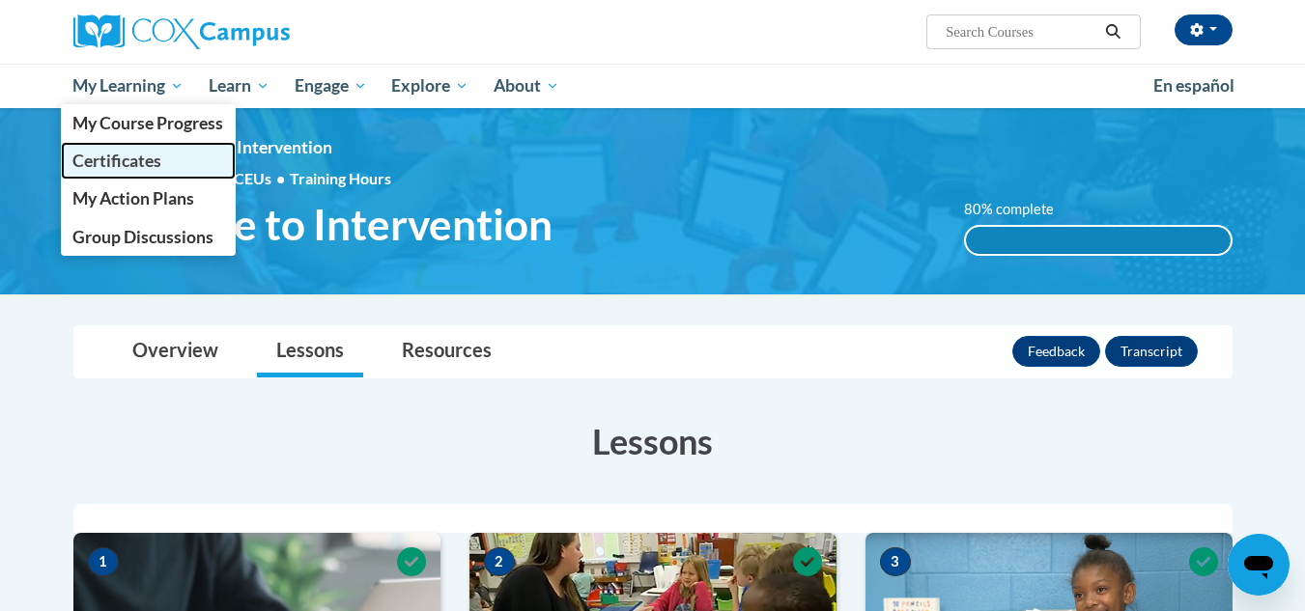
click at [141, 166] on span "Certificates" at bounding box center [116, 161] width 89 height 20
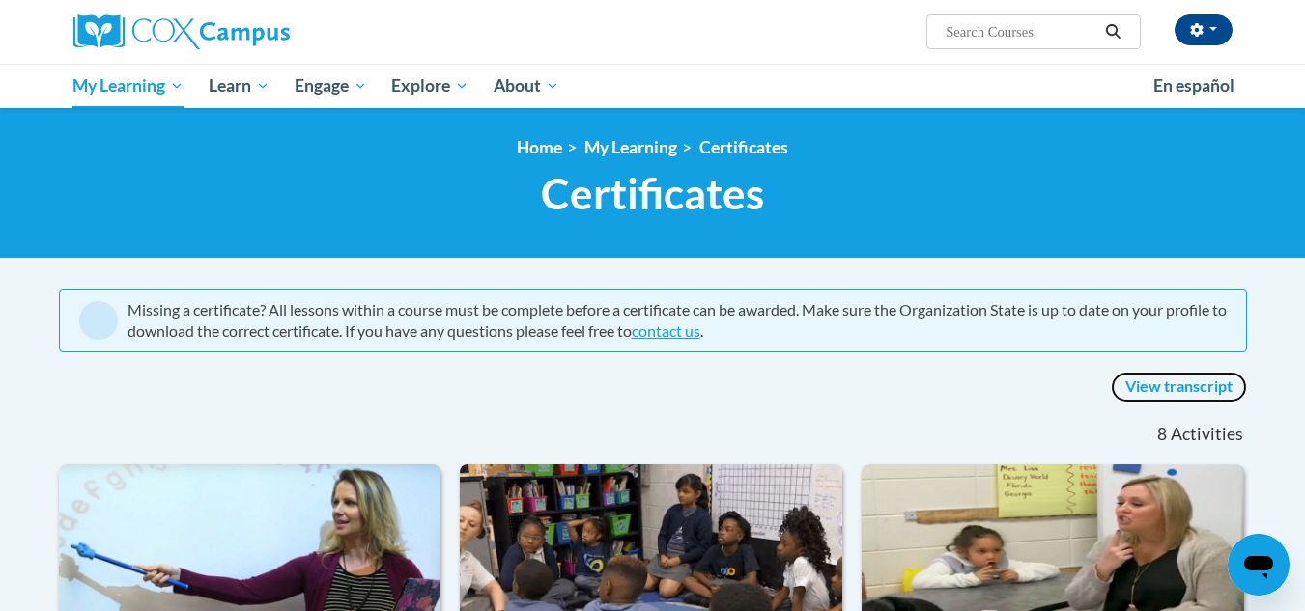
click at [1174, 383] on link "View transcript" at bounding box center [1179, 387] width 136 height 31
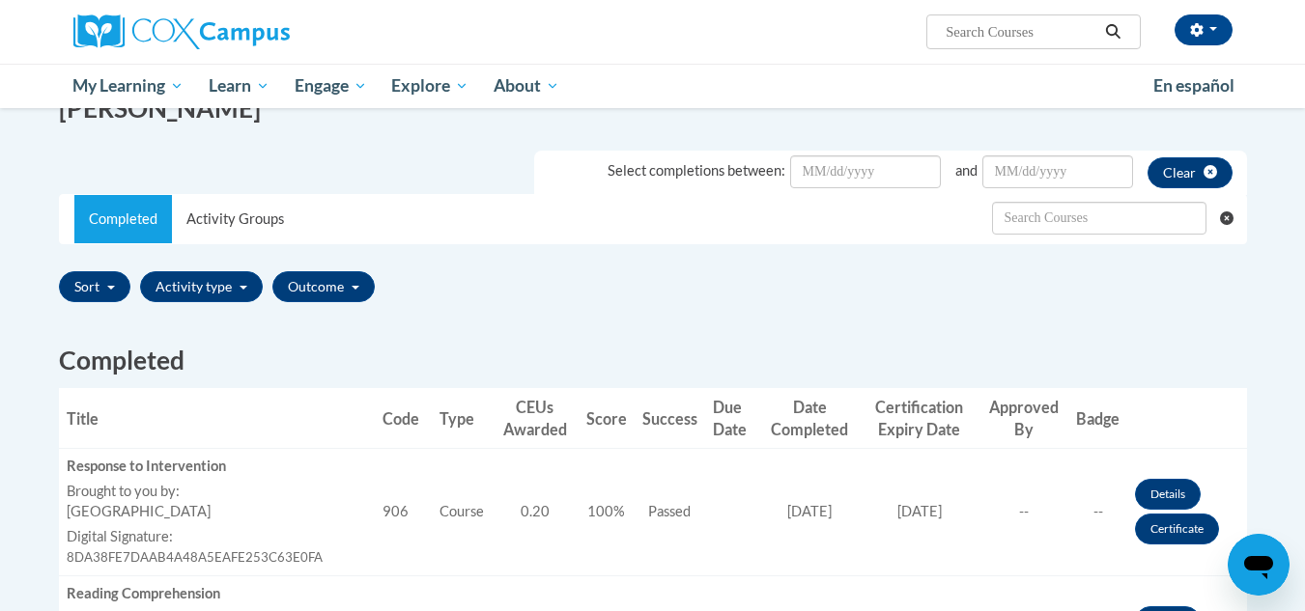
scroll to position [386, 0]
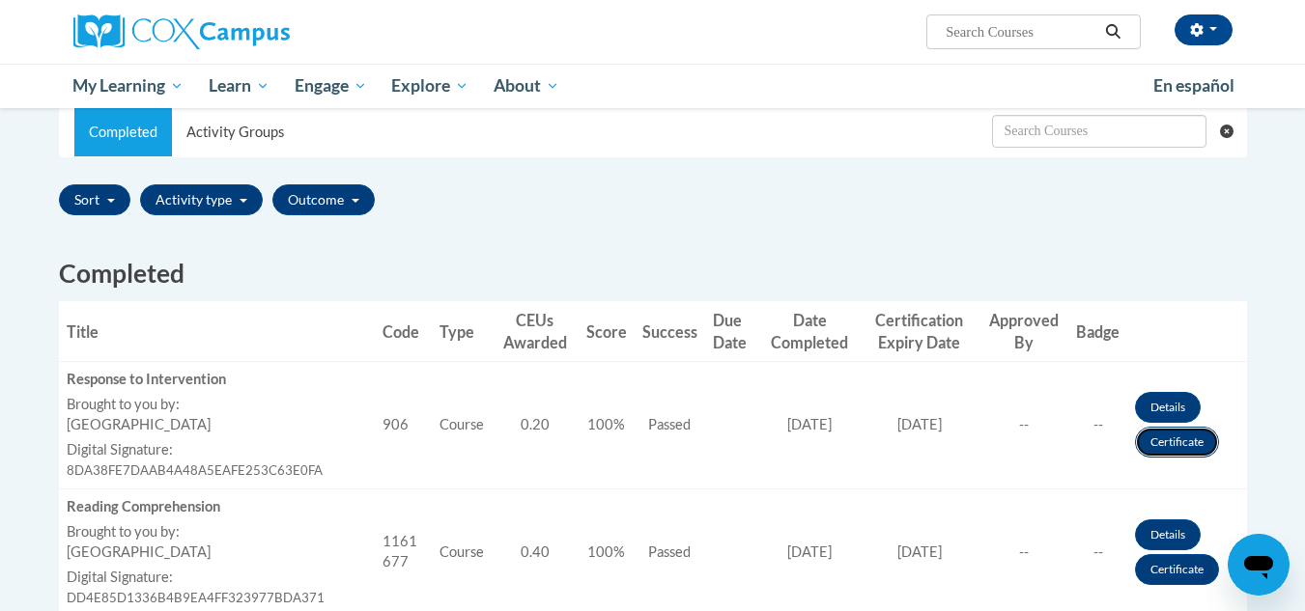
click at [1156, 448] on link "Certificate" at bounding box center [1177, 442] width 84 height 31
